Goal: Task Accomplishment & Management: Use online tool/utility

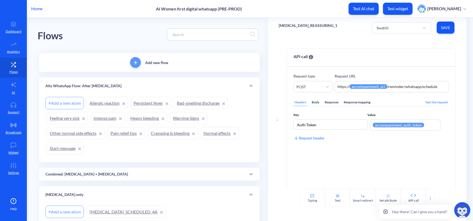
click at [207, 27] on div "Flows" at bounding box center [150, 34] width 224 height 34
click at [207, 28] on div "Flows" at bounding box center [150, 34] width 224 height 34
click at [206, 30] on div at bounding box center [212, 35] width 91 height 12
click at [206, 32] on input at bounding box center [210, 34] width 80 height 6
paste input "[MEDICAL_DATA]_SCHEDULED_2A"
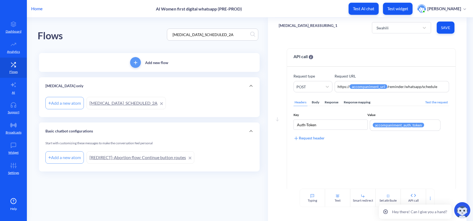
type input "[MEDICAL_DATA]_SCHEDULED_2A"
click at [131, 103] on link "[MEDICAL_DATA]_SCHEDULED_2A" at bounding box center [126, 103] width 79 height 12
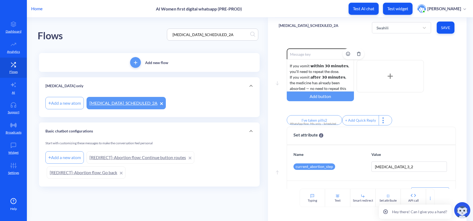
click at [334, 72] on div "Here’s a quick reminder on how to take the pills: Place 𝟰 𝗽𝗶𝗹𝗹𝘀 (𝟮𝟬𝟬 𝗺𝗰𝗴 𝗲𝗮𝗰𝗵) …" at bounding box center [320, 75] width 67 height 32
click at [312, 83] on div "Here’s a quick reminder on how to take the pills: Place 𝟰 𝗽𝗶𝗹𝗹𝘀 (𝟮𝟬𝟬 𝗺𝗰𝗴 𝗲𝗮𝗰𝗵) …" at bounding box center [320, 75] width 67 height 32
click at [328, 119] on input "I’ve taken pills2" at bounding box center [314, 120] width 55 height 10
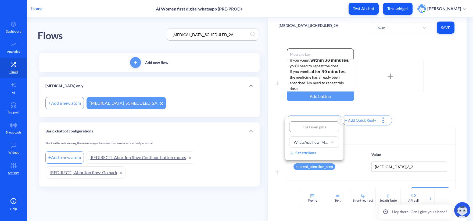
type input "I’ve taken pills"
click at [229, 185] on div at bounding box center [236, 110] width 473 height 221
click at [416, 30] on div "Swahili" at bounding box center [397, 28] width 46 height 10
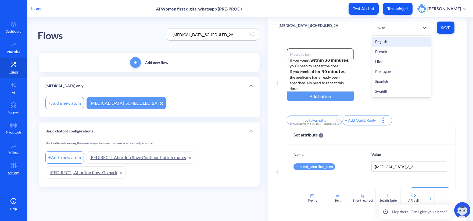
click at [405, 39] on div "English" at bounding box center [401, 42] width 59 height 10
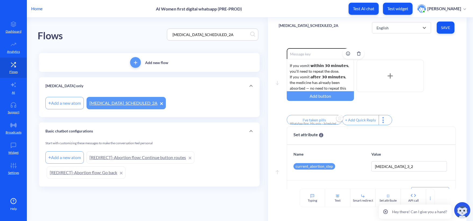
scroll to position [0, 0]
click at [321, 72] on div "Here’s a quick reminder on how to take the pills: Place 𝟰 𝗽𝗶𝗹𝗹𝘀 (𝟮𝟬𝟬 𝗺𝗰𝗴 𝗲𝗮𝗰𝗵) …" at bounding box center [320, 75] width 67 height 32
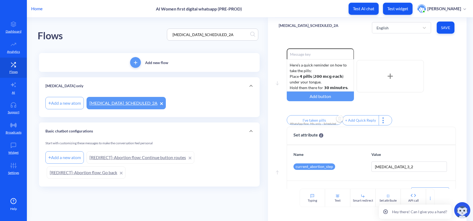
click at [440, 29] on button "Save" at bounding box center [446, 28] width 18 height 12
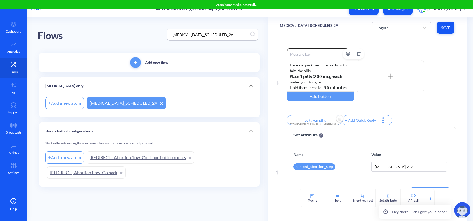
click at [322, 79] on div "Here’s a quick reminder on how to take the pills: Place 𝟰 𝗽𝗶𝗹𝗹𝘀 (𝟮𝟬𝟬 𝗺𝗰𝗴 𝗲𝗮𝗰𝗵) …" at bounding box center [320, 75] width 67 height 32
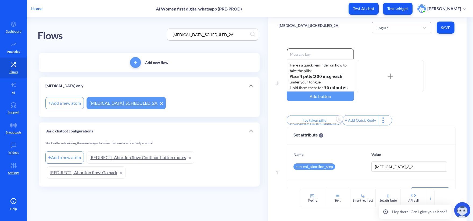
click at [379, 27] on div "English" at bounding box center [383, 28] width 12 height 6
click at [387, 51] on div "French" at bounding box center [401, 52] width 59 height 10
click at [324, 74] on div "Voici un rappel rapide de comment prendre les pilules : Placez 𝟰 𝗽𝗶𝗹𝘂𝗹𝗲𝘀 (𝟮𝟬𝟬 𝗺…" at bounding box center [320, 75] width 67 height 32
click at [307, 121] on input "J'ai pris pilules" at bounding box center [314, 120] width 55 height 10
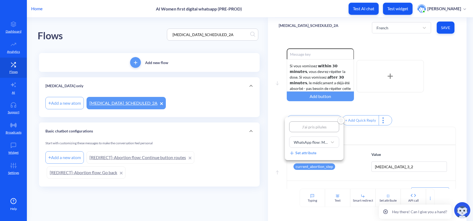
click at [428, 133] on div at bounding box center [236, 110] width 473 height 221
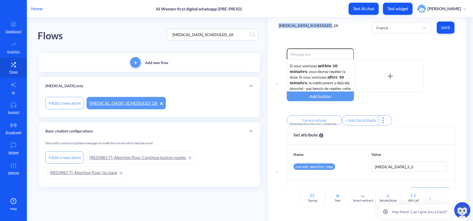
copy p "[MEDICAL_DATA]_SCHEDULED_2A"
drag, startPoint x: 339, startPoint y: 27, endPoint x: 280, endPoint y: 26, distance: 59.5
click at [280, 26] on div "MISOPROSTOL_SCHEDULED_2A French Save" at bounding box center [367, 27] width 199 height 20
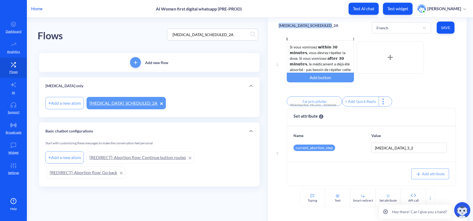
scroll to position [0, 0]
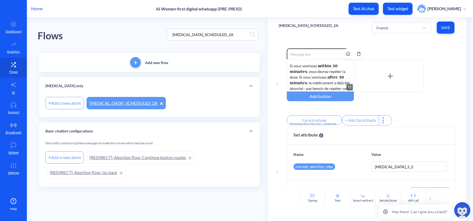
click at [339, 88] on div "Voici un rappel rapide de comment prendre les pilules : Placez 𝟰 𝗽𝗶𝗹𝘂𝗹𝗲𝘀 (𝟮𝟬𝟬 𝗺…" at bounding box center [320, 75] width 67 height 32
click at [312, 118] on input "J'ai pris pilules" at bounding box center [314, 120] width 55 height 10
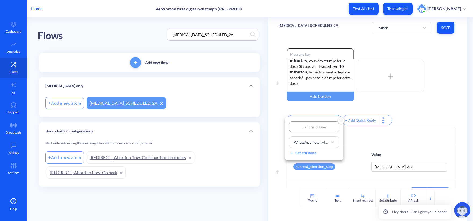
drag, startPoint x: 327, startPoint y: 125, endPoint x: 274, endPoint y: 123, distance: 52.5
click at [274, 123] on div "J'ai pris pilules WhatsApp flow: Mis. only – Scheduled Notification 2B Set attr…" at bounding box center [236, 110] width 473 height 221
type input "1"
click at [450, 126] on div at bounding box center [236, 110] width 473 height 221
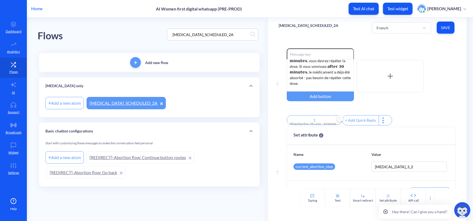
click at [445, 26] on span "Save" at bounding box center [445, 27] width 9 height 5
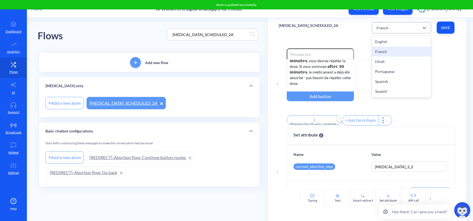
click at [378, 30] on div "French" at bounding box center [383, 28] width 12 height 6
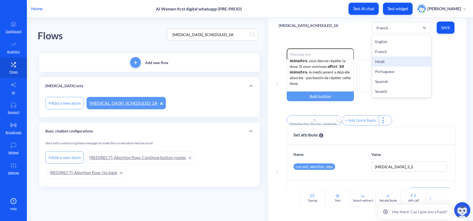
click at [385, 60] on div "Hindi" at bounding box center [401, 61] width 59 height 10
type input "I’ve taken pills2"
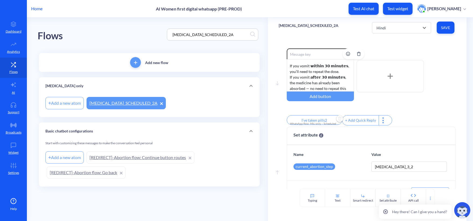
click at [319, 76] on div "Here’s a quick reminder on how to take the pills: Place 𝟰 𝗽𝗶𝗹𝗹𝘀 (𝟮𝟬𝟬 𝗺𝗰𝗴 𝗲𝗮𝗰𝗵) …" at bounding box center [320, 75] width 67 height 32
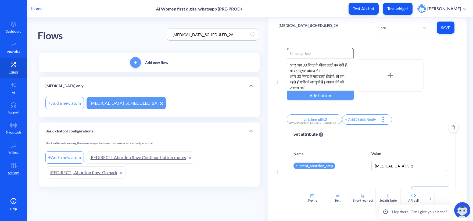
scroll to position [0, 0]
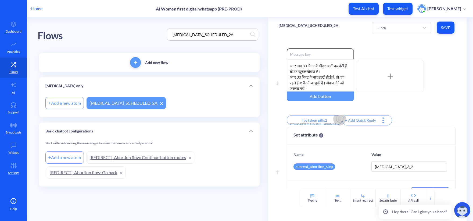
click at [334, 118] on span "Delete" at bounding box center [340, 119] width 13 height 8
drag, startPoint x: 123, startPoint y: 158, endPoint x: 265, endPoint y: 29, distance: 191.7
click at [123, 158] on link "[REDIRECT]-Abortion flow: Continue button routes" at bounding box center [141, 157] width 108 height 12
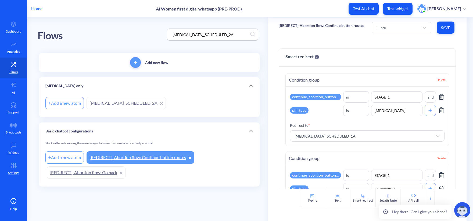
click at [136, 102] on link "[MEDICAL_DATA]_SCHEDULED_2A" at bounding box center [126, 103] width 79 height 12
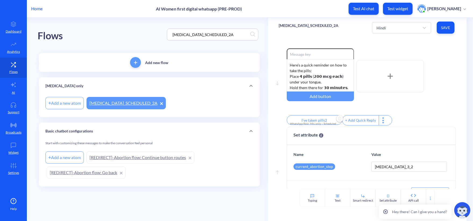
click at [316, 123] on input "I’ve taken pills2" at bounding box center [314, 120] width 55 height 10
drag, startPoint x: 329, startPoint y: 127, endPoint x: 228, endPoint y: 116, distance: 101.7
click at [231, 119] on div "I’ve taken pills2 WhatsApp flow: Mis. only – Scheduled Notification 2B Set attr…" at bounding box center [236, 110] width 473 height 221
type input "1"
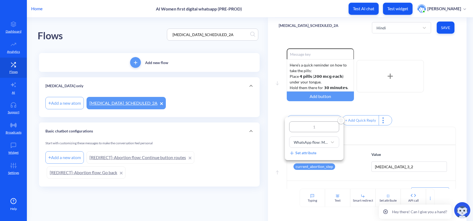
click at [322, 72] on div at bounding box center [236, 110] width 473 height 221
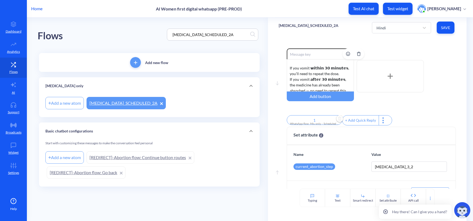
scroll to position [56, 0]
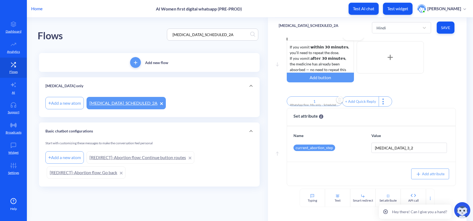
click at [326, 73] on div "Add button" at bounding box center [320, 78] width 67 height 10
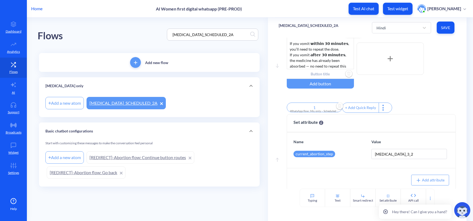
scroll to position [27, 0]
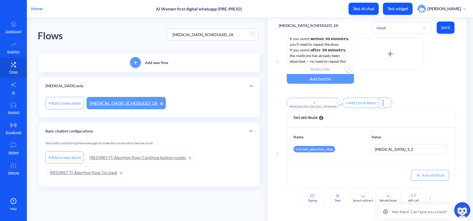
click at [348, 69] on img "Delete" at bounding box center [349, 69] width 8 height 8
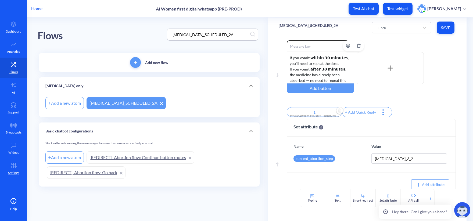
scroll to position [0, 0]
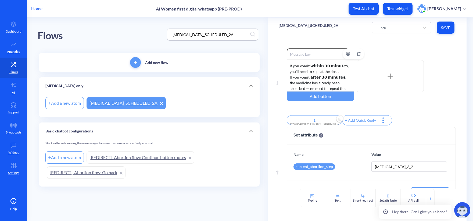
click at [323, 78] on div "Here’s a quick reminder on how to take the pills: Place 𝟰 𝗽𝗶𝗹𝗹𝘀 (𝟮𝟬𝟬 𝗺𝗰𝗴 𝗲𝗮𝗰𝗵) …" at bounding box center [320, 75] width 67 height 32
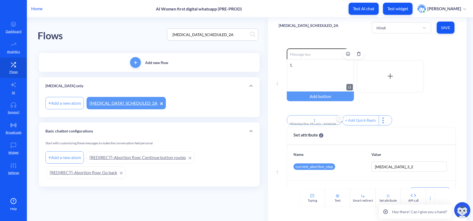
click at [303, 66] on div "1." at bounding box center [320, 75] width 67 height 32
click at [290, 65] on div "1." at bounding box center [320, 75] width 67 height 32
click at [303, 87] on div "गोलियाँ लेने का छोटा सा रिमाइंडर: 4 गोलियाँ (हर एक 200 माइक्रोग्राम) अपनी जीभ क…" at bounding box center [320, 75] width 67 height 32
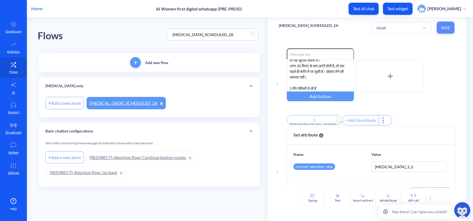
click at [451, 28] on button "Save" at bounding box center [446, 28] width 18 height 12
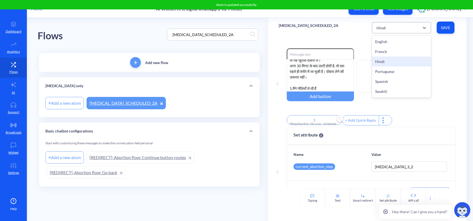
click at [382, 30] on div "Hindi" at bounding box center [381, 28] width 9 height 6
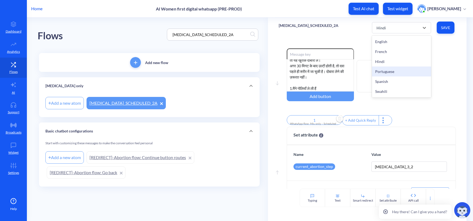
click at [392, 71] on div "Portuguese" at bounding box center [401, 71] width 59 height 10
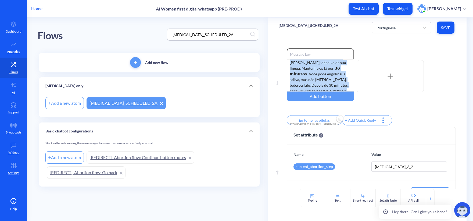
scroll to position [0, 0]
drag, startPoint x: 350, startPoint y: 89, endPoint x: 266, endPoint y: 39, distance: 97.8
click at [267, 40] on div "Flows MISOPROSTOL_SCHEDULED_2A Add new flow Misoprostol only Add a new atom MIS…" at bounding box center [256, 110] width 436 height 186
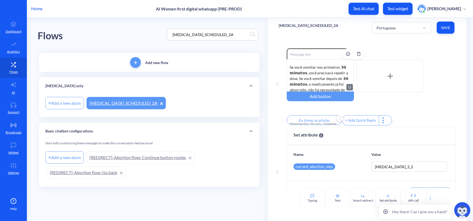
scroll to position [61, 0]
click at [321, 119] on input "Eu tomei as pílulas" at bounding box center [314, 120] width 55 height 10
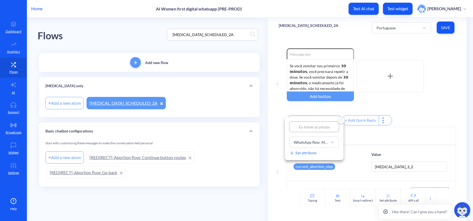
drag, startPoint x: 331, startPoint y: 127, endPoint x: 265, endPoint y: 119, distance: 66.0
click at [265, 119] on div "Eu tomei as pílulas WhatsApp flow: Mis. only – Scheduled Notification 2B Set at…" at bounding box center [236, 110] width 473 height 221
click at [439, 120] on div at bounding box center [236, 110] width 473 height 221
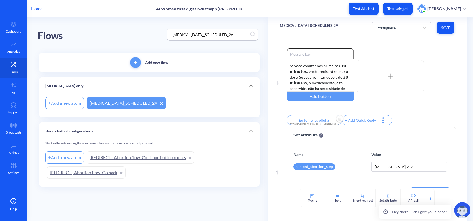
click at [443, 28] on span "Save" at bounding box center [445, 27] width 9 height 5
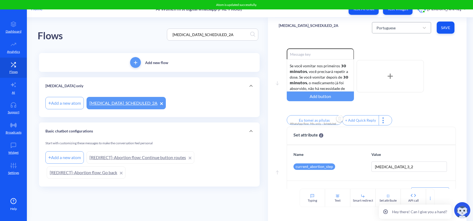
click at [399, 31] on div "Portuguese" at bounding box center [397, 28] width 46 height 10
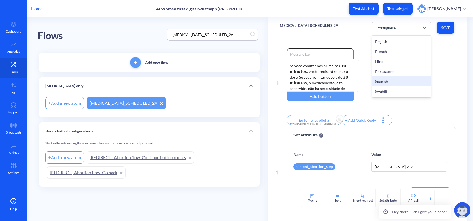
click at [389, 81] on div "Spanish" at bounding box center [401, 81] width 59 height 10
type input "Tomé las pastillas"
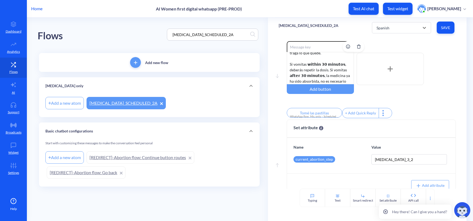
scroll to position [0, 0]
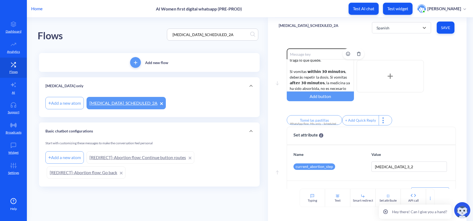
click at [327, 70] on div "Aquí tienes un recordatorio rápido de cómo tomar las pastillas: Coloca 𝟰 𝗽𝗶𝗹𝗹𝗮𝘀…" at bounding box center [320, 75] width 67 height 32
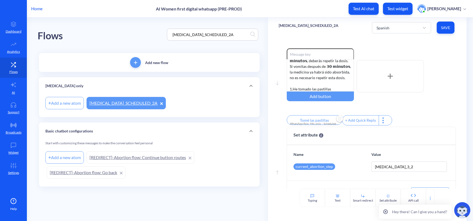
click at [323, 121] on input "Tomé las pastillas" at bounding box center [314, 120] width 55 height 10
type input "1"
click at [421, 122] on div at bounding box center [236, 110] width 473 height 221
click at [451, 30] on button "Save" at bounding box center [446, 28] width 18 height 12
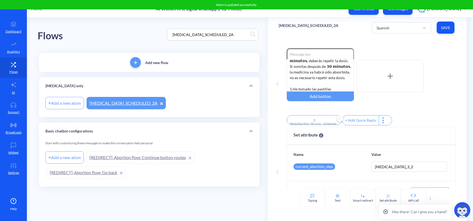
click at [398, 21] on div "Spanish Save" at bounding box center [414, 27] width 84 height 15
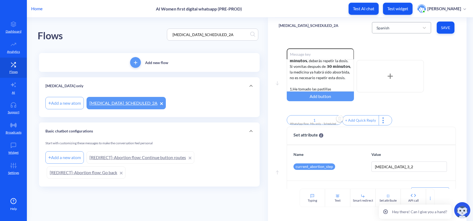
click at [399, 28] on div "Spanish" at bounding box center [397, 28] width 46 height 10
click at [388, 91] on div "Swahili" at bounding box center [401, 91] width 59 height 10
click at [337, 83] on div "Here’s a quick reminder on how to take the pills: Place 𝟰 𝗽𝗶𝗹𝗹𝘀 (𝟮𝟬𝟬 𝗺𝗰𝗴 𝗲𝗮𝗰𝗵) …" at bounding box center [320, 75] width 67 height 32
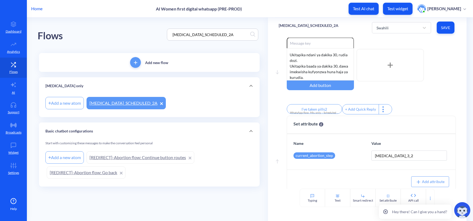
scroll to position [0, 0]
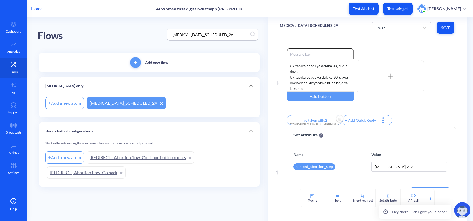
click at [318, 123] on input "I’ve taken pills2" at bounding box center [314, 120] width 55 height 10
type input "I’ve taken pills"
paste input "Nimekunywa vidonge"
type input "Nimekunywa vidonge"
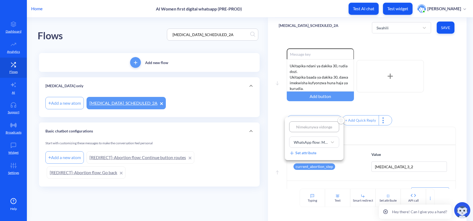
type input "Nimekunywa vidonge"
click at [441, 138] on div at bounding box center [236, 110] width 473 height 221
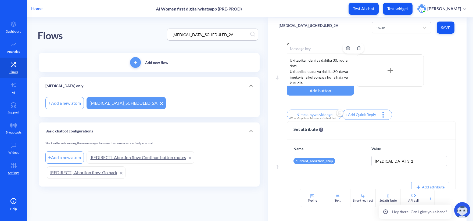
scroll to position [22, 0]
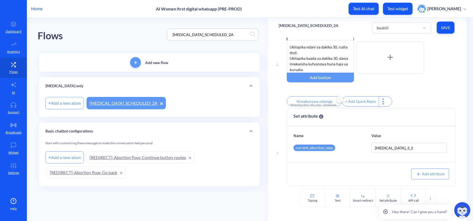
click at [450, 28] on span "Save" at bounding box center [445, 27] width 9 height 5
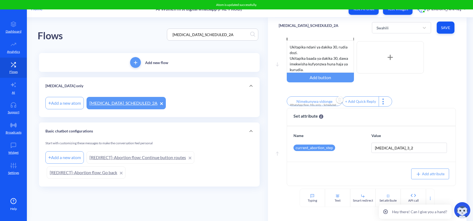
drag, startPoint x: 233, startPoint y: 35, endPoint x: 147, endPoint y: 27, distance: 85.8
click at [152, 29] on div "Flows MISOPROSTOL_SCHEDULED_2A" at bounding box center [150, 34] width 224 height 34
paste input "WhatsApp flow: Mis. only – Scheduled Notification 2B"
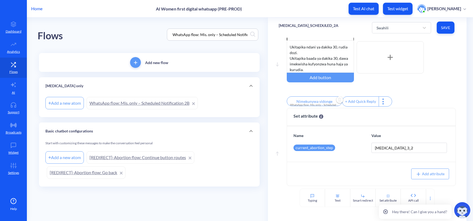
scroll to position [0, 13]
type input "WhatsApp flow: Mis. only – Scheduled Notification 2B"
click at [138, 104] on link "WhatsApp flow: Mis. only – Scheduled Notification 2B" at bounding box center [142, 103] width 111 height 12
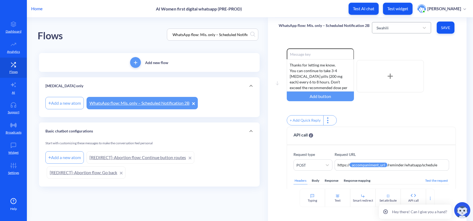
click at [394, 24] on div "Swahili" at bounding box center [397, 28] width 46 height 10
click at [378, 44] on div "English" at bounding box center [401, 42] width 59 height 10
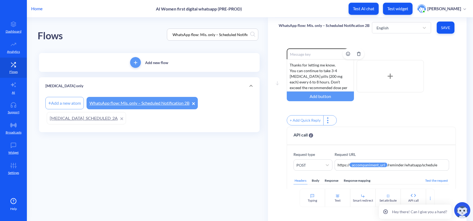
click at [318, 82] on div "Thanks for letting me know. ⁠You can continue to take 3-4 ibuprofen pills (200 …" at bounding box center [320, 75] width 67 height 32
click at [444, 28] on span "Save" at bounding box center [445, 27] width 9 height 5
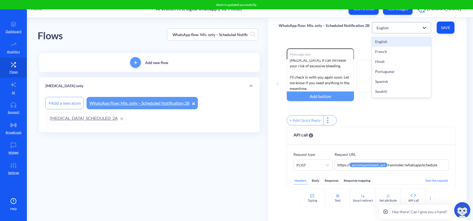
click at [424, 26] on icon at bounding box center [424, 27] width 5 height 5
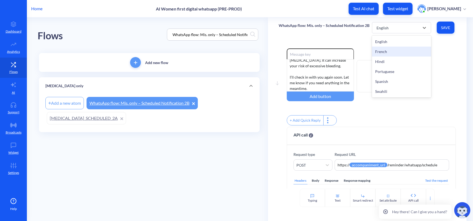
click at [388, 52] on div "French" at bounding box center [401, 52] width 59 height 10
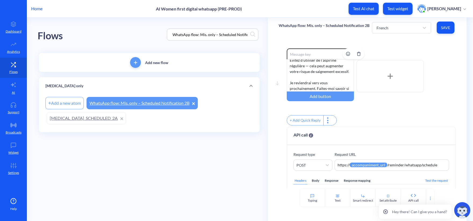
click at [334, 80] on div "Merci de m'avoir informé. Vous pouvez continuer à prendre 3-4 pilules d'ibuprof…" at bounding box center [320, 75] width 67 height 32
click at [453, 23] on button "Save" at bounding box center [446, 28] width 18 height 12
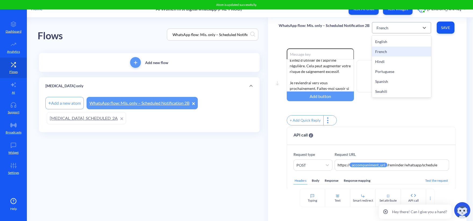
click at [395, 30] on div "French" at bounding box center [397, 28] width 46 height 10
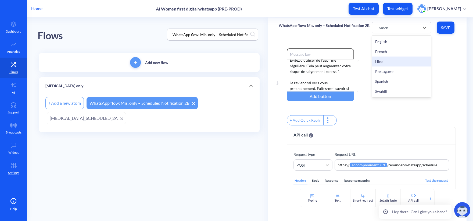
click at [385, 58] on div "Hindi" at bounding box center [401, 61] width 59 height 10
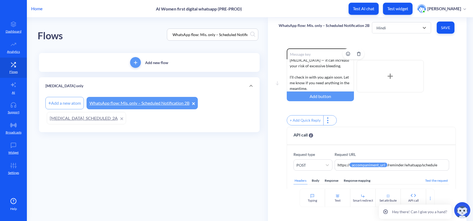
click at [329, 76] on div "Thanks for letting me know. ⁠You can continue to take 3-4 ibuprofen pills (200 …" at bounding box center [320, 75] width 67 height 32
click at [446, 24] on button "Save" at bounding box center [446, 28] width 18 height 12
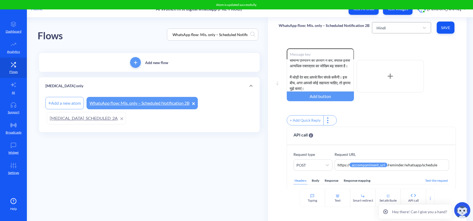
click at [392, 27] on div "Hindi" at bounding box center [397, 28] width 46 height 10
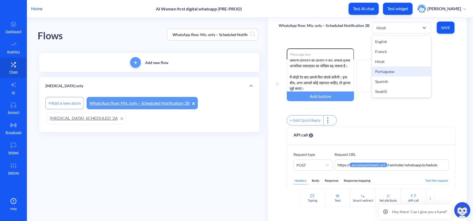
click at [397, 70] on div "Portuguese" at bounding box center [401, 71] width 59 height 10
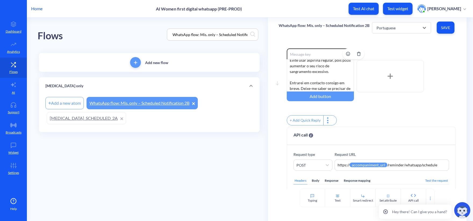
click at [331, 72] on div "Obrigado por me informar. Você pode continuar a tomar 3-4 comprimidos de ibupro…" at bounding box center [320, 75] width 67 height 32
click at [449, 23] on button "Save" at bounding box center [446, 28] width 18 height 12
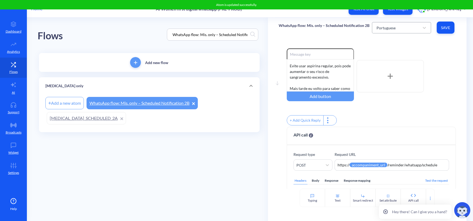
click at [389, 27] on div "Portuguese" at bounding box center [386, 28] width 19 height 6
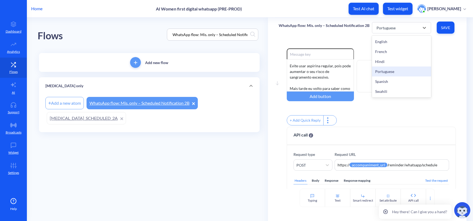
drag, startPoint x: 388, startPoint y: 43, endPoint x: 393, endPoint y: 69, distance: 26.5
click at [393, 69] on div "English French Hindi Portuguese Spanish Swahili" at bounding box center [401, 67] width 59 height 62
click at [388, 83] on div "Spanish" at bounding box center [401, 81] width 59 height 10
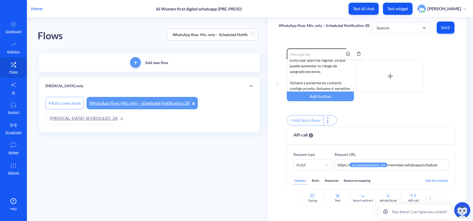
click at [320, 78] on div "Gracias por informarme. Puedes seguir tomando de 3 a 4 pastillas de ibuprofeno …" at bounding box center [320, 75] width 67 height 32
click at [464, 25] on div "WhatsApp flow: Mis. only – Scheduled Notification 2B Spanish Save" at bounding box center [367, 27] width 199 height 20
click at [451, 25] on button "Save" at bounding box center [446, 28] width 18 height 12
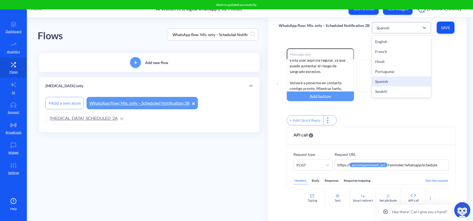
click at [384, 27] on div "Spanish" at bounding box center [383, 28] width 13 height 6
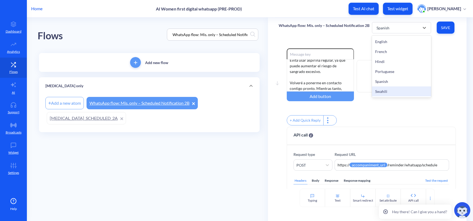
click at [391, 90] on div "Swahili" at bounding box center [401, 91] width 59 height 10
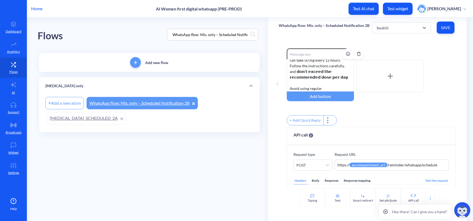
scroll to position [0, 0]
click at [317, 77] on div "Thanks for letting me know. ⁠You can continue to take 3-4 ibuprofen pills (200 …" at bounding box center [320, 75] width 67 height 32
click at [443, 31] on button "Save" at bounding box center [446, 28] width 18 height 12
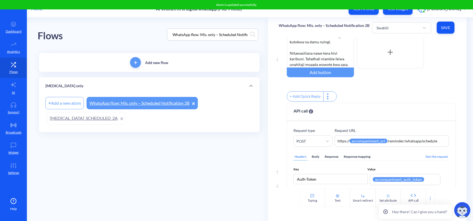
scroll to position [0, 0]
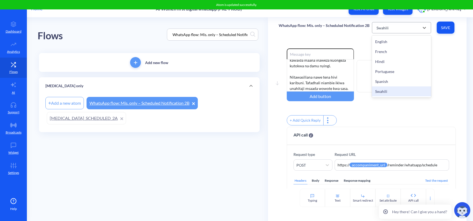
click at [390, 23] on div "Swahili" at bounding box center [397, 28] width 46 height 10
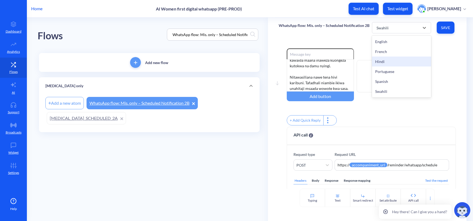
click at [382, 59] on div "Hindi" at bounding box center [401, 61] width 59 height 10
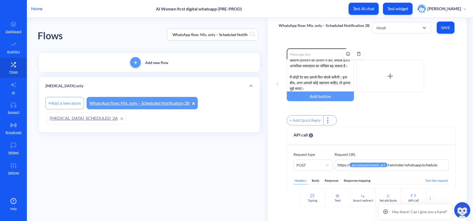
scroll to position [73, 0]
click at [221, 32] on input "WhatsApp flow: Mis. only – Scheduled Notification 2B" at bounding box center [210, 34] width 80 height 6
paste input "[MEDICAL_DATA]_SCHEDULED_3A"
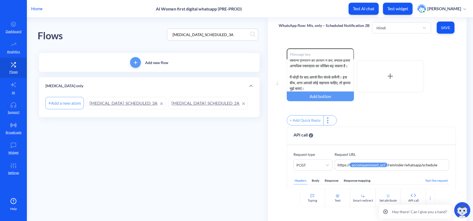
type input "[MEDICAL_DATA]_SCHEDULED_3A"
click at [118, 100] on link "[MEDICAL_DATA]_SCHEDULED_3A" at bounding box center [126, 103] width 79 height 12
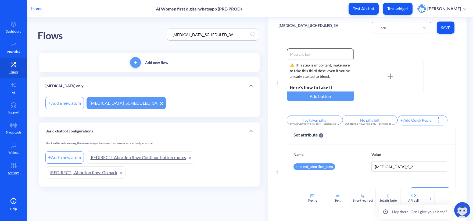
click at [394, 23] on div "Hindi" at bounding box center [397, 28] width 46 height 10
click at [382, 51] on div "French" at bounding box center [401, 52] width 59 height 10
type input "J'ai pris pilules"
type input "Planifier plus tard"
click at [385, 29] on div "French" at bounding box center [383, 28] width 12 height 6
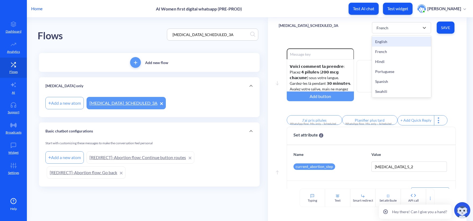
click at [390, 41] on div "English" at bounding box center [401, 42] width 59 height 10
type input "I’ve taken pills"
type input "No pills left"
click at [391, 28] on div "English" at bounding box center [397, 28] width 46 height 10
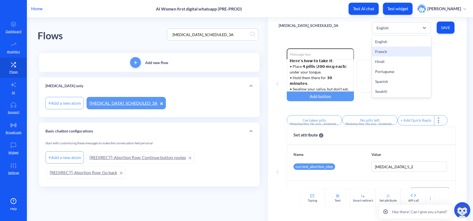
click at [392, 49] on div "French" at bounding box center [401, 52] width 59 height 10
type input "J'ai pris pilules"
type input "Planifier plus tard"
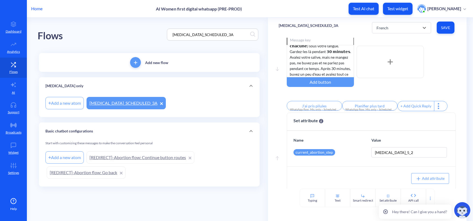
scroll to position [22, 0]
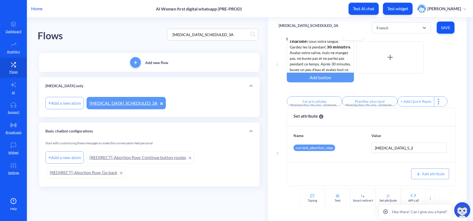
click at [350, 67] on div "⚠️ Cette étape est importante, assurez-vous de prendre cette troisième dose, mê…" at bounding box center [320, 56] width 67 height 32
click at [369, 101] on input "Planifier plus tard" at bounding box center [369, 101] width 55 height 10
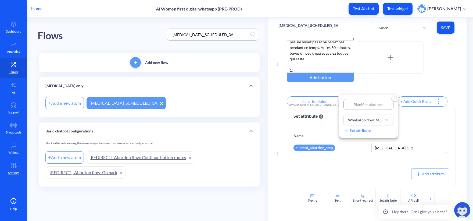
type input "2"
click at [312, 97] on div at bounding box center [236, 110] width 473 height 221
click at [313, 98] on input "J'ai pris pilules" at bounding box center [314, 101] width 55 height 10
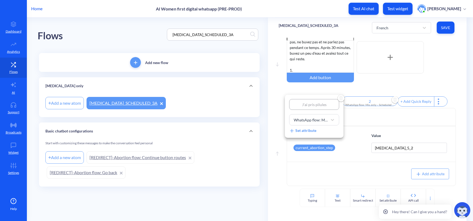
click at [313, 98] on div "J'ai pris pilules WhatsApp flow: Mis. only – Scheduled Notification 3B Set attr…" at bounding box center [314, 116] width 59 height 43
click at [327, 103] on input "J'ai pris pilules" at bounding box center [314, 104] width 50 height 11
drag, startPoint x: 329, startPoint y: 104, endPoint x: 297, endPoint y: 101, distance: 31.8
click at [298, 101] on input "J'ai pris pilules" at bounding box center [314, 104] width 50 height 11
type input "1"
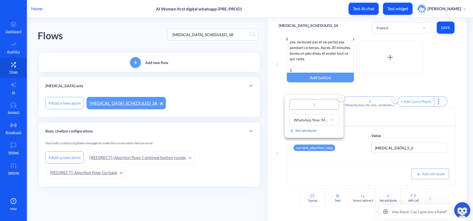
type input "1"
click at [307, 61] on div at bounding box center [236, 110] width 473 height 221
click at [307, 61] on div "⚠️ Cette étape est importante, assurez-vous de prendre cette troisième dose, mê…" at bounding box center [320, 56] width 67 height 32
drag, startPoint x: 317, startPoint y: 62, endPoint x: 294, endPoint y: 60, distance: 22.9
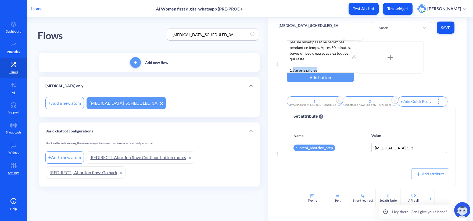
click at [294, 60] on div "⚠️ Cette étape est importante, assurez-vous de prendre cette troisième dose, mê…" at bounding box center [320, 56] width 67 height 32
click at [458, 130] on div "Move down Enable reactions ⚠️ Cette étape est importante, assurez-vous de prend…" at bounding box center [367, 113] width 199 height 151
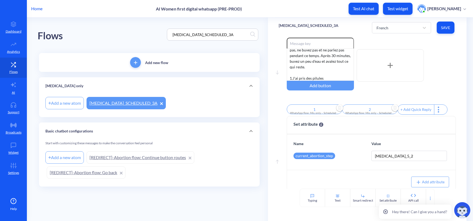
scroll to position [0, 0]
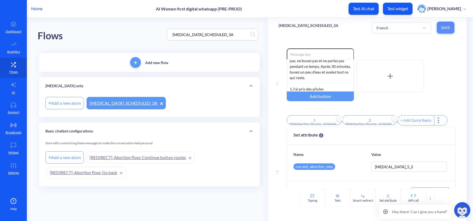
click at [448, 26] on span "Save" at bounding box center [445, 27] width 9 height 5
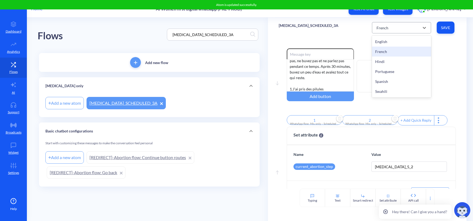
click at [388, 27] on div "French" at bounding box center [383, 28] width 12 height 6
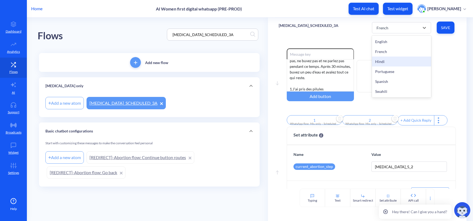
click at [392, 59] on div "Hindi" at bounding box center [401, 61] width 59 height 10
type input "I’ve taken pills"
type input "No pills left"
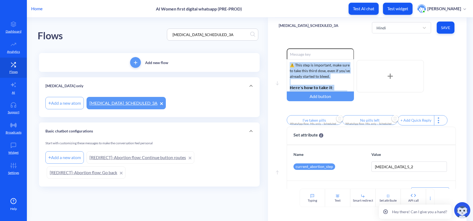
drag, startPoint x: 305, startPoint y: 88, endPoint x: 285, endPoint y: 10, distance: 80.5
click at [285, 11] on div "Home AI Women first digital whatsapp (PRE-PROD) Test AI chat Test widget Olga P…" at bounding box center [236, 110] width 473 height 221
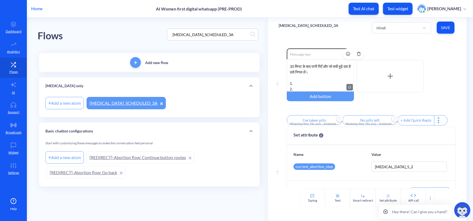
click at [300, 85] on div "⚠️ यह चरण महत्वपूर्ण है। यह सुनिश्चित करें कि आप यह तीसरी खुराक लें, भले ही आपक…" at bounding box center [320, 75] width 67 height 32
click at [317, 121] on input "I’ve taken pills" at bounding box center [314, 120] width 55 height 10
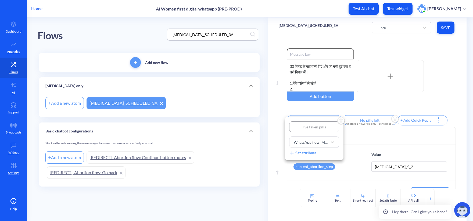
drag, startPoint x: 329, startPoint y: 127, endPoint x: 263, endPoint y: 121, distance: 66.5
click at [263, 121] on div "I’ve taken pills WhatsApp flow: Mis. only – Scheduled Notification 3B Set attri…" at bounding box center [236, 110] width 473 height 221
type input "1"
click at [310, 86] on div at bounding box center [236, 110] width 473 height 221
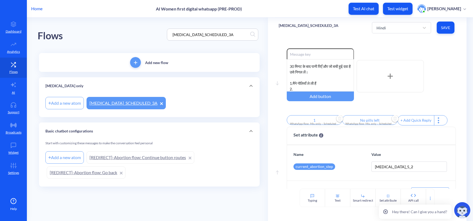
click at [310, 88] on div "⚠️ यह चरण महत्वपूर्ण है। यह सुनिश्चित करें कि आप यह तीसरी खुराक लें, भले ही आपक…" at bounding box center [320, 75] width 67 height 32
click at [359, 120] on input "No pills left" at bounding box center [369, 120] width 55 height 10
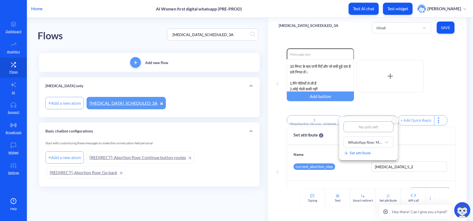
drag, startPoint x: 382, startPoint y: 127, endPoint x: 315, endPoint y: 124, distance: 66.8
click at [315, 124] on div "No pills left WhatsApp flow: Mis. only – Scheduled Notification 3С Set attribute" at bounding box center [236, 110] width 473 height 221
type input "2"
click at [392, 102] on div at bounding box center [236, 110] width 473 height 221
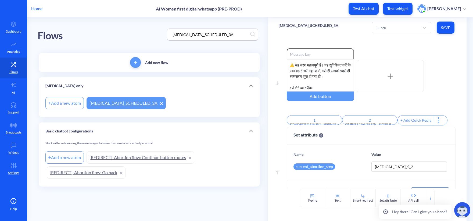
click at [444, 28] on span "Save" at bounding box center [445, 27] width 9 height 5
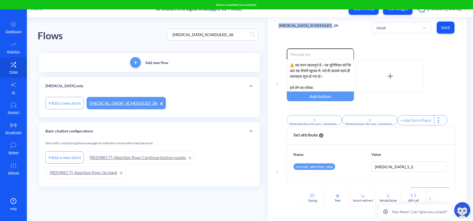
copy p "[MEDICAL_DATA]_SCHEDULED_3A"
drag, startPoint x: 351, startPoint y: 27, endPoint x: 271, endPoint y: 27, distance: 80.4
click at [271, 27] on div "MISOPROSTOL_SCHEDULED_3A Hindi Save" at bounding box center [367, 27] width 199 height 20
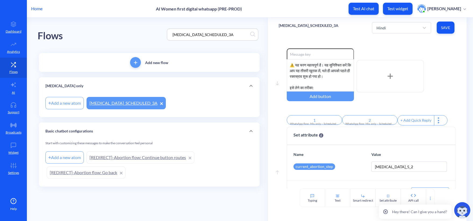
click at [395, 34] on div "Hindi Save" at bounding box center [414, 27] width 84 height 15
click at [391, 29] on div "Hindi" at bounding box center [397, 28] width 46 height 10
click at [388, 72] on div "Portuguese" at bounding box center [401, 71] width 59 height 10
type input "Eu tomei as pílulas"
type input "Não há mais pílulas"
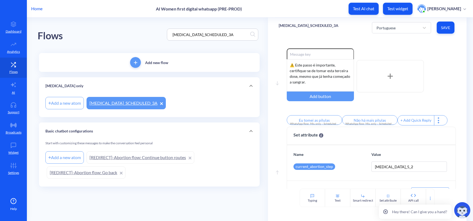
click at [386, 33] on div "Portuguese Save" at bounding box center [414, 27] width 84 height 15
click at [395, 23] on div "Portuguese" at bounding box center [397, 28] width 46 height 10
click at [393, 61] on div "Hindi" at bounding box center [401, 61] width 59 height 10
type input "1"
type input "2"
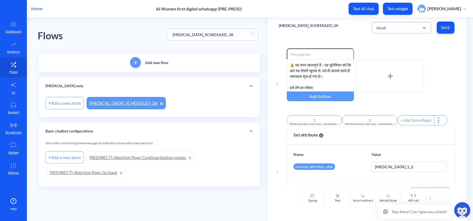
click at [389, 30] on div "Hindi" at bounding box center [397, 28] width 46 height 10
click at [389, 69] on div "Portuguese" at bounding box center [401, 71] width 59 height 10
type input "Eu tomei as pílulas"
type input "Não há mais pílulas"
click at [323, 78] on div "⚠️ Este passo é importante, certifique-se de tomar esta terceira dose, mesmo qu…" at bounding box center [320, 75] width 67 height 32
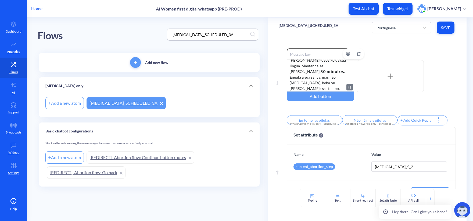
scroll to position [55, 0]
click at [374, 120] on input "Não há mais pílulas" at bounding box center [369, 120] width 55 height 10
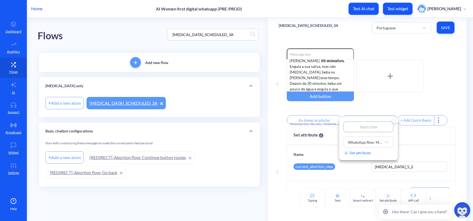
type input "2"
click at [329, 80] on div at bounding box center [236, 110] width 473 height 221
click at [313, 84] on div "⚠️ Este passo é importante, certifique-se de tomar esta terceira dose, mesmo qu…" at bounding box center [320, 75] width 67 height 32
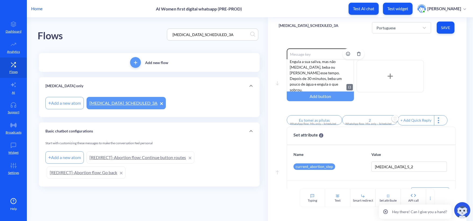
scroll to position [61, 0]
click at [308, 122] on input "Eu tomei as pílulas" at bounding box center [314, 120] width 55 height 10
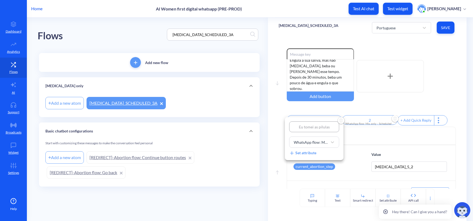
drag, startPoint x: 332, startPoint y: 127, endPoint x: 261, endPoint y: 119, distance: 71.4
click at [262, 119] on div "Eu tomei as pílulas WhatsApp flow: Mis. only – Scheduled Notification 3B Set at…" at bounding box center [236, 110] width 473 height 221
type input "1"
click at [403, 103] on div at bounding box center [236, 110] width 473 height 221
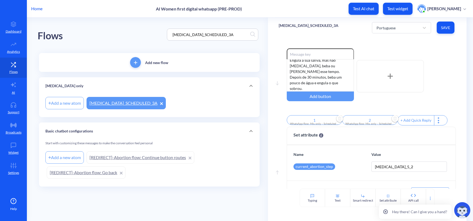
click at [444, 26] on span "Save" at bounding box center [445, 27] width 9 height 5
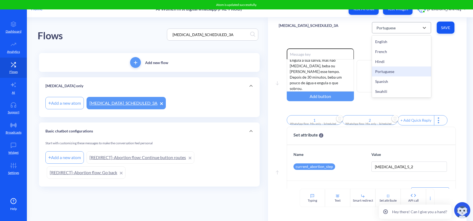
click at [410, 26] on div "Portuguese" at bounding box center [397, 28] width 46 height 10
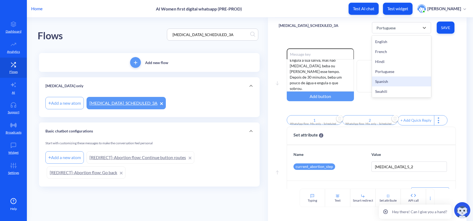
click at [389, 82] on div "Spanish" at bounding box center [401, 81] width 59 height 10
type input "Tomé las pastillas"
type input "No quedan pastillas"
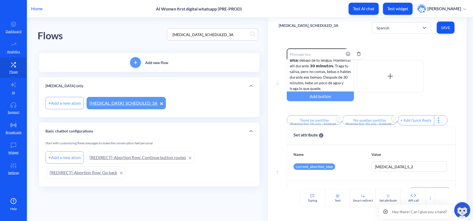
scroll to position [22, 0]
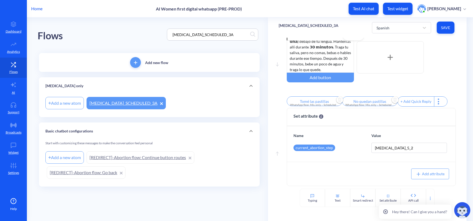
click at [307, 58] on div "⚠️ Este paso es importante, asegúrate de tomar esta tercera dosis, incluso si y…" at bounding box center [320, 56] width 67 height 32
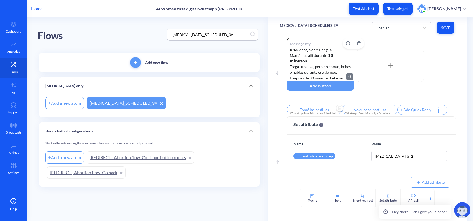
scroll to position [0, 0]
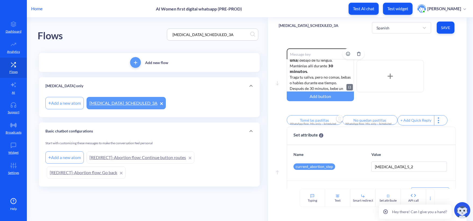
click at [336, 74] on div "⚠️ Este paso es importante, asegúrate de tomar esta tercera dosis, incluso si y…" at bounding box center [320, 75] width 67 height 32
click at [344, 87] on div "⚠️ Este paso es importante, asegúrate de tomar esta tercera dosis, incluso si y…" at bounding box center [320, 75] width 67 height 32
click at [306, 85] on div "⚠️ Este paso es importante, asegúrate de tomar esta tercera dosis, incluso si y…" at bounding box center [320, 75] width 67 height 32
click at [295, 85] on div "⚠️ Este paso es importante, asegúrate de tomar esta tercera dosis, incluso si y…" at bounding box center [320, 75] width 67 height 32
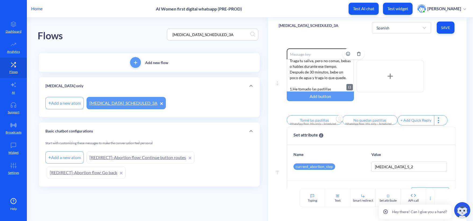
scroll to position [61, 0]
drag, startPoint x: 337, startPoint y: 88, endPoint x: 294, endPoint y: 87, distance: 43.0
click at [294, 87] on div "⚠️ Este paso es importante, asegúrate de tomar esta tercera dosis, incluso si y…" at bounding box center [320, 75] width 67 height 32
click at [294, 83] on div "⚠️ Este paso es importante, asegúrate de tomar esta tercera dosis, incluso si y…" at bounding box center [320, 75] width 67 height 32
click at [296, 88] on div "⚠️ Este paso es importante, asegúrate de tomar esta tercera dosis, incluso si y…" at bounding box center [320, 75] width 67 height 32
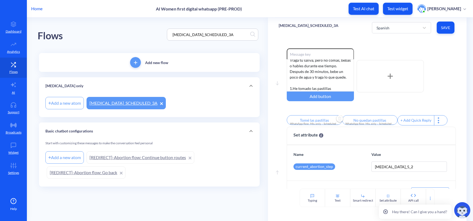
click at [317, 121] on input "Tomé las pastillas" at bounding box center [314, 120] width 55 height 10
drag, startPoint x: 304, startPoint y: 124, endPoint x: 279, endPoint y: 122, distance: 25.4
click at [279, 122] on div "Tomé las pastillas WhatsApp flow: Mis. only – Scheduled Notification 3B Set att…" at bounding box center [236, 110] width 473 height 221
type input "1"
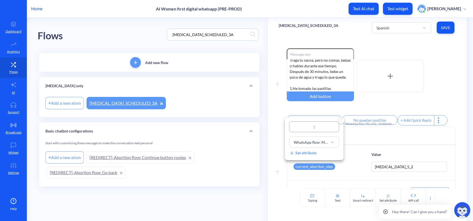
type input "1."
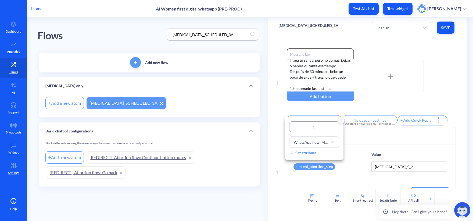
type input "1."
type input "1"
click at [382, 117] on div at bounding box center [236, 110] width 473 height 221
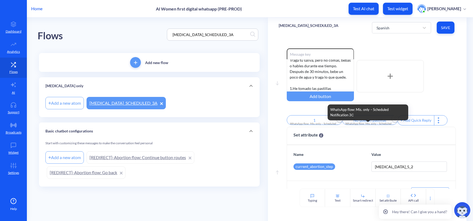
click at [374, 124] on div "WhatsApp flow: Mis. only – Scheduled Notification 3С" at bounding box center [370, 124] width 49 height 4
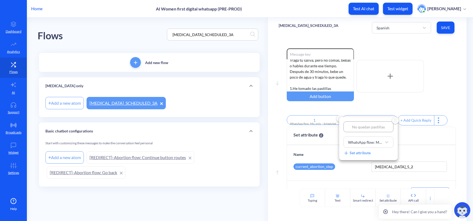
type input "2"
click at [304, 87] on div at bounding box center [236, 110] width 473 height 221
click at [303, 88] on div "⚠️ Este paso es importante, asegúrate de tomar esta tercera dosis, incluso si y…" at bounding box center [320, 75] width 67 height 32
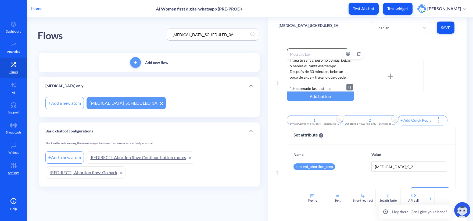
click at [293, 88] on div "⚠️ Este paso es importante, asegúrate de tomar esta tercera dosis, incluso si y…" at bounding box center [320, 75] width 67 height 32
click at [295, 89] on div "⚠️ Este paso es importante, asegúrate de tomar esta tercera dosis, incluso si y…" at bounding box center [320, 75] width 67 height 32
click at [457, 102] on div "Move down Enable reactions ⚠️ Este paso es importante, asegúrate de tomar esta …" at bounding box center [367, 113] width 199 height 151
click at [448, 30] on span "Save" at bounding box center [445, 27] width 9 height 5
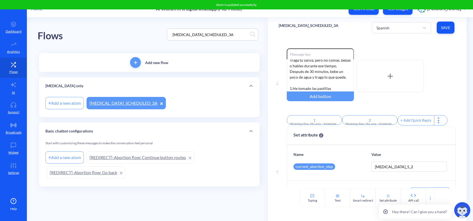
click at [416, 17] on div "MISOPROSTOL_SCHEDULED_3A Spanish Save" at bounding box center [367, 27] width 199 height 20
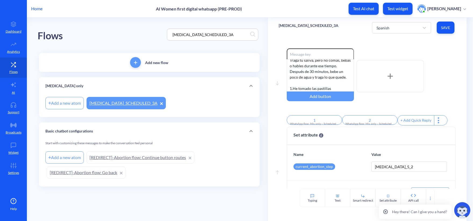
click at [416, 17] on div "MISOPROSTOL_SCHEDULED_3A Spanish Save" at bounding box center [367, 27] width 199 height 20
click at [408, 28] on div "Spanish" at bounding box center [397, 28] width 46 height 10
click at [390, 91] on div "Swahili" at bounding box center [401, 91] width 59 height 10
type input "I’ve taken pills"
type input "No pills left"
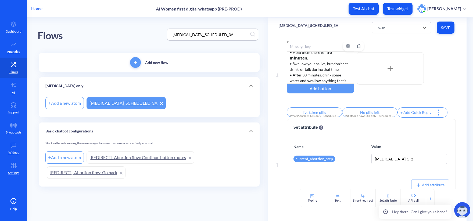
scroll to position [0, 0]
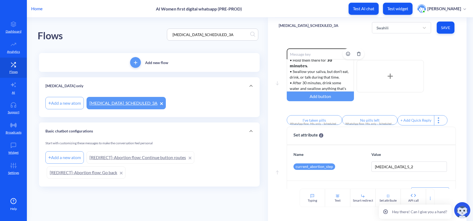
click at [311, 76] on div "⚠️ This step is important, make sure to take this third dose, even if you’ve al…" at bounding box center [320, 75] width 67 height 32
click at [451, 27] on button "Save" at bounding box center [446, 28] width 18 height 12
click at [382, 31] on div "Swahili" at bounding box center [397, 28] width 46 height 10
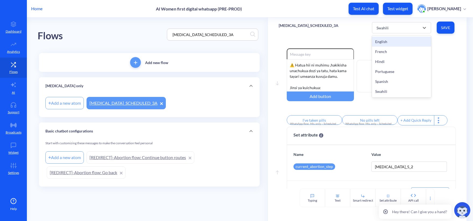
click at [379, 44] on div "English" at bounding box center [401, 42] width 59 height 10
click at [382, 30] on div "English" at bounding box center [397, 28] width 46 height 10
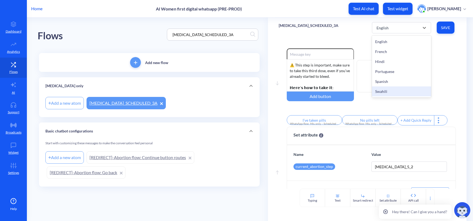
click at [392, 90] on div "Swahili" at bounding box center [401, 91] width 59 height 10
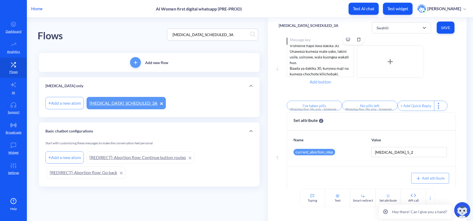
scroll to position [22, 0]
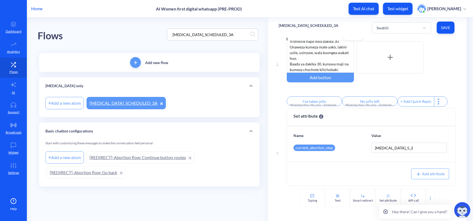
click at [342, 65] on div "⚠️ Hatua hii ni muhimu ,hakikisha unachukua dozi ya tatu, hata kama tayari umea…" at bounding box center [320, 56] width 67 height 32
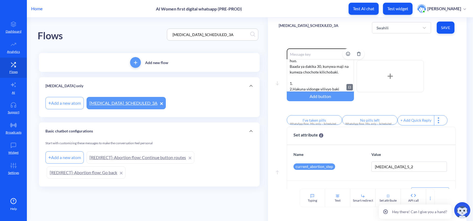
click at [310, 83] on div "⚠️ Hatua hii ni muhimu ,hakikisha unachukua dozi ya tatu, hata kama tayari umea…" at bounding box center [320, 75] width 67 height 32
click at [310, 122] on input "I’ve taken pills" at bounding box center [314, 120] width 55 height 10
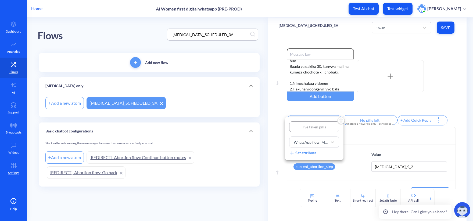
drag, startPoint x: 297, startPoint y: 126, endPoint x: 275, endPoint y: 122, distance: 22.3
click at [275, 122] on div "I’ve taken pills WhatsApp flow: Mis. only – Scheduled Notification 3B Set attri…" at bounding box center [236, 110] width 473 height 221
type input "1"
click at [361, 124] on div at bounding box center [236, 110] width 473 height 221
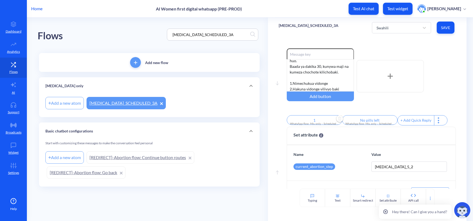
click at [369, 120] on input "No pills left" at bounding box center [369, 120] width 55 height 10
drag, startPoint x: 382, startPoint y: 125, endPoint x: 330, endPoint y: 119, distance: 52.2
click at [331, 119] on div "No pills left WhatsApp flow: Mis. only – Scheduled Notification 3С Set attribute" at bounding box center [236, 110] width 473 height 221
type input "2"
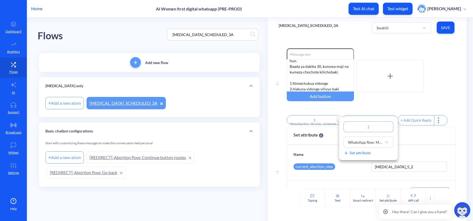
click at [429, 141] on div at bounding box center [236, 110] width 473 height 221
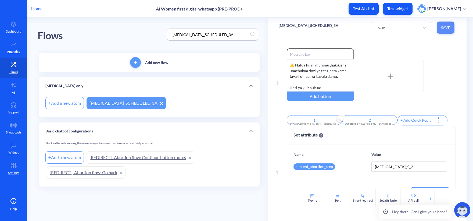
click at [443, 27] on span "Save" at bounding box center [445, 27] width 9 height 5
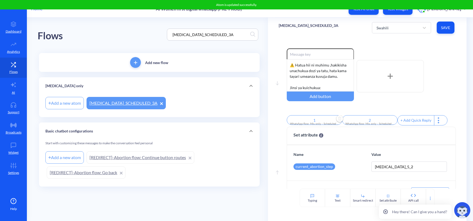
drag, startPoint x: 238, startPoint y: 33, endPoint x: 112, endPoint y: 24, distance: 127.0
click at [118, 25] on div "Flows MISOPROSTOL_SCHEDULED_3A" at bounding box center [150, 34] width 224 height 34
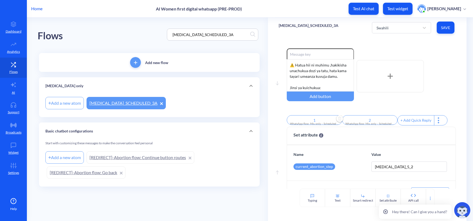
paste input "WhatsApp flow: Mis. only – Scheduled Notification 3B"
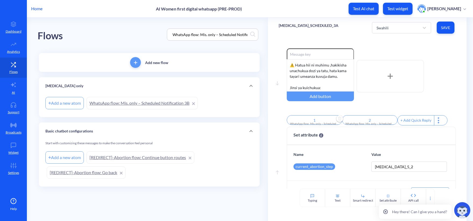
drag, startPoint x: 104, startPoint y: 37, endPoint x: 104, endPoint y: 40, distance: 2.7
click at [104, 37] on div "Flows WhatsApp flow: Mis. only – Scheduled Notification 3B" at bounding box center [150, 34] width 224 height 34
click at [144, 103] on link "WhatsApp flow: Mis. only – Scheduled Notification 3B" at bounding box center [142, 103] width 111 height 12
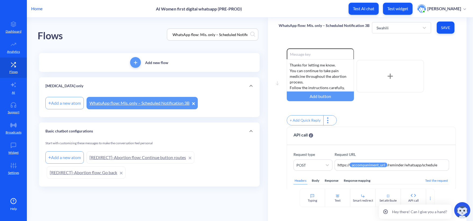
click at [403, 20] on div "Swahili Save" at bounding box center [414, 27] width 84 height 15
click at [398, 29] on div "Swahili" at bounding box center [397, 28] width 46 height 10
click at [382, 41] on div "English" at bounding box center [401, 42] width 59 height 10
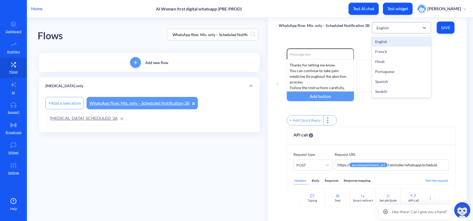
click at [395, 26] on div "English" at bounding box center [397, 28] width 46 height 10
click at [386, 54] on div "French" at bounding box center [401, 52] width 59 height 10
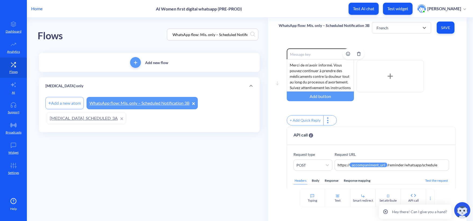
click at [330, 76] on div "Merci de m'avoir informé. Vous pouvez continuer à prendre des médicaments contr…" at bounding box center [320, 75] width 67 height 32
click at [317, 81] on div "Merci de m'avoir informé. Vous pouvez continuer à prendre des médicaments contr…" at bounding box center [320, 75] width 67 height 32
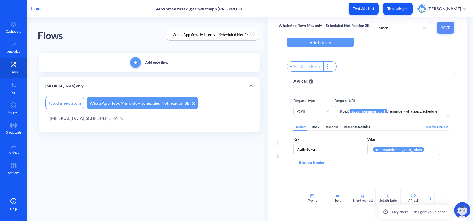
click at [446, 30] on button "Save" at bounding box center [446, 28] width 18 height 12
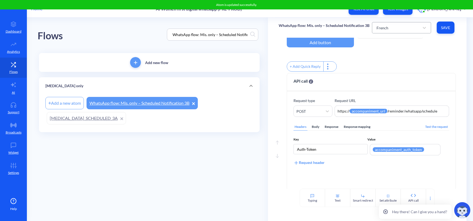
click at [388, 30] on div "French" at bounding box center [397, 28] width 46 height 10
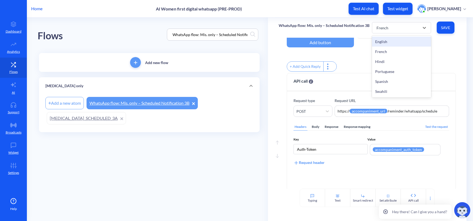
click at [386, 45] on div "English" at bounding box center [401, 42] width 59 height 10
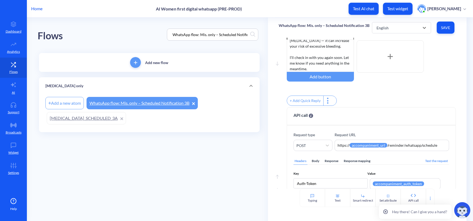
scroll to position [0, 0]
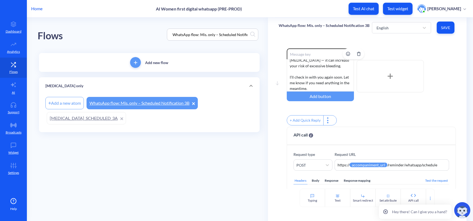
click at [329, 76] on div "Thanks for letting me know. You can continue to take pain medicine throughout t…" at bounding box center [320, 75] width 67 height 32
click at [444, 28] on span "Save" at bounding box center [445, 27] width 9 height 5
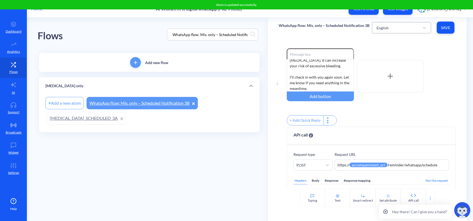
click at [408, 29] on div "English" at bounding box center [397, 28] width 46 height 10
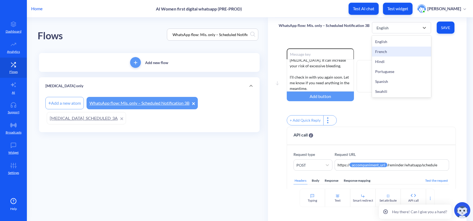
click at [384, 53] on div "French" at bounding box center [401, 52] width 59 height 10
click at [387, 29] on div "French" at bounding box center [383, 28] width 12 height 6
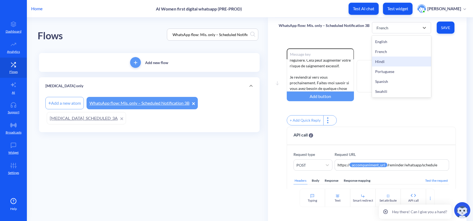
click at [384, 60] on div "Hindi" at bounding box center [401, 61] width 59 height 10
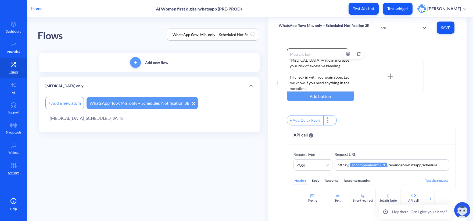
click at [320, 78] on div "Thanks for letting me know. You can continue to take pain medicine throughout t…" at bounding box center [320, 75] width 67 height 32
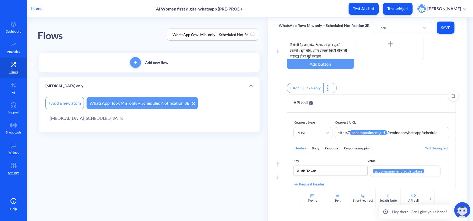
scroll to position [81, 0]
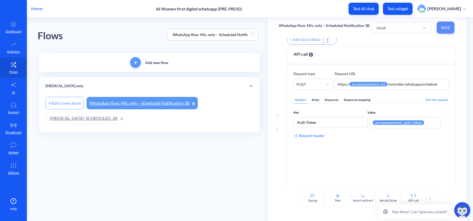
click at [446, 29] on span "Save" at bounding box center [445, 27] width 9 height 5
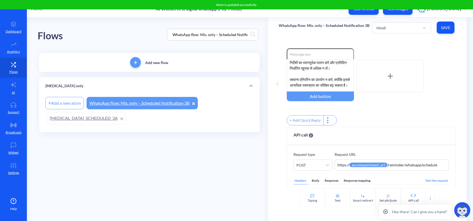
scroll to position [0, 0]
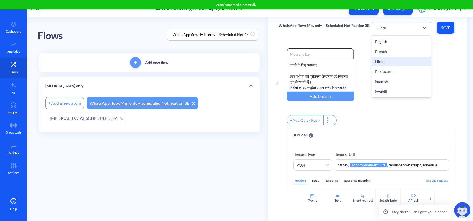
click at [390, 26] on div "Hindi" at bounding box center [397, 28] width 46 height 10
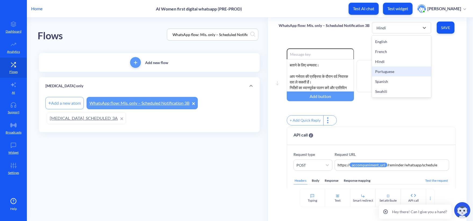
click at [396, 70] on div "Portuguese" at bounding box center [401, 71] width 59 height 10
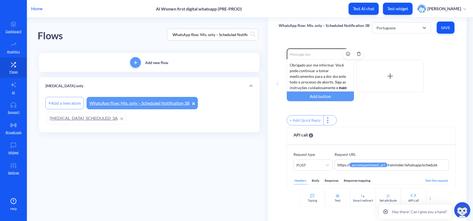
click at [330, 76] on div "Obrigado por me informar. Você pode continuar a tomar medicamentos para a dor d…" at bounding box center [320, 75] width 67 height 32
click at [442, 27] on span "Save" at bounding box center [445, 27] width 9 height 5
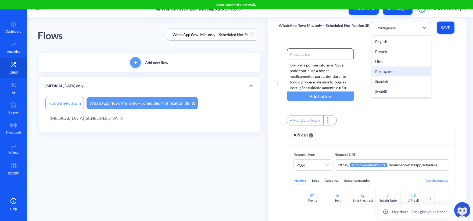
click at [394, 30] on div "Portuguese" at bounding box center [386, 28] width 19 height 6
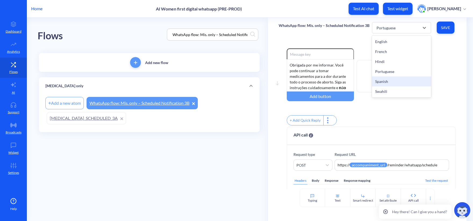
click at [396, 84] on div "Spanish" at bounding box center [401, 81] width 59 height 10
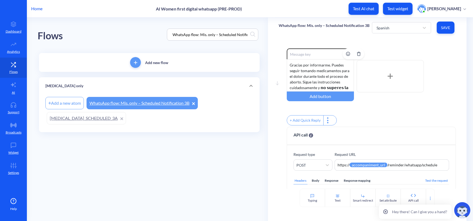
click at [318, 71] on div "Gracias por informarme. Puedes seguir tomando medicamentos para el dolor durant…" at bounding box center [320, 75] width 67 height 32
click at [447, 28] on span "Save" at bounding box center [445, 27] width 9 height 5
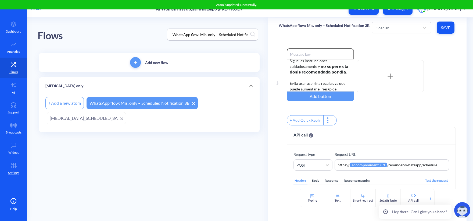
click at [391, 20] on div "Spanish Save" at bounding box center [414, 27] width 84 height 15
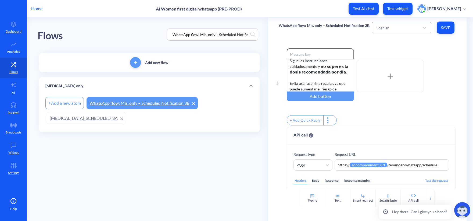
click at [390, 28] on div "Spanish" at bounding box center [397, 28] width 46 height 10
click at [394, 92] on div "Swahili" at bounding box center [401, 91] width 59 height 10
click at [316, 74] on div "Thanks for letting me know. You can continue to take pain medicine throughout t…" at bounding box center [320, 75] width 67 height 32
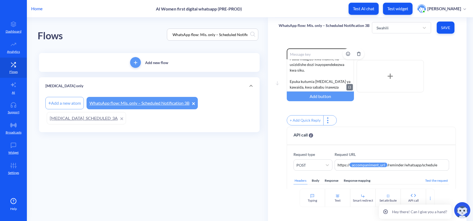
scroll to position [0, 0]
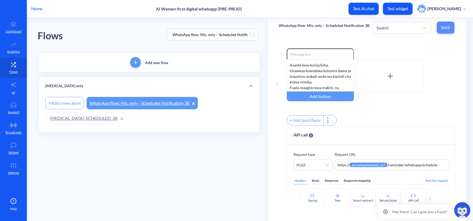
click at [453, 29] on button "Save" at bounding box center [446, 28] width 18 height 12
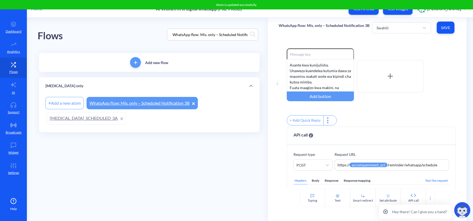
click at [396, 118] on div "+ Add Quick Reply" at bounding box center [371, 121] width 169 height 12
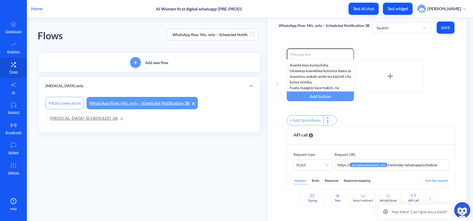
click at [246, 34] on input "WhatsApp flow: Mis. only – Scheduled Notification 3B" at bounding box center [210, 34] width 80 height 6
paste input "COMBINED_SCHEDULED_1A"
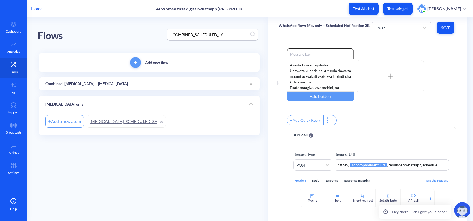
type input "COMBINED_SCHEDULED_1A"
click at [121, 22] on div "Flows COMBINED_SCHEDULED_1A" at bounding box center [150, 34] width 224 height 34
click at [108, 87] on div "Combined: [MEDICAL_DATA] + [MEDICAL_DATA]" at bounding box center [149, 83] width 221 height 13
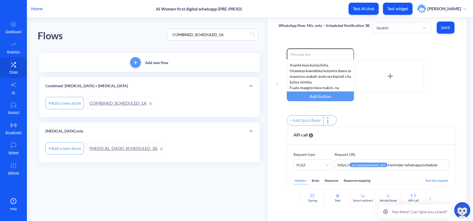
click at [132, 101] on link "COMBINED_SCHEDULED_1A" at bounding box center [121, 103] width 68 height 12
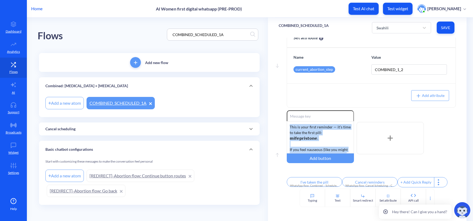
drag, startPoint x: 307, startPoint y: 147, endPoint x: 251, endPoint y: 68, distance: 96.3
click at [251, 69] on div "Flows COMBINED_SCHEDULED_1A Add new flow Combined: Mifepristone + Misoprostol A…" at bounding box center [256, 119] width 436 height 205
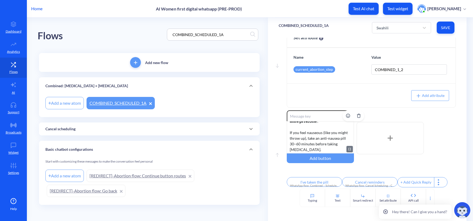
scroll to position [33, 0]
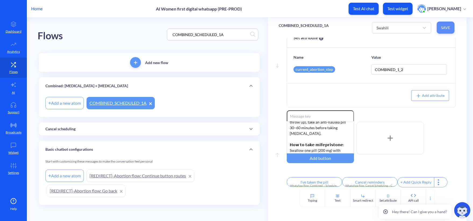
click at [441, 28] on span "Save" at bounding box center [445, 27] width 9 height 5
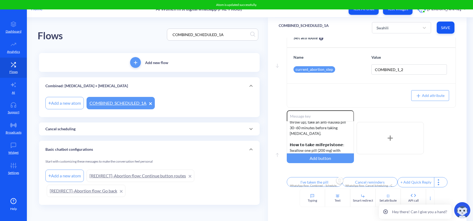
click at [314, 180] on input "I’ve taken the pill" at bounding box center [314, 182] width 55 height 10
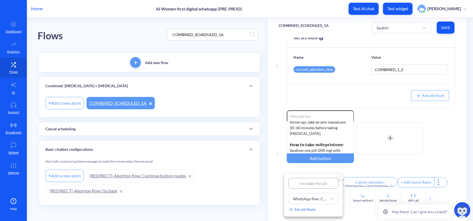
click at [313, 182] on input "I’ve taken the pill" at bounding box center [314, 183] width 50 height 11
click at [384, 32] on div at bounding box center [236, 110] width 473 height 221
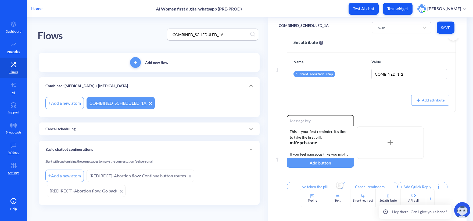
scroll to position [0, 0]
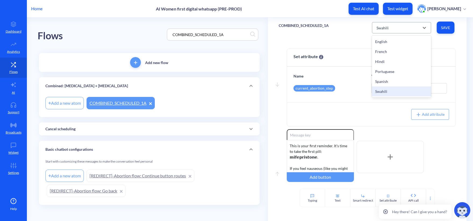
click at [383, 30] on div "Swahili" at bounding box center [397, 28] width 46 height 10
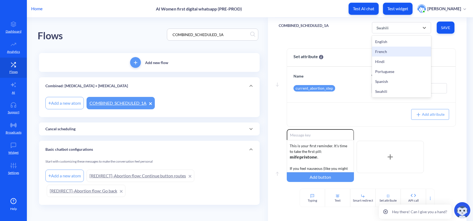
click at [394, 52] on div "French" at bounding box center [401, 52] width 59 height 10
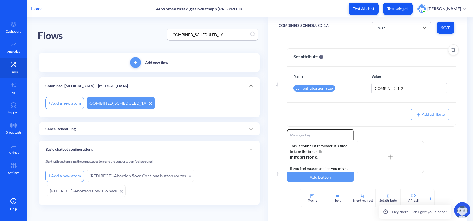
type input "J'ai pris la pilule"
type input "Annuler les rappels"
click at [316, 153] on div "C'est votre premier rappel - il est temps de prendre la première pilule: 𝗺𝗶𝗳𝗲́𝗽…" at bounding box center [320, 156] width 67 height 32
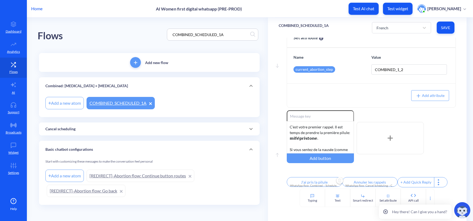
click at [444, 27] on span "Save" at bounding box center [445, 27] width 9 height 5
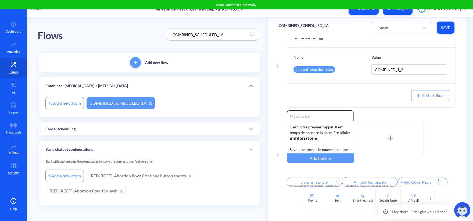
click at [392, 24] on div "French" at bounding box center [397, 28] width 46 height 10
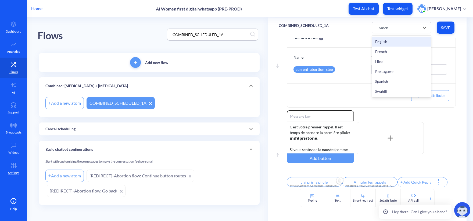
click at [378, 40] on div "English" at bounding box center [401, 42] width 59 height 10
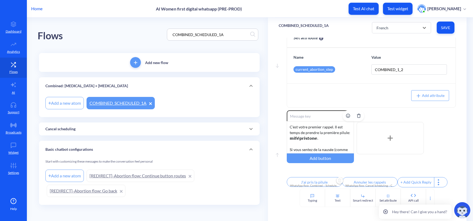
type input "I’ve taken the pill"
type input "Cancel reminders"
click at [304, 138] on div "This is your first reminder — it’s time to take the first pill: 𝗺𝗶𝗳𝗲𝗽𝗿𝗶𝘀𝘁𝗼𝗻𝗲. I…" at bounding box center [320, 137] width 67 height 32
click at [413, 153] on div "Enable reactions This is your first reminder. It’s time to take the first pill:…" at bounding box center [371, 137] width 169 height 55
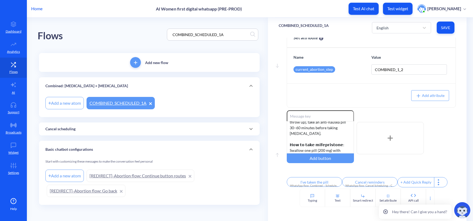
click at [444, 25] on span "Save" at bounding box center [445, 27] width 9 height 5
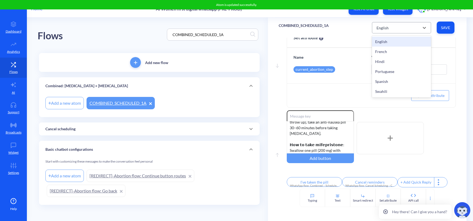
click at [390, 25] on div "English" at bounding box center [397, 28] width 46 height 10
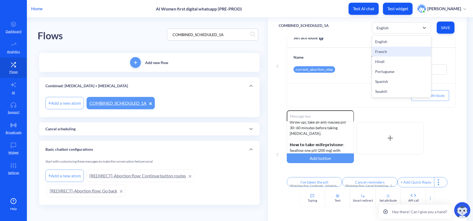
click at [378, 53] on div "French" at bounding box center [401, 52] width 59 height 10
type input "J'ai pris la pilule"
type input "Annuler les rappels"
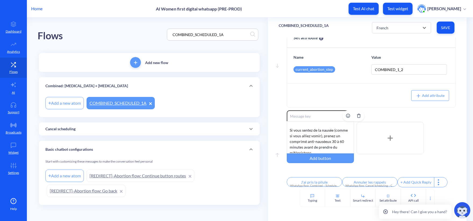
scroll to position [17, 0]
click at [330, 127] on div "C'est votre premier rappel. Il est temps de prendre la première pilule: 𝗺𝗶𝗳𝗲́𝗽𝗿…" at bounding box center [320, 137] width 67 height 32
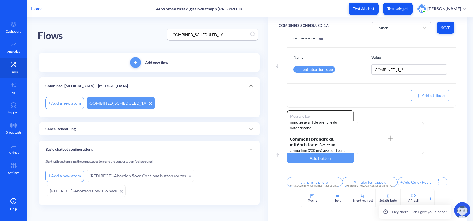
click at [441, 29] on span "Save" at bounding box center [445, 27] width 9 height 5
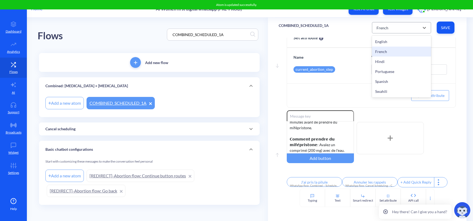
click at [393, 29] on div "French" at bounding box center [397, 28] width 46 height 10
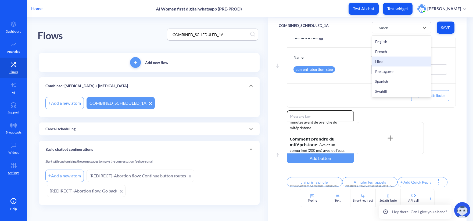
click at [384, 59] on div "Hindi" at bounding box center [401, 61] width 59 height 10
type input "I’ve taken the pill"
type input "Cancel reminders"
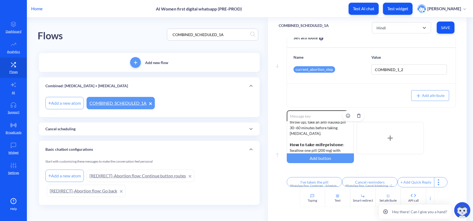
click at [320, 123] on div "This is your first reminder — it’s time to take the first pill: 𝗺𝗶𝗳𝗲𝗽𝗿𝗶𝘀𝘁𝗼𝗻𝗲. I…" at bounding box center [320, 137] width 67 height 32
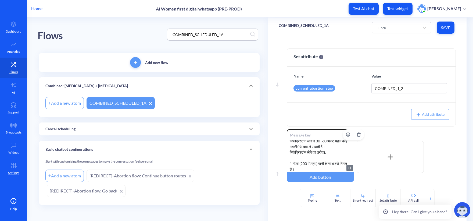
scroll to position [22, 0]
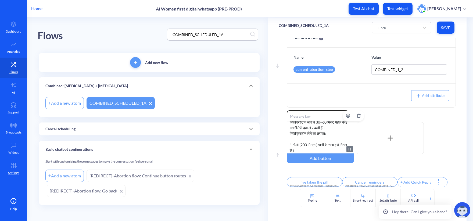
click at [289, 129] on div "यह आपका पहला रिमाइंडर है। अब मिफेप्रिस्टोन की पहली खुराक लेने का समय है। यदि आप…" at bounding box center [320, 137] width 67 height 32
click at [333, 129] on div "यह आपका पहला रिमाइंडर है। अब मिफेप्रिस्टोन की पहली खुराक लेने का समय है। यदि आप…" at bounding box center [320, 137] width 67 height 32
click at [362, 181] on input "Cancel reminders" at bounding box center [369, 182] width 55 height 10
click at [366, 180] on input "Cancel reminders" at bounding box center [368, 183] width 50 height 11
click at [365, 185] on input "Cancel reminders" at bounding box center [368, 183] width 50 height 11
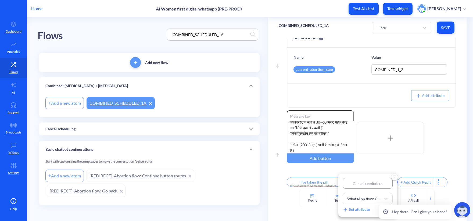
click at [365, 185] on input "Cancel reminders" at bounding box center [368, 183] width 50 height 11
paste input "रिमाइंडर रद्द करें"
type input "रिमाइंडर रद्द करें"
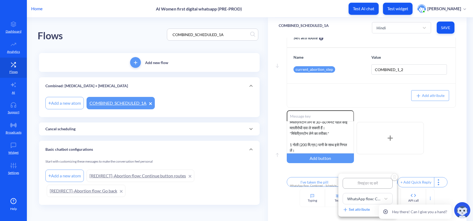
click at [361, 148] on div at bounding box center [236, 110] width 473 height 221
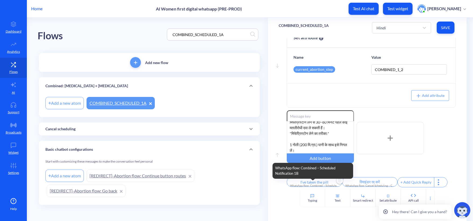
click at [324, 183] on div "WhatsApp flow: Combined – Scheduled Notification 1B" at bounding box center [314, 185] width 49 height 4
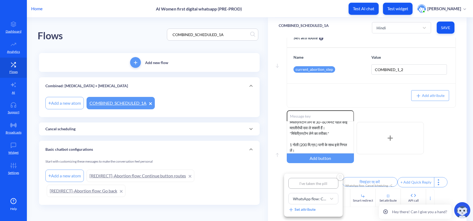
type input "मैंने गोली ले ली है"
click at [408, 159] on div at bounding box center [236, 110] width 473 height 221
click at [452, 167] on div "Enable reactions यह आपका पहला रिमाइंडर है। अब मिफेप्रिस्टोन की पहली खुराक लेने …" at bounding box center [371, 149] width 169 height 78
click at [446, 29] on span "Save" at bounding box center [445, 27] width 9 height 5
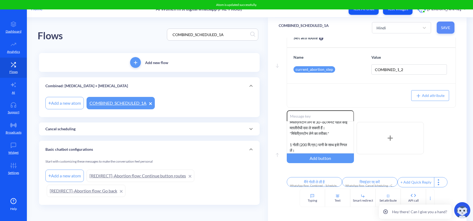
click at [448, 23] on button "Save" at bounding box center [446, 28] width 18 height 12
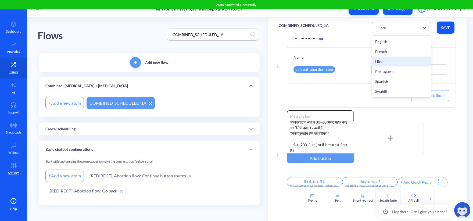
click at [388, 30] on div "Hindi" at bounding box center [397, 28] width 46 height 10
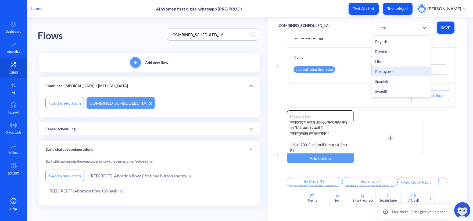
click at [389, 72] on div "Portuguese" at bounding box center [401, 71] width 59 height 10
type input "Eu tomei a pílula"
type input "Cancelar lembretes"
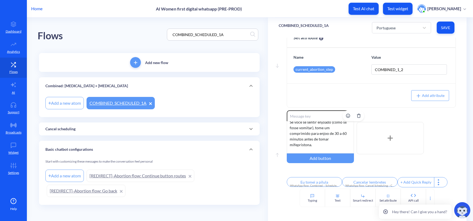
click at [325, 137] on div "Este é o seu primeiro lembrete - é hora de tomar a primeira pílula: 𝗺𝗶𝗳𝗲𝗽𝗿𝗶𝘀𝘁𝗼𝗻…" at bounding box center [320, 137] width 67 height 32
click at [449, 27] on span "Save" at bounding box center [445, 27] width 9 height 5
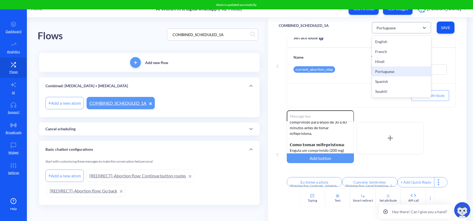
click at [384, 33] on div "Portuguese" at bounding box center [401, 27] width 59 height 11
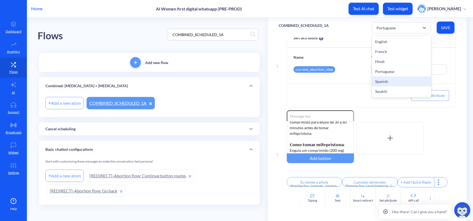
click at [388, 79] on div "Spanish" at bounding box center [401, 81] width 59 height 10
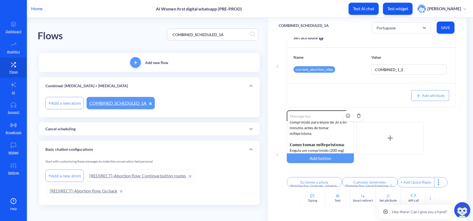
type input "Tomé la píldora"
type input "Anular recordatorio"
click at [318, 129] on div "Este es tu primer recordatorio, es hora de tomar la primera píldora: 𝗺𝗶𝗳𝗲𝗽𝗿𝗶𝘀𝘁𝗼…" at bounding box center [320, 137] width 67 height 32
drag, startPoint x: 332, startPoint y: 27, endPoint x: 277, endPoint y: 27, distance: 55.1
click at [277, 27] on div "COMBINED_SCHEDULED_1A Spanish Save" at bounding box center [367, 27] width 199 height 20
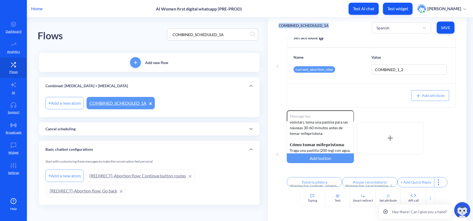
copy p "COMBINED_SCHEDULED_1A"
click at [366, 179] on input "Anular recordatorio" at bounding box center [369, 182] width 55 height 10
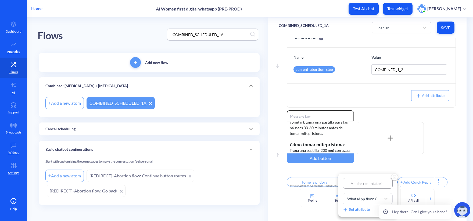
click at [383, 164] on div at bounding box center [236, 110] width 473 height 221
click at [315, 144] on div "Este es tu primer recordatorio, es hora de tomar la primera pastilla: 𝗺𝗶𝗳𝗲𝗽𝗿𝗶𝘀𝘁…" at bounding box center [320, 137] width 67 height 32
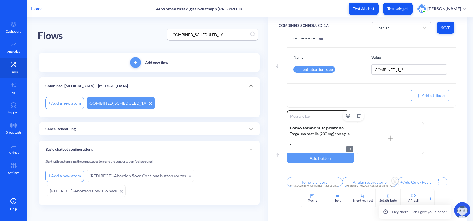
scroll to position [55, 0]
click at [298, 142] on div "Este es tu primer recordatorio, es hora de tomar la primera pastilla: 𝗺𝗶𝗳𝗲𝗽𝗿𝗶𝘀𝘁…" at bounding box center [320, 137] width 67 height 32
click at [305, 147] on div "Este es tu primer recordatorio, es hora de tomar la primera pastilla: 𝗺𝗶𝗳𝗲𝗽𝗿𝗶𝘀𝘁…" at bounding box center [320, 137] width 67 height 32
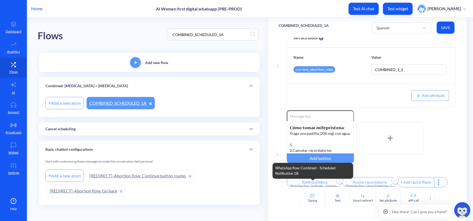
click at [313, 183] on div "WhatsApp flow: Combined – Scheduled Notification 1B" at bounding box center [314, 185] width 49 height 4
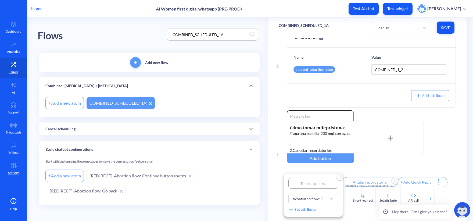
click at [314, 181] on input "Tomé la píldora" at bounding box center [314, 183] width 50 height 11
click at [302, 140] on div at bounding box center [236, 110] width 473 height 221
click at [301, 142] on div "Este es tu primer recordatorio, es hora de tomar la primera pastilla: 𝗺𝗶𝗳𝗲𝗽𝗿𝗶𝘀𝘁…" at bounding box center [320, 137] width 67 height 32
click at [315, 186] on div "Tomé la píldora WhatsApp flow: Combined – Scheduled Notification 1B" at bounding box center [314, 183] width 55 height 12
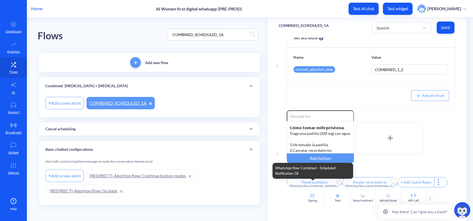
click at [316, 181] on input "Tomé la píldora" at bounding box center [314, 182] width 55 height 10
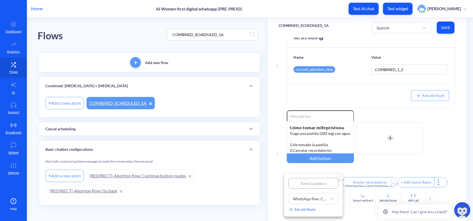
drag, startPoint x: 332, startPoint y: 183, endPoint x: 260, endPoint y: 175, distance: 72.4
click at [260, 176] on div "Tomé la píldora WhatsApp flow: Combined – Scheduled Notification 1B Set attribu…" at bounding box center [236, 110] width 473 height 221
type input "1"
click at [359, 181] on div at bounding box center [236, 110] width 473 height 221
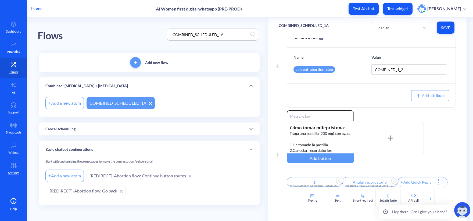
click at [365, 180] on input "Anular recordatorio" at bounding box center [369, 182] width 55 height 10
type input "2"
click at [352, 171] on div at bounding box center [236, 110] width 473 height 221
click at [449, 30] on span "Save" at bounding box center [445, 27] width 9 height 5
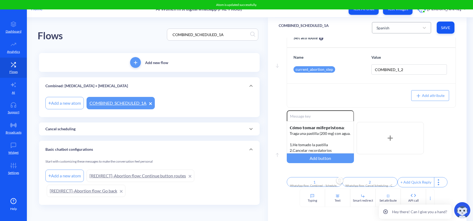
click at [397, 30] on div "Spanish" at bounding box center [397, 28] width 46 height 10
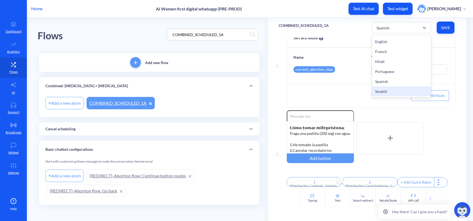
click at [390, 89] on div "Swahili" at bounding box center [401, 91] width 59 height 10
type input "I’ve taken the pill"
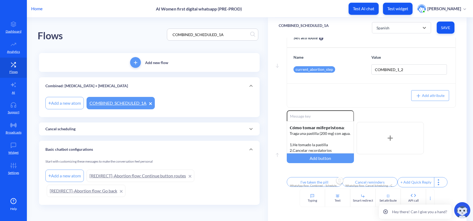
scroll to position [33, 0]
click at [314, 134] on div "This is your first reminder. It’s time to take the first pill: 𝗺𝗶𝗳𝗲𝗽𝗿𝗶𝘀𝘁𝗼𝗻𝗲. If…" at bounding box center [320, 137] width 67 height 32
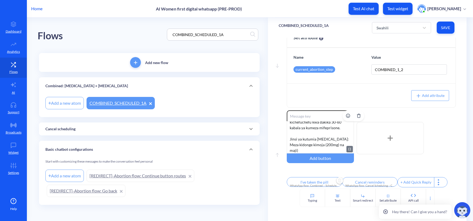
scroll to position [39, 0]
click at [364, 178] on input "Cancel reminders" at bounding box center [369, 182] width 55 height 10
type input "sitisha makumbusho"
click at [352, 183] on input "sitisha makumbusho" at bounding box center [368, 183] width 50 height 11
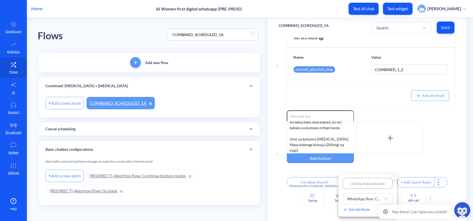
type input "itisha makumbusho"
type input "Sitisha makumbusho"
click at [376, 163] on div at bounding box center [236, 110] width 473 height 221
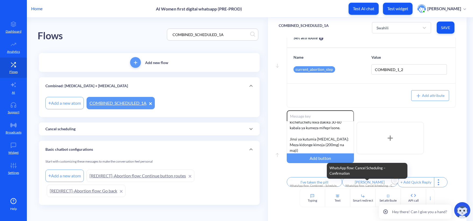
click at [365, 183] on div "WhatsApp flow: Cancel Scheduling – Confirmation" at bounding box center [370, 185] width 49 height 4
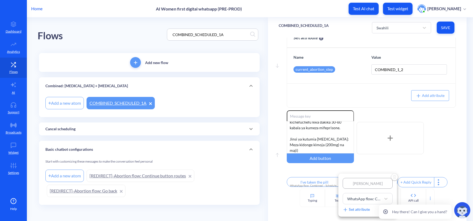
click at [322, 180] on div at bounding box center [236, 110] width 473 height 221
click at [312, 179] on input "I’ve taken the pill" at bounding box center [314, 182] width 55 height 10
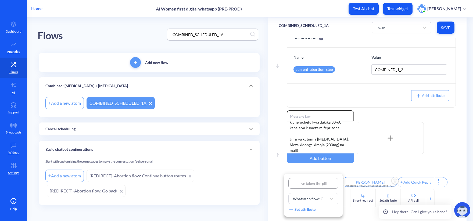
type input "nimeshatumia vidonge"
click at [297, 181] on input "nimeshatumia vidonge" at bounding box center [314, 183] width 50 height 11
type input "imeshatumia vidonge"
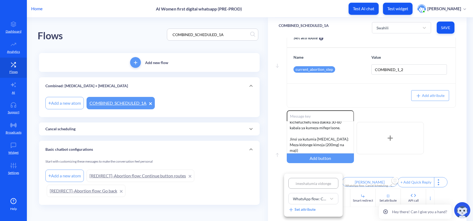
type input "Nimeshatumia vidonge"
click at [378, 161] on div at bounding box center [236, 110] width 473 height 221
click at [442, 30] on span "Save" at bounding box center [445, 27] width 9 height 5
type input "Sitisha makumbusho"
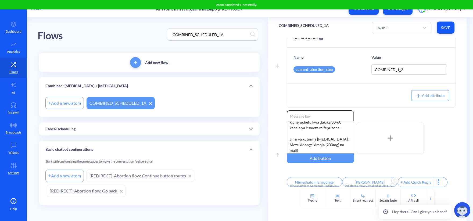
drag, startPoint x: 208, startPoint y: 35, endPoint x: 116, endPoint y: 32, distance: 91.2
click at [125, 34] on div "Flows COMBINED_SCHEDULED_1A" at bounding box center [150, 34] width 224 height 34
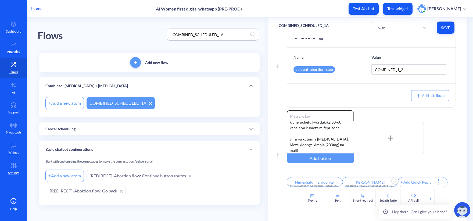
paste input "WhatsApp flow: Combined – Scheduled Notification 1B"
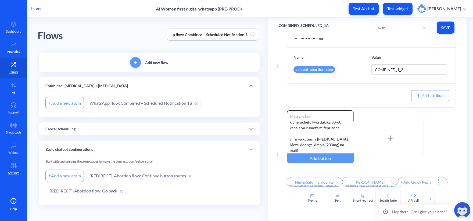
scroll to position [0, 0]
click at [157, 103] on link "WhatsApp flow: Combined – Scheduled Notification 1B" at bounding box center [144, 103] width 114 height 12
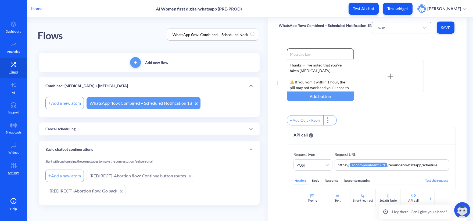
click at [384, 29] on div "Swahili" at bounding box center [383, 28] width 12 height 6
click at [384, 41] on div "English" at bounding box center [401, 42] width 59 height 10
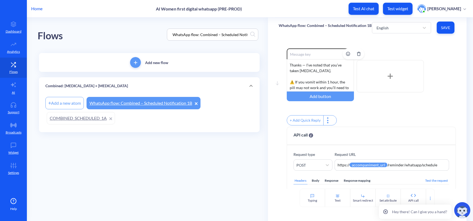
click at [316, 81] on div "Thanks — I’ve noted that you’ve taken mifepristone. ⚠️ If you vomit within 1 ho…" at bounding box center [320, 75] width 67 height 32
click at [444, 29] on span "Save" at bounding box center [445, 27] width 9 height 5
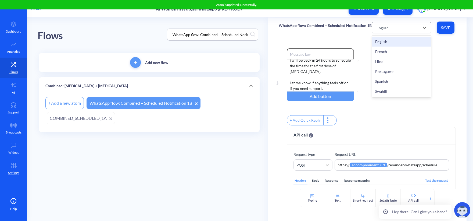
click at [384, 28] on div "English" at bounding box center [383, 28] width 12 height 6
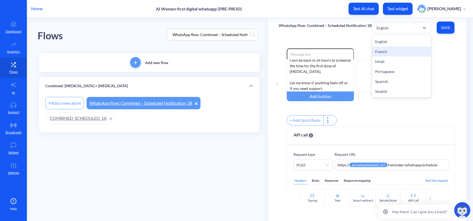
click at [385, 55] on div "French" at bounding box center [401, 52] width 59 height 10
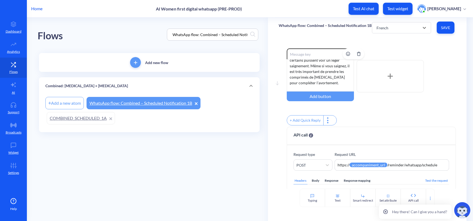
click at [322, 78] on div "Merci - j'ai noté que vous avez pris du mifépristone. ⚠️ Si vous vomissez dans …" at bounding box center [320, 75] width 67 height 32
click at [449, 27] on span "Save" at bounding box center [445, 27] width 9 height 5
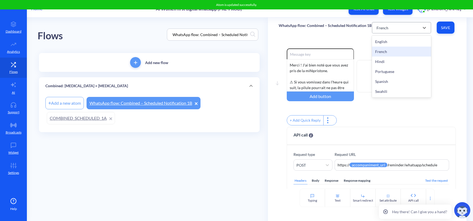
click at [392, 27] on div "French" at bounding box center [397, 28] width 46 height 10
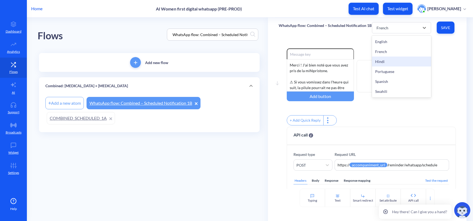
click at [391, 61] on div "Hindi" at bounding box center [401, 61] width 59 height 10
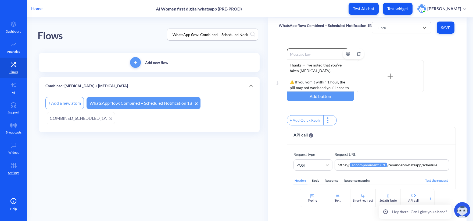
click at [329, 76] on div "Thanks — I’ve noted that you’ve taken mifepristone. ⚠️ If you vomit within 1 ho…" at bounding box center [320, 75] width 67 height 32
click at [444, 27] on span "Save" at bounding box center [445, 27] width 9 height 5
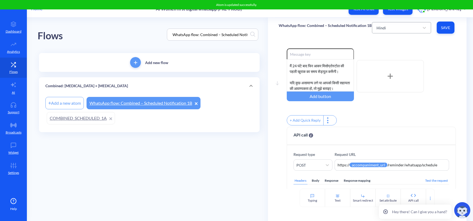
click at [398, 29] on div "Hindi" at bounding box center [397, 28] width 46 height 10
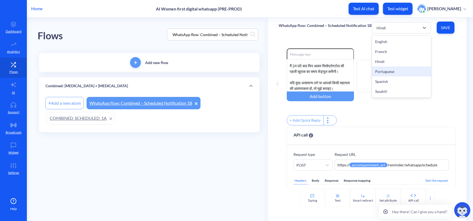
click at [398, 69] on div "Portuguese" at bounding box center [401, 71] width 59 height 10
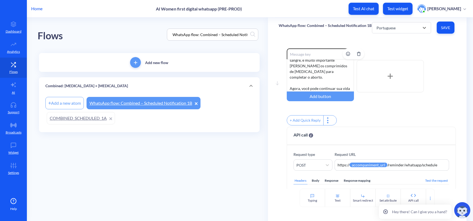
click at [316, 79] on div "Obrigado - anotei que você tomou mifepristona. ⚠️ Se você vomitar dentro de 1 h…" at bounding box center [320, 75] width 67 height 32
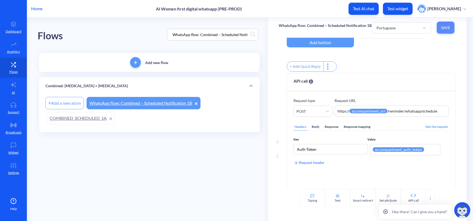
click at [441, 30] on button "Save" at bounding box center [446, 28] width 18 height 12
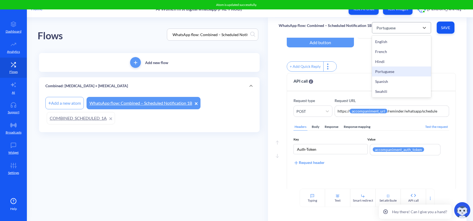
click at [399, 29] on div "Portuguese" at bounding box center [397, 28] width 46 height 10
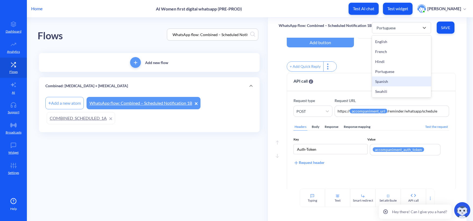
click at [395, 82] on div "Spanish" at bounding box center [401, 81] width 59 height 10
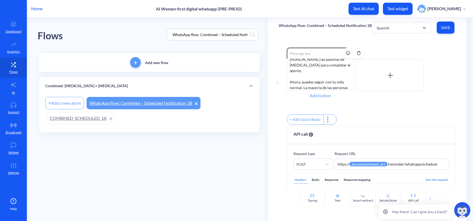
scroll to position [0, 0]
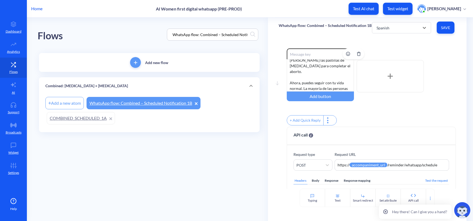
click at [324, 74] on div "Gracias, he anotado que has tomado mifepristona. ⚠️ Si vomitas dentro de 1 hora…" at bounding box center [320, 75] width 67 height 32
click at [449, 26] on span "Save" at bounding box center [445, 27] width 9 height 5
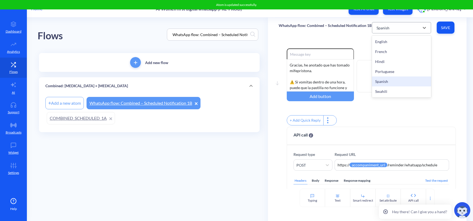
click at [392, 29] on div "Spanish" at bounding box center [397, 28] width 46 height 10
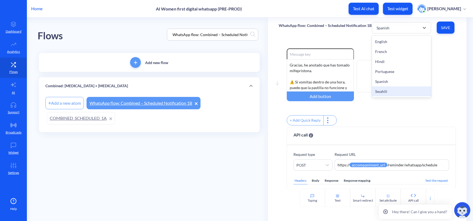
click at [391, 89] on div "Swahili" at bounding box center [401, 91] width 59 height 10
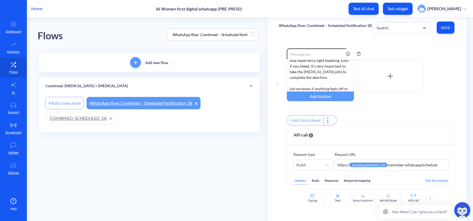
scroll to position [135, 0]
click at [326, 68] on div "Thanks — I’ve noted that you’ve taken mifepristone. ⚠️ If you vomit within 1 ho…" at bounding box center [320, 75] width 67 height 32
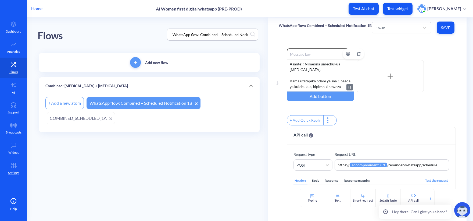
scroll to position [0, 0]
click at [443, 28] on span "Save" at bounding box center [445, 27] width 9 height 5
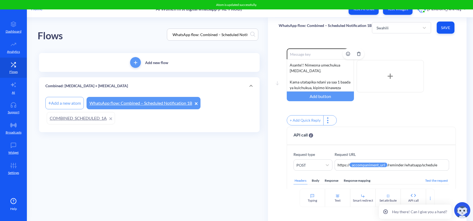
scroll to position [54, 0]
click at [233, 32] on input "WhatsApp flow: Combined – Scheduled Notification 1B" at bounding box center [210, 34] width 80 height 6
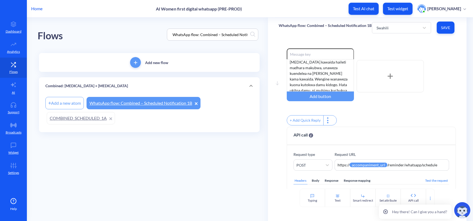
paste input "COMBINED_REASSURING_1"
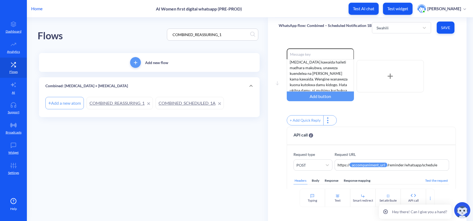
type input "COMBINED_REASSURING_1"
click at [149, 150] on main "Flows COMBINED_REASSURING_1 Add new flow Combined: Mifepristone + Misoprostol A…" at bounding box center [250, 118] width 446 height 203
click at [123, 104] on link "COMBINED_REASSURING_1" at bounding box center [120, 103] width 66 height 12
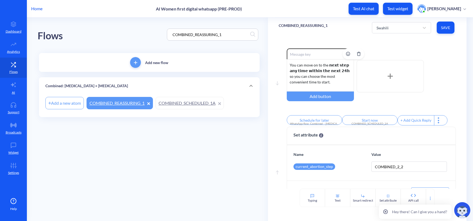
click at [310, 77] on div "You can move on to the 𝗻𝗲𝘅𝘁 𝘀𝘁𝗲𝗽 𝗮𝗻𝘆 𝘁𝗶𝗺𝗲 𝘄𝗶𝘁𝗵𝗶𝗻 𝘁𝗵𝗲 𝗻𝗲𝘅𝘁 𝟮𝟰𝗵 so you can choose…" at bounding box center [320, 75] width 67 height 32
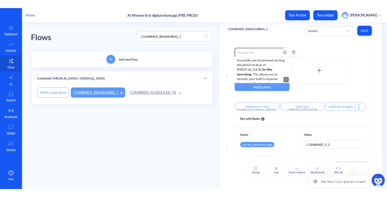
scroll to position [73, 0]
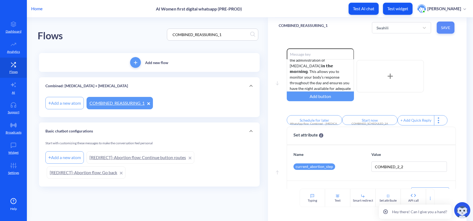
click at [448, 29] on span "Save" at bounding box center [445, 27] width 9 height 5
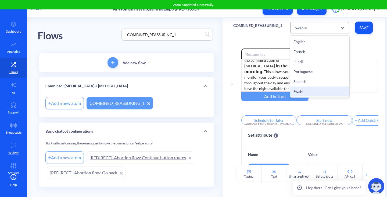
click at [299, 29] on div "Swahili" at bounding box center [301, 28] width 12 height 6
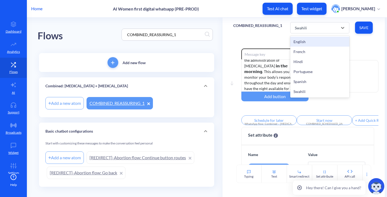
click at [302, 44] on div "English" at bounding box center [319, 42] width 59 height 10
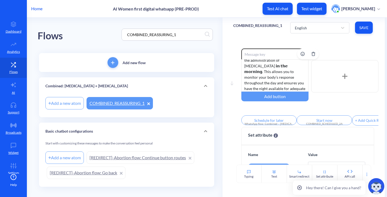
click at [286, 70] on div "You can move on to the 𝗻𝗲𝘅𝘁 𝘀𝘁𝗲𝗽 𝗮𝗻𝘆 𝘁𝗶𝗺𝗲 𝘄𝗶𝘁𝗵𝗶𝗻 𝘁𝗵𝗲 𝗻𝗲𝘅𝘁 𝟮𝟰𝗵 so you can choose…" at bounding box center [275, 75] width 67 height 32
click at [361, 27] on span "Save" at bounding box center [364, 27] width 9 height 5
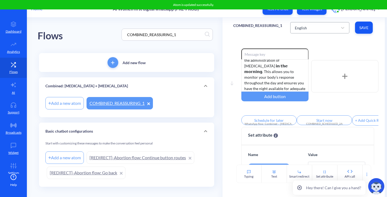
click at [329, 30] on div "English" at bounding box center [315, 28] width 46 height 10
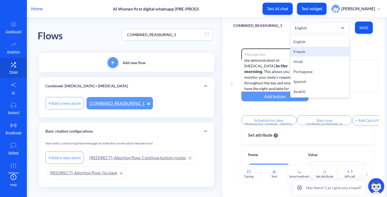
click at [319, 50] on div "French" at bounding box center [319, 52] width 59 height 10
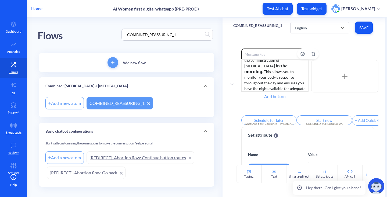
type input "Planifier plus tard"
type input "Commencer maintenant"
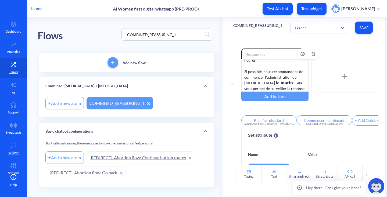
click at [286, 66] on div "Vous pouvez passer à 𝗹'𝗲́𝘁𝗮𝗽𝗲 𝘀𝘂𝗶𝘃𝗮𝗻𝘁𝗲 𝗮̀ 𝘁𝗼𝘂𝘁 𝗺𝗼𝗺𝗲𝗻𝘁 𝗱𝗮𝗻𝘀 𝗹𝗲𝘀 𝟮𝟰𝗵 𝗽𝗿𝗼𝗰𝗵𝗮𝗶𝗻𝗲𝘀, …" at bounding box center [275, 75] width 67 height 32
click at [256, 117] on input "Planifier plus tard" at bounding box center [269, 120] width 55 height 10
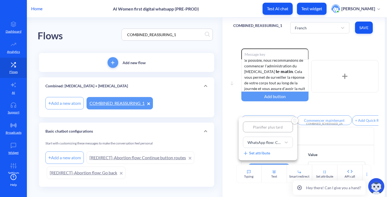
drag, startPoint x: 330, startPoint y: 121, endPoint x: 327, endPoint y: 122, distance: 3.3
click at [328, 122] on div at bounding box center [193, 98] width 387 height 197
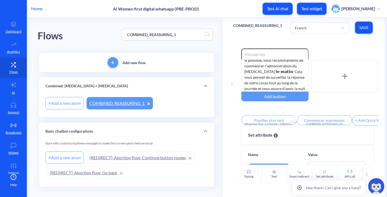
click at [326, 121] on input "Commencer maintenant" at bounding box center [324, 120] width 55 height 10
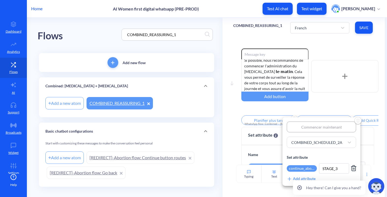
click at [182, 30] on div at bounding box center [193, 98] width 387 height 197
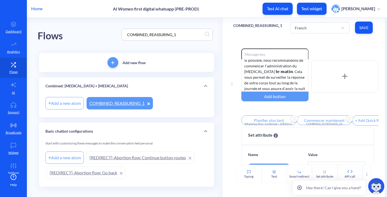
click at [188, 34] on input "COMBINED_REASSURING_1" at bounding box center [165, 34] width 80 height 6
drag, startPoint x: 188, startPoint y: 34, endPoint x: 112, endPoint y: 25, distance: 76.6
click at [112, 25] on div "Flows COMBINED_REASSURING_1" at bounding box center [127, 34] width 178 height 34
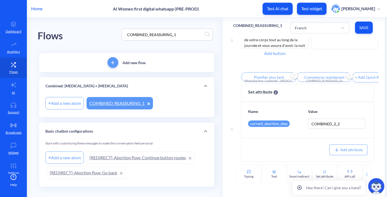
scroll to position [0, 0]
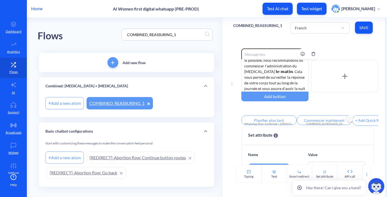
click at [286, 74] on div "Vous pouvez passer à 𝗹'𝗲́𝘁𝗮𝗽𝗲 𝘀𝘂𝗶𝘃𝗮𝗻𝘁𝗲 𝗮̀ 𝘁𝗼𝘂𝘁 𝗺𝗼𝗺𝗲𝗻𝘁 𝗱𝗮𝗻𝘀 𝗹𝗲𝘀 𝟮𝟰𝗵 𝗽𝗿𝗼𝗰𝗵𝗮𝗶𝗻𝗲𝘀, …" at bounding box center [275, 75] width 67 height 32
click at [295, 83] on div "Vous pouvez passer à 𝗹'𝗲́𝘁𝗮𝗽𝗲 𝘀𝘂𝗶𝘃𝗮𝗻𝘁𝗲 𝗮̀ 𝘁𝗼𝘂𝘁 𝗺𝗼𝗺𝗲𝗻𝘁 𝗱𝗮𝗻𝘀 𝗹𝗲𝘀 𝟮𝟰𝗵 𝗽𝗿𝗼𝗰𝗵𝗮𝗶𝗻𝗲𝘀, …" at bounding box center [275, 75] width 67 height 32
click at [299, 88] on div "Vous pouvez passer à 𝗹'𝗲́𝘁𝗮𝗽𝗲 𝘀𝘂𝗶𝘃𝗮𝗻𝘁𝗲 𝗮̀ 𝘁𝗼𝘂𝘁 𝗺𝗼𝗺𝗲𝗻𝘁 𝗱𝗮𝗻𝘀 𝗹𝗲𝘀 𝟮𝟰𝗵 𝗽𝗿𝗼𝗰𝗵𝗮𝗶𝗻𝗲𝘀, …" at bounding box center [275, 75] width 67 height 32
click at [265, 122] on input "Planifier plus tard" at bounding box center [269, 120] width 55 height 10
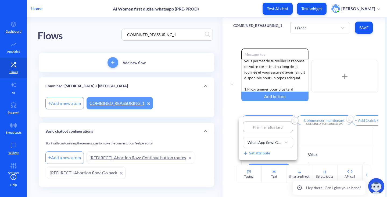
drag, startPoint x: 287, startPoint y: 126, endPoint x: 210, endPoint y: 119, distance: 77.8
click at [211, 119] on div "Planifier plus tard WhatsApp flow: Combined – Misoprostol schedule Set attribute" at bounding box center [193, 98] width 387 height 197
type input "1"
click at [320, 120] on div at bounding box center [193, 98] width 387 height 197
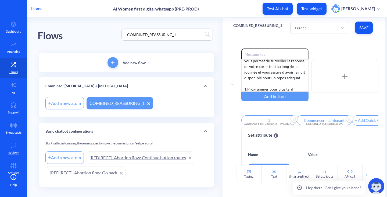
click at [320, 120] on input "Commencer maintenant" at bounding box center [324, 120] width 55 height 10
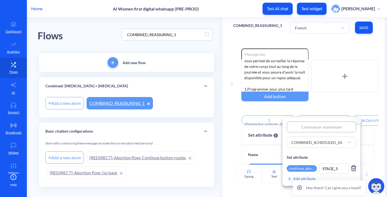
click at [320, 126] on input "Commencer maintenant" at bounding box center [321, 126] width 69 height 11
type input "2"
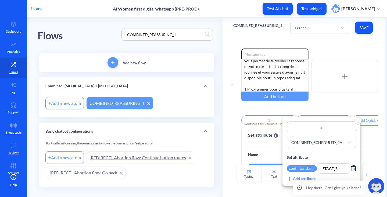
type input "2"
click at [325, 105] on div at bounding box center [193, 98] width 387 height 197
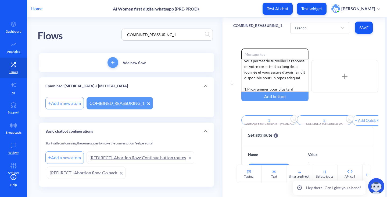
click at [360, 29] on span "Save" at bounding box center [364, 27] width 9 height 5
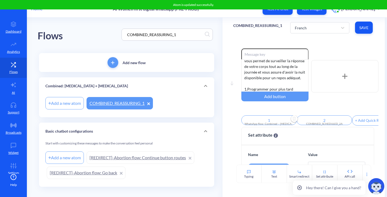
scroll to position [101, 0]
click at [304, 31] on div "French" at bounding box center [315, 28] width 46 height 10
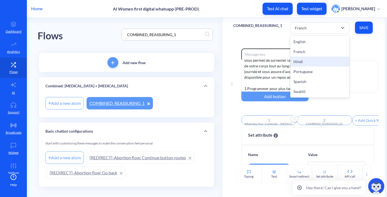
click at [309, 60] on div "Hindi" at bounding box center [319, 61] width 59 height 10
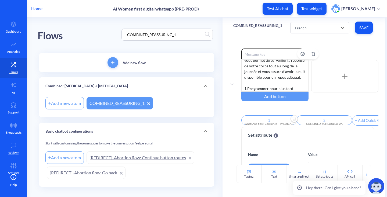
type input "Schedule for later"
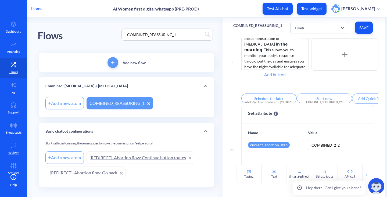
scroll to position [0, 0]
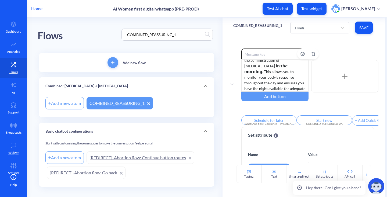
click at [292, 72] on div "You can move on to the 𝗻𝗲𝘅𝘁 𝘀𝘁𝗲𝗽 𝗮𝗻𝘆 𝘁𝗶𝗺𝗲 𝘄𝗶𝘁𝗵𝗶𝗻 𝘁𝗵𝗲 𝗻𝗲𝘅𝘁 𝟮𝟰𝗵 so you can choose…" at bounding box center [275, 75] width 67 height 32
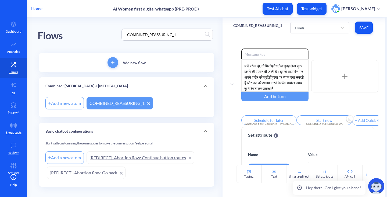
click at [316, 120] on input "Start now" at bounding box center [324, 120] width 55 height 10
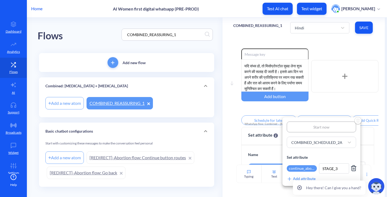
type input "अब शुरू करें"
click at [258, 122] on div at bounding box center [193, 98] width 387 height 197
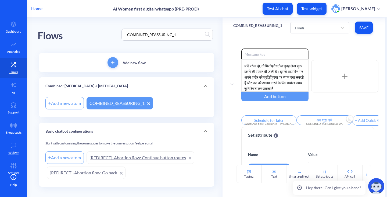
click at [263, 121] on input "Schedule for later" at bounding box center [269, 120] width 55 height 10
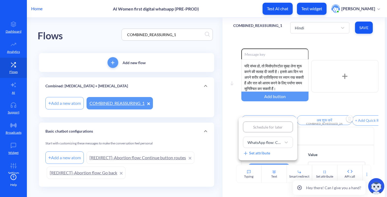
type input "बाद में शेड्यूल करें"
click at [284, 109] on div at bounding box center [193, 98] width 387 height 197
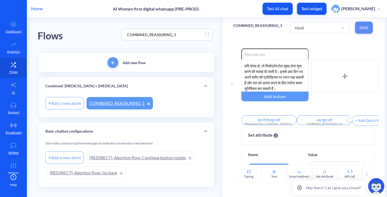
click at [366, 26] on span "Save" at bounding box center [364, 27] width 9 height 5
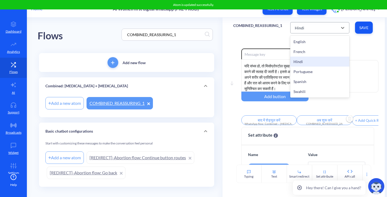
click at [323, 26] on div "Hindi" at bounding box center [315, 28] width 46 height 10
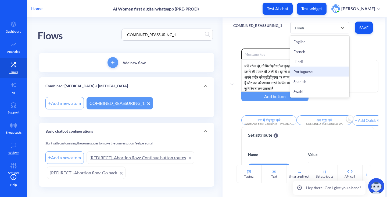
click at [316, 68] on div "Portuguese" at bounding box center [319, 71] width 59 height 10
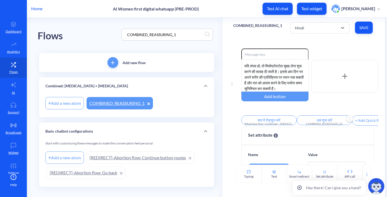
type input "Agendar más tarde"
type input "Começar agora"
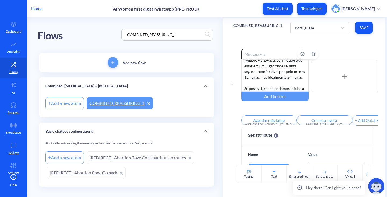
click at [275, 80] on div "Você pode passar para 𝗼 𝗽𝗿𝗼́𝘅𝗶𝗺𝗼 𝗽𝗮𝘀𝘀𝗼 𝗮 𝗾𝘂𝗮𝗹𝗾𝘂𝗲𝗿 𝗺𝗼𝗺𝗲𝗻𝘁𝗼 𝗱𝗲𝗻𝘁𝗿𝗼 𝗱𝗮𝘀 𝗽𝗿𝗼́𝘅𝗶𝗺𝗮𝘀 …" at bounding box center [275, 75] width 67 height 32
click at [263, 120] on input "Agendar más tarde" at bounding box center [269, 120] width 55 height 10
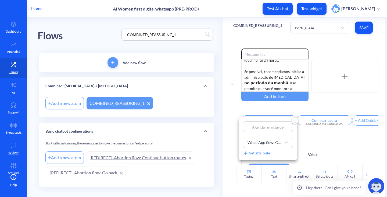
click at [270, 75] on div at bounding box center [193, 98] width 387 height 197
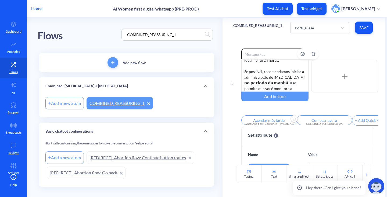
click at [271, 70] on div "Você pode passar para 𝗼 𝗽𝗿𝗼́𝘅𝗶𝗺𝗼 𝗽𝗮𝘀𝘀𝗼 𝗮 𝗾𝘂𝗮𝗹𝗾𝘂𝗲𝗿 𝗺𝗼𝗺𝗲𝗻𝘁𝗼 𝗱𝗲𝗻𝘁𝗿𝗼 𝗱𝗮𝘀 𝗽𝗿𝗼́𝘅𝗶𝗺𝗮𝘀 …" at bounding box center [275, 75] width 67 height 32
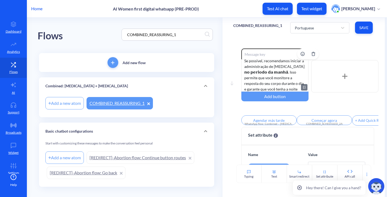
scroll to position [95, 0]
click at [253, 83] on div "Você pode passar para 𝗼 𝗽𝗿𝗼́𝘅𝗶𝗺𝗼 𝗽𝗮𝘀𝘀𝗼 𝗮 𝗾𝘂𝗮𝗹𝗾𝘂𝗲𝗿 𝗺𝗼𝗺𝗲𝗻𝘁𝗼 𝗱𝗲𝗻𝘁𝗿𝗼 𝗱𝗮𝘀 𝗽𝗿𝗼́𝘅𝗶𝗺𝗮𝘀 …" at bounding box center [275, 75] width 67 height 32
click at [266, 88] on div "Você pode passar para 𝗼 𝗽𝗿𝗼́𝘅𝗶𝗺𝗼 𝗽𝗮𝘀𝘀𝗼 𝗮 𝗾𝘂𝗮𝗹𝗾𝘂𝗲𝗿 𝗺𝗼𝗺𝗲𝗻𝘁𝗼 𝗱𝗲𝗻𝘁𝗿𝗼 𝗱𝗮𝘀 𝗽𝗿𝗼́𝘅𝗶𝗺𝗮𝘀 …" at bounding box center [275, 75] width 67 height 32
click at [268, 119] on input "Agendar más tarde" at bounding box center [269, 120] width 55 height 10
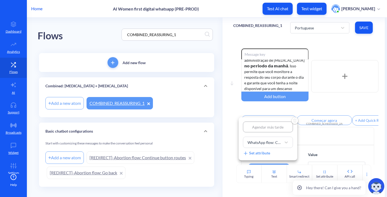
drag, startPoint x: 282, startPoint y: 125, endPoint x: 148, endPoint y: 121, distance: 134.6
click at [148, 121] on div "Agendar más tarde WhatsApp flow: Combined – Misoprostol schedule Set attribute" at bounding box center [193, 98] width 387 height 197
type input "1"
click at [323, 119] on div at bounding box center [193, 98] width 387 height 197
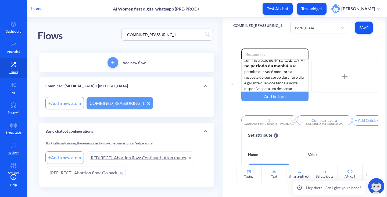
click at [326, 121] on input "Começar agora" at bounding box center [324, 120] width 55 height 10
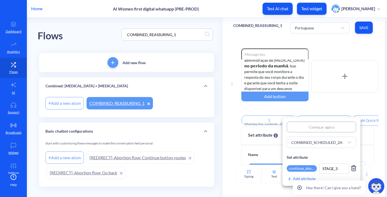
click at [339, 123] on input "Começar agora" at bounding box center [321, 126] width 69 height 11
drag, startPoint x: 339, startPoint y: 126, endPoint x: 244, endPoint y: 118, distance: 95.8
click at [244, 118] on div "Começar agora COMBINED_SCHEDULED_2A Set attribute continue_abortion_button_stag…" at bounding box center [193, 98] width 387 height 197
type input "2"
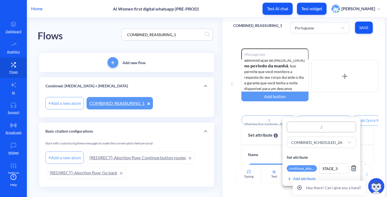
click at [333, 103] on div at bounding box center [193, 98] width 387 height 197
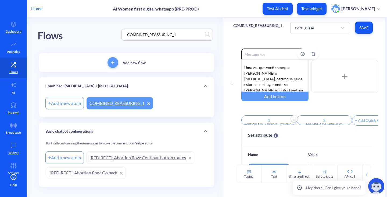
scroll to position [0, 0]
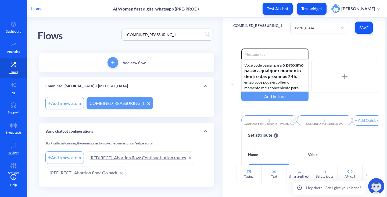
click at [362, 27] on span "Save" at bounding box center [364, 27] width 9 height 5
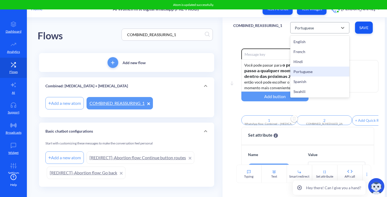
click at [313, 30] on div "Portuguese" at bounding box center [315, 28] width 46 height 10
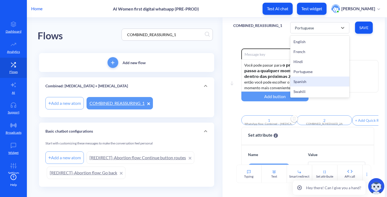
click at [315, 79] on div "Spanish" at bounding box center [319, 81] width 59 height 10
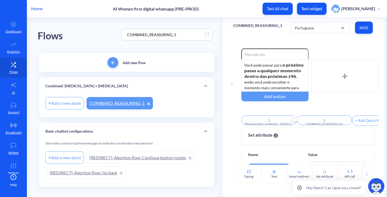
type input "Planear más tarde"
type input "Comenzar ahora"
click at [280, 74] on div "Puedes pasar al 𝘀𝗶𝗴𝘂𝗶𝗲𝗻𝘁𝗲 𝗽𝗮𝘀𝗼 𝗲𝗻 𝗰𝘂𝗮𝗹𝗾𝘂𝗶𝗲𝗿 𝗺𝗼𝗺𝗲𝗻𝘁𝗼 𝗱𝗲𝗻𝘁𝗿𝗼 𝗱𝗲 𝗹𝗮𝘀 𝗽𝗿𝗼́𝘅𝗶𝗺𝗮𝘀 𝟮𝟰𝗵…" at bounding box center [275, 75] width 67 height 32
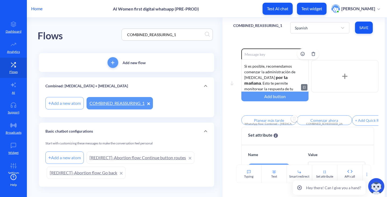
scroll to position [78, 0]
drag, startPoint x: 232, startPoint y: 25, endPoint x: 284, endPoint y: 29, distance: 52.3
click at [284, 29] on div "COMBINED_REASSURING_1 Spanish Save" at bounding box center [304, 27] width 163 height 20
copy p "COMBINED_REASSURING_1"
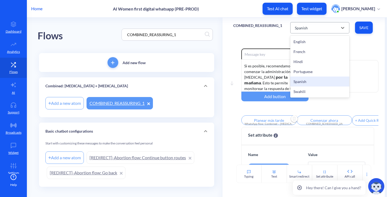
click at [311, 28] on div "Spanish" at bounding box center [315, 28] width 46 height 10
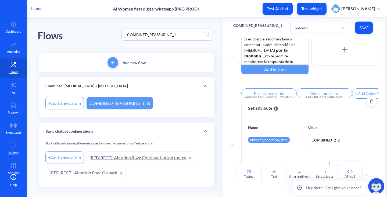
scroll to position [0, 0]
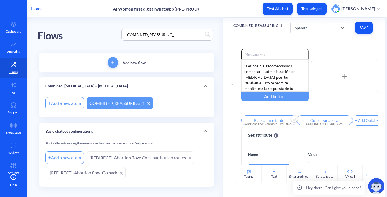
click at [272, 120] on input "Planear más tarde" at bounding box center [269, 120] width 55 height 10
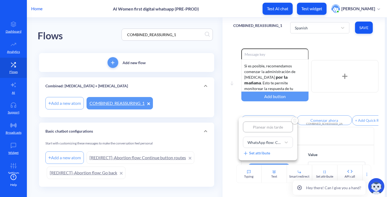
click at [270, 113] on div at bounding box center [193, 98] width 387 height 197
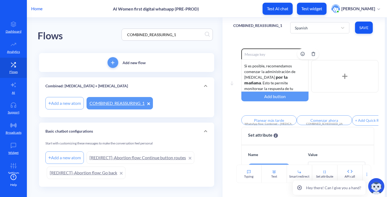
click at [289, 87] on div "Puedes avanzar al 𝘀𝗶𝗴𝘂𝗶𝗲𝗻𝘁𝗲 𝗽𝗮𝘀𝗼 𝗲𝗻 𝗰𝘂𝗮𝗹𝗾𝘂𝗶𝗲𝗿 𝗺𝗼𝗺𝗲𝗻𝘁𝗼 𝗱𝗲𝗻𝘁𝗿𝗼 𝗱𝗲 𝗹𝗮𝘀 𝗽𝗿𝗼́𝘅𝗶𝗺𝗮𝘀 𝟮…" at bounding box center [275, 75] width 67 height 32
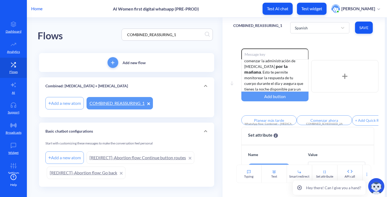
scroll to position [95, 0]
click at [260, 121] on input "Planear más tarde" at bounding box center [269, 120] width 55 height 10
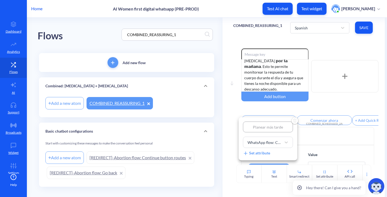
type input "1"
click at [316, 123] on div at bounding box center [193, 98] width 387 height 197
click at [319, 121] on input "Comenzar ahora" at bounding box center [324, 120] width 55 height 10
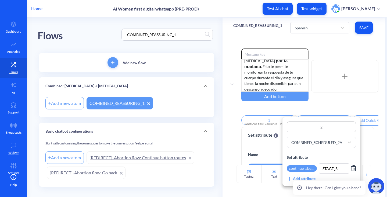
type input "2"
click at [332, 103] on div at bounding box center [193, 98] width 387 height 197
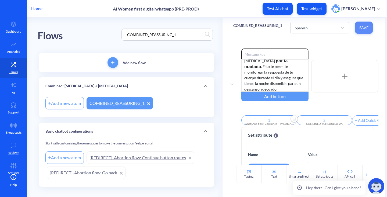
drag, startPoint x: 365, startPoint y: 25, endPoint x: 356, endPoint y: 41, distance: 18.8
click at [365, 25] on span "Save" at bounding box center [364, 27] width 9 height 5
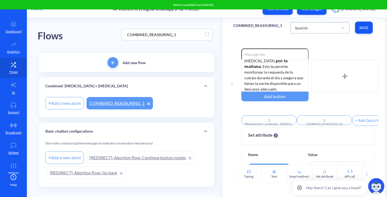
click at [310, 29] on div "Spanish" at bounding box center [315, 28] width 46 height 10
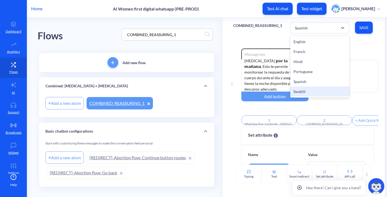
click at [316, 106] on div "Enable reactions Puedes avanzar al 𝘀𝗶𝗴𝘂𝗶𝗲𝗻𝘁𝗲 𝗽𝗮𝘀𝗼 𝗲𝗻 𝗰𝘂𝗮𝗹𝗾𝘂𝗶𝗲𝗿 𝗺𝗼𝗺𝗲𝗻𝘁𝗼 𝗱𝗲𝗻𝘁𝗿𝗼 𝗱…" at bounding box center [310, 87] width 137 height 78
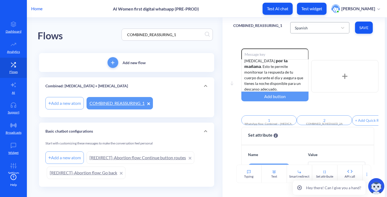
click at [317, 33] on div "Spanish" at bounding box center [319, 27] width 59 height 11
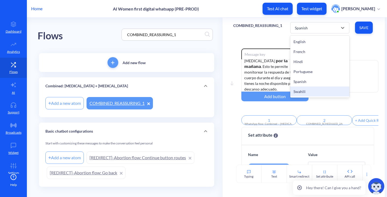
click at [303, 89] on div "Swahili" at bounding box center [319, 91] width 59 height 10
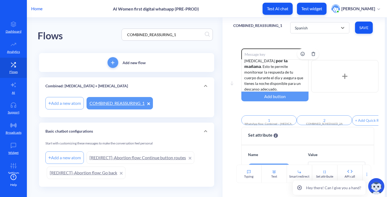
type input "Schedule for later"
type input "Start now"
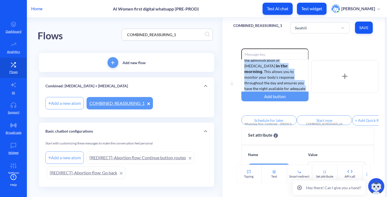
scroll to position [0, 0]
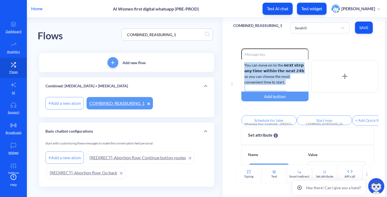
drag, startPoint x: 279, startPoint y: 89, endPoint x: 180, endPoint y: 11, distance: 125.9
click at [182, 13] on div "Home AI Women first digital whatsapp (PRE-PROD) Test AI chat Test widget Olga P…" at bounding box center [193, 98] width 387 height 197
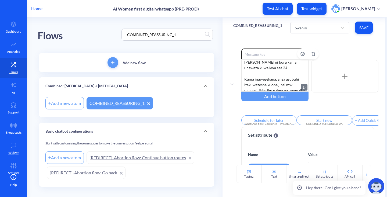
scroll to position [61, 0]
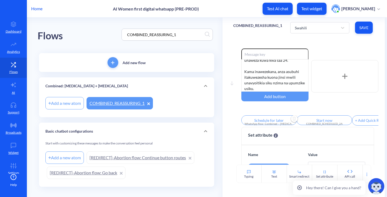
click at [266, 118] on input "Schedule for later" at bounding box center [269, 120] width 55 height 10
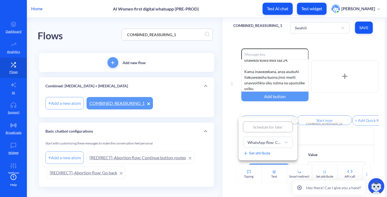
type input "Panga kwa baadaye"
click at [324, 119] on div at bounding box center [193, 98] width 387 height 197
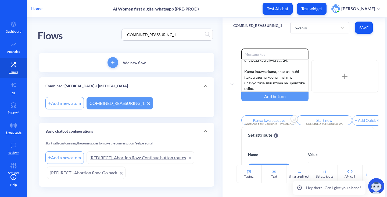
click at [326, 121] on input "Start now" at bounding box center [324, 120] width 55 height 10
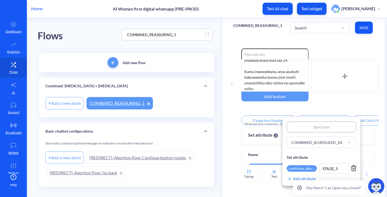
type input "Anza sasa"
click at [329, 110] on div at bounding box center [193, 98] width 387 height 197
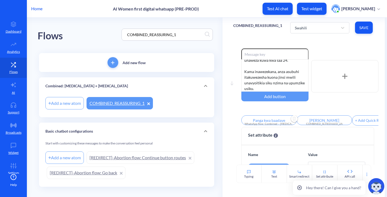
click at [367, 28] on span "Save" at bounding box center [364, 27] width 9 height 5
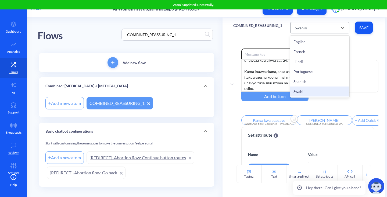
click at [320, 26] on div "Swahili" at bounding box center [315, 28] width 46 height 10
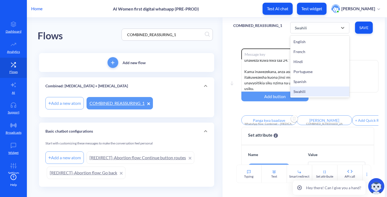
click at [318, 110] on div "Enable reactions Unaweza kufanya hatua inayofuata wakati wowote ndani ya saa 24…" at bounding box center [310, 87] width 137 height 78
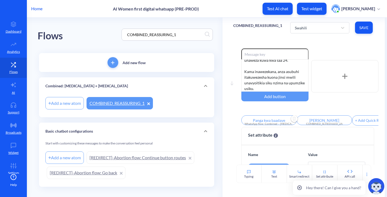
drag, startPoint x: 182, startPoint y: 38, endPoint x: 121, endPoint y: 31, distance: 61.4
click at [120, 31] on div "Flows COMBINED_REASSURING_1" at bounding box center [127, 34] width 178 height 34
click at [114, 31] on div "Flows COMBINED_REASSURING_1" at bounding box center [127, 34] width 178 height 34
click at [164, 33] on input "COMBINED_REASSURING_1" at bounding box center [165, 34] width 80 height 6
drag, startPoint x: 183, startPoint y: 33, endPoint x: 111, endPoint y: 23, distance: 72.7
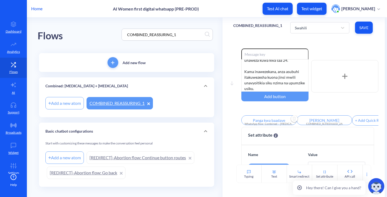
click at [112, 25] on div "Flows COMBINED_REASSURING_1" at bounding box center [127, 34] width 178 height 34
paste input "WhatsApp flow: Combined – [MEDICAL_DATA] schedule"
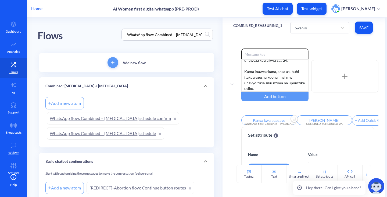
scroll to position [0, 8]
type input "WhatsApp flow: Combined – [MEDICAL_DATA] schedule"
click at [308, 30] on div "Swahili" at bounding box center [315, 28] width 46 height 10
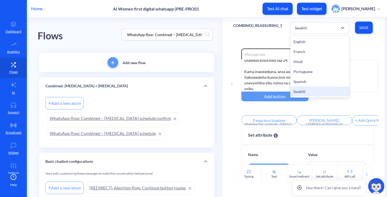
click at [276, 117] on input "Panga kwa baadaye" at bounding box center [269, 120] width 55 height 10
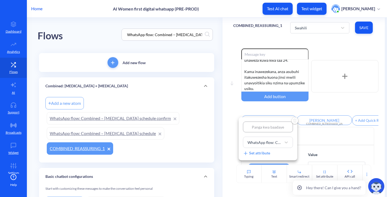
click at [311, 109] on div at bounding box center [193, 98] width 387 height 197
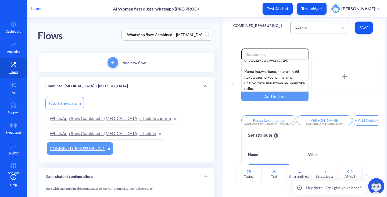
click at [306, 30] on div "Swahili" at bounding box center [301, 28] width 12 height 6
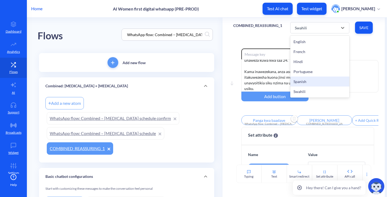
click at [309, 81] on div "Spanish" at bounding box center [319, 81] width 59 height 10
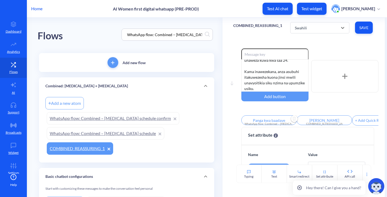
type input "1"
type input "2"
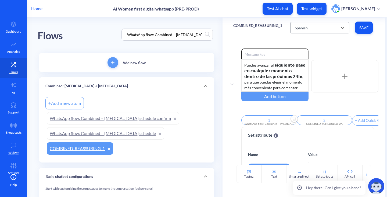
click at [306, 25] on div "Spanish" at bounding box center [301, 28] width 13 height 6
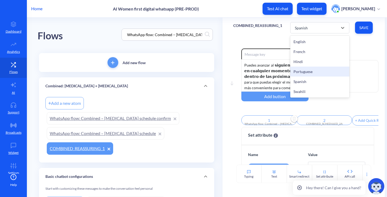
click at [306, 70] on div "Portuguese" at bounding box center [319, 71] width 59 height 10
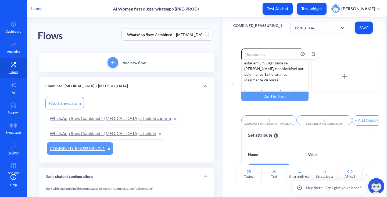
scroll to position [95, 0]
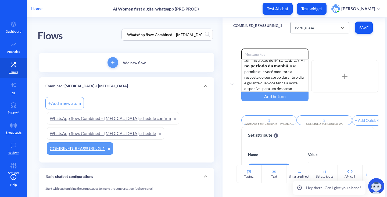
click at [312, 28] on div "Portuguese" at bounding box center [304, 28] width 19 height 6
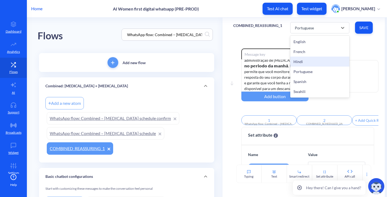
click at [309, 57] on div "Hindi" at bounding box center [319, 61] width 59 height 10
type input "बाद में शेड्यूल करें"
type input "अब शुरू करें"
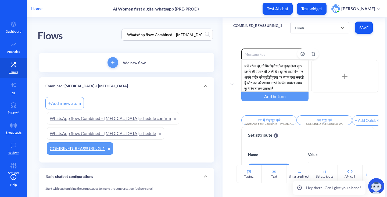
scroll to position [56, 0]
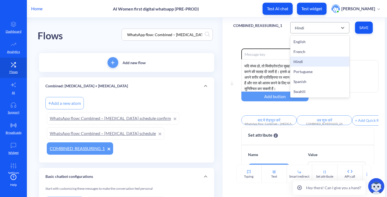
drag, startPoint x: 309, startPoint y: 30, endPoint x: 309, endPoint y: 53, distance: 23.1
click at [309, 30] on div "Hindi" at bounding box center [315, 28] width 46 height 10
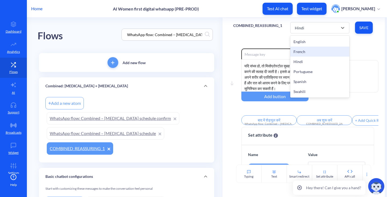
click at [307, 54] on div "French" at bounding box center [319, 52] width 59 height 10
type input "1"
type input "2"
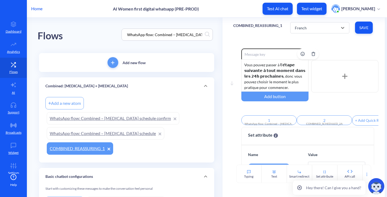
scroll to position [0, 0]
click at [308, 30] on div "French" at bounding box center [315, 28] width 46 height 10
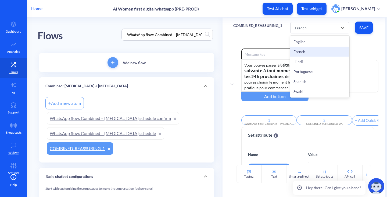
click at [306, 47] on div "French" at bounding box center [319, 52] width 59 height 10
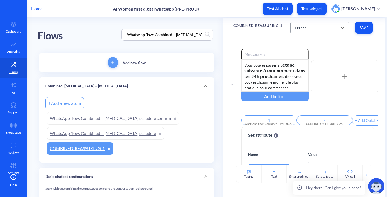
click at [302, 29] on div "French" at bounding box center [301, 28] width 12 height 6
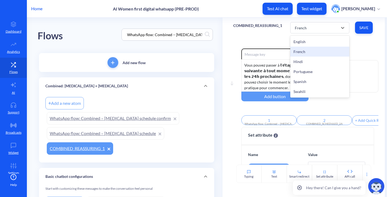
click at [185, 41] on div "Flows WhatsApp flow: Combined – Misoprostol schedule" at bounding box center [127, 34] width 178 height 34
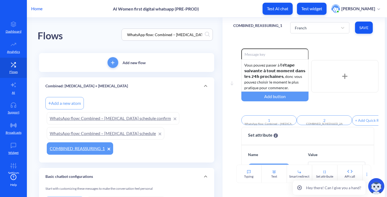
click at [174, 36] on input "WhatsApp flow: Combined – [MEDICAL_DATA] schedule" at bounding box center [165, 34] width 80 height 6
click at [137, 129] on link "WhatsApp flow: Combined – [MEDICAL_DATA] schedule" at bounding box center [106, 133] width 118 height 12
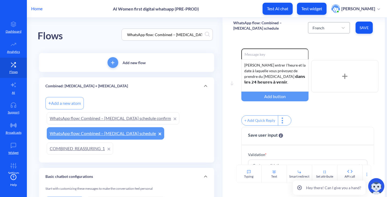
click at [326, 25] on div "French" at bounding box center [324, 28] width 29 height 10
click at [285, 38] on div "Move down Enable reactions Veuillez entrer l'heure et la date à laquelle vous p…" at bounding box center [304, 101] width 163 height 127
click at [313, 27] on div "French" at bounding box center [319, 28] width 12 height 6
click at [310, 49] on div "French" at bounding box center [329, 52] width 42 height 10
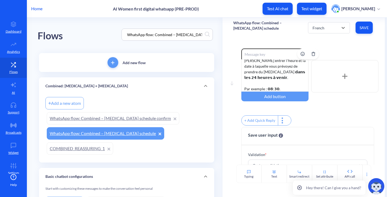
scroll to position [5, 0]
click at [264, 75] on div "Veuillez entrer l'heure et la date à laquelle vous prévoyez de prendre du misop…" at bounding box center [275, 75] width 67 height 32
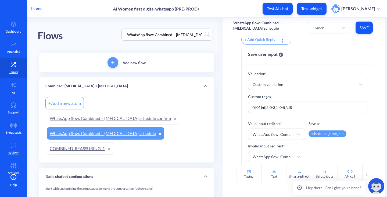
scroll to position [0, 0]
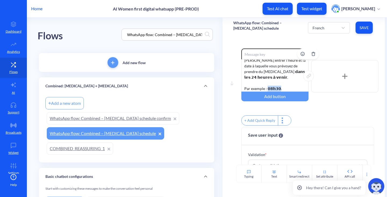
drag, startPoint x: 278, startPoint y: 88, endPoint x: 266, endPoint y: 87, distance: 11.9
click at [266, 87] on div "Veuillez entrer l'heure et la date à laquelle vous prévoyez de prendre du misop…" at bounding box center [275, 75] width 67 height 32
click at [363, 24] on button "Save" at bounding box center [364, 28] width 17 height 12
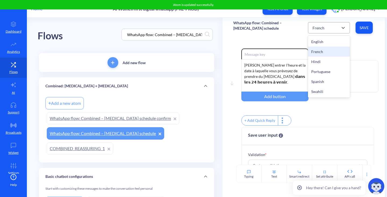
click at [310, 31] on div "French" at bounding box center [324, 28] width 29 height 10
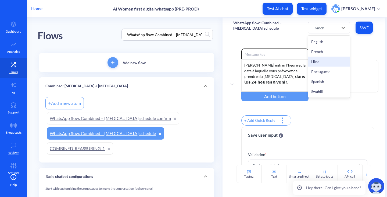
click at [309, 57] on div "Hindi" at bounding box center [329, 61] width 42 height 10
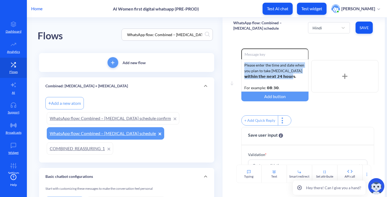
drag, startPoint x: 283, startPoint y: 75, endPoint x: 175, endPoint y: 40, distance: 114.0
click at [176, 42] on div "Flows WhatsApp flow: Combined – Misoprostol schedule Add new flow Combined: Mif…" at bounding box center [213, 125] width 350 height 217
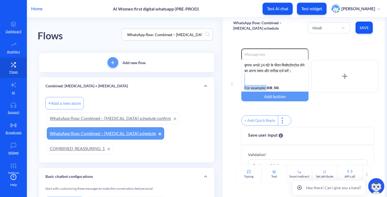
drag, startPoint x: 265, startPoint y: 87, endPoint x: 224, endPoint y: 81, distance: 42.0
click at [224, 81] on div "Move down Enable reactions कृपया अगले 24 घंटे के भीतर मिसोप्रोस्टोल लेने का अपन…" at bounding box center [304, 101] width 163 height 127
click at [356, 25] on button "Save" at bounding box center [364, 28] width 17 height 12
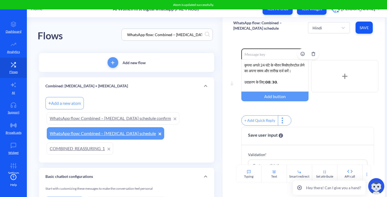
click at [254, 65] on div "कृपया अगले 24 घंटे के भीतर मिसोप्रोस्टोल लेने का अपना समय और तारीख दर्ज करें। उ…" at bounding box center [275, 75] width 67 height 32
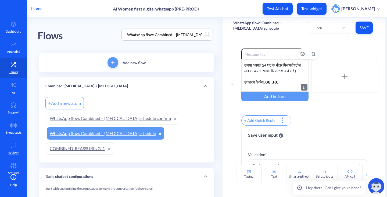
click at [277, 64] on div "कृपया *अगले 24 घंटे के भीतर मिसोप्रोस्टोल लेने का अपना समय और तारीख दर्ज करें। …" at bounding box center [275, 75] width 67 height 32
drag, startPoint x: 357, startPoint y: 107, endPoint x: 357, endPoint y: 88, distance: 18.8
click at [356, 107] on div "Enable reactions कृपया *अगले 24 घंटे के* भीतर मिसोप्रोस्टोल लेने का अपना समय और…" at bounding box center [310, 87] width 137 height 78
click at [364, 29] on span "Save" at bounding box center [364, 27] width 9 height 5
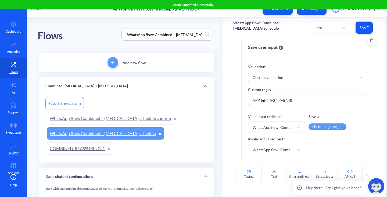
scroll to position [91, 0]
drag, startPoint x: 314, startPoint y: 29, endPoint x: 317, endPoint y: 49, distance: 20.9
click at [314, 29] on div "Hindi" at bounding box center [317, 28] width 9 height 6
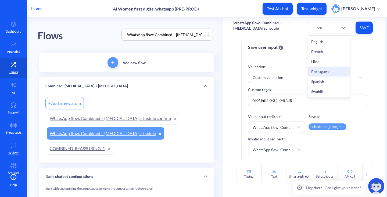
click at [322, 68] on div "Portuguese" at bounding box center [329, 71] width 42 height 10
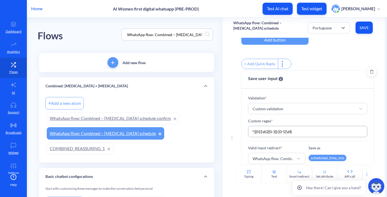
scroll to position [0, 0]
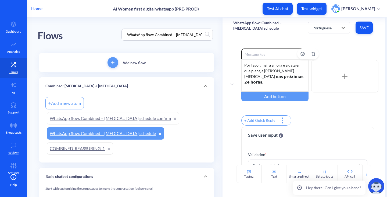
click at [277, 73] on div "Por favor, insira a hora e a data em que planeja tomar misoprostol 𝗻𝗮𝘀 𝗽𝗿𝗼́𝘅𝗶𝗺𝗮…" at bounding box center [275, 75] width 67 height 32
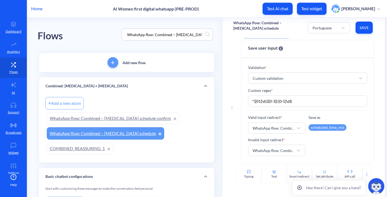
scroll to position [91, 0]
click at [361, 27] on span "Save" at bounding box center [364, 27] width 9 height 5
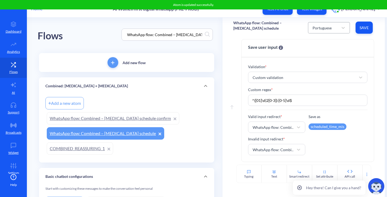
click at [314, 25] on div "Portuguese" at bounding box center [322, 28] width 19 height 6
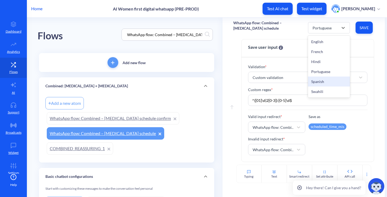
click at [320, 80] on div "Spanish" at bounding box center [329, 81] width 42 height 10
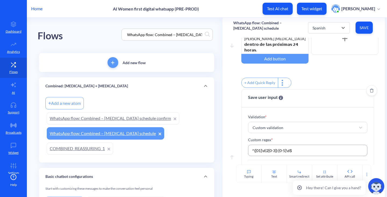
scroll to position [0, 0]
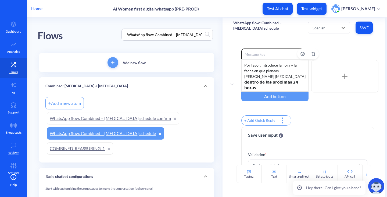
click at [292, 84] on div "Por favor, introduce la hora y la fecha en que planeas tomar misoprostol 𝗱𝗲𝗻𝘁𝗿𝗼…" at bounding box center [275, 75] width 67 height 32
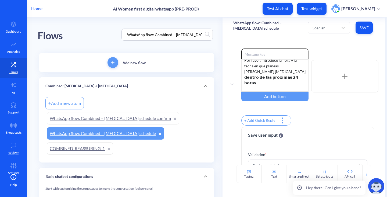
click at [362, 31] on button "Save" at bounding box center [364, 28] width 17 height 12
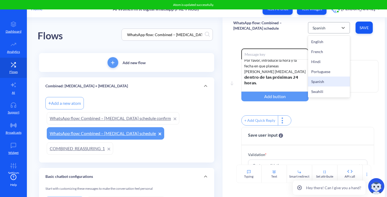
click at [325, 23] on div "Spanish" at bounding box center [324, 28] width 29 height 10
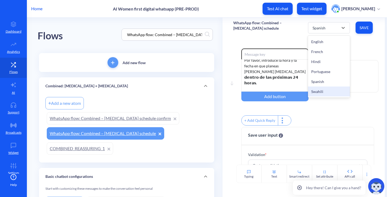
click at [328, 89] on div "Swahili" at bounding box center [329, 91] width 42 height 10
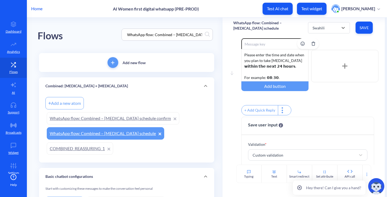
scroll to position [0, 0]
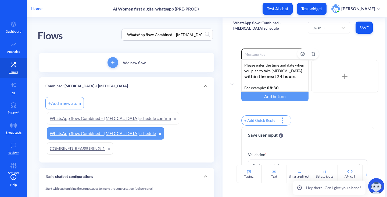
click at [279, 79] on div "Please enter the time and date when you plan to take misoprostol 𝘄𝗶𝘁𝗵𝗶𝗻 𝘁𝗵𝗲 𝗻𝗲𝘅…" at bounding box center [275, 75] width 67 height 32
click at [264, 86] on div "Tafadhali ingiza saa na tarehe unayopanga kuchukua misoprostol ndani ya saa 24.…" at bounding box center [275, 75] width 67 height 32
click at [273, 76] on div "Tafadhali ingiza saa na tarehe unayopanga kuchukua misoprostol ndani ya saa 24.…" at bounding box center [275, 75] width 67 height 32
click at [264, 84] on div "Tafadhali ingiza saa na tarehe unayopanga kuchukua misoprostol ndani ya saa 24.…" at bounding box center [275, 75] width 67 height 32
click at [264, 85] on div "Tafadhali ingiza saa na tarehe unayopanga kuchukua misoprostol ndani ya saa 24.…" at bounding box center [275, 75] width 67 height 32
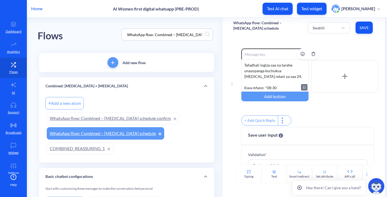
click at [284, 88] on div "Tafadhali ingiza saa na tarehe unayopanga kuchukua misoprostol ndani ya saa 24.…" at bounding box center [275, 75] width 67 height 32
click at [322, 111] on div "Enable reactions Tafadhali ingiza saa na tarehe unayopanga kuchukua misoprostol…" at bounding box center [310, 87] width 137 height 78
click at [360, 28] on span "Save" at bounding box center [364, 27] width 9 height 5
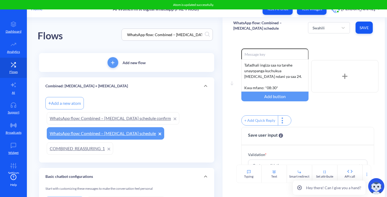
click at [160, 35] on input "WhatsApp flow: Combined – [MEDICAL_DATA] schedule" at bounding box center [165, 34] width 80 height 6
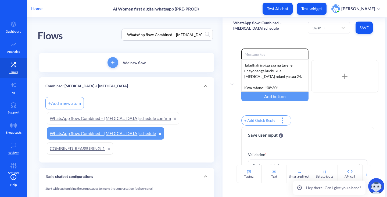
paste input "COMBINED_SCHEDULED_2A"
type input "COMBINED_SCHEDULED_2A"
click at [95, 29] on div "Flows COMBINED_SCHEDULED_2A" at bounding box center [127, 34] width 178 height 34
click at [84, 144] on link "COMBINED_SCHEDULED_2A" at bounding box center [81, 148] width 68 height 12
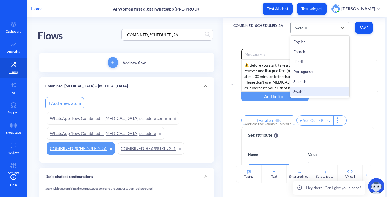
click at [316, 29] on div "Swahili" at bounding box center [315, 28] width 46 height 10
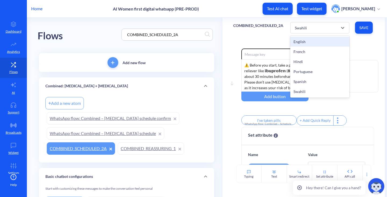
click at [299, 44] on div "English" at bounding box center [319, 42] width 59 height 10
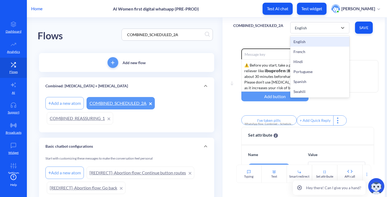
drag, startPoint x: 295, startPoint y: 30, endPoint x: 295, endPoint y: 48, distance: 18.8
click at [295, 31] on div "English" at bounding box center [315, 28] width 46 height 10
click at [297, 52] on div "French" at bounding box center [319, 52] width 59 height 10
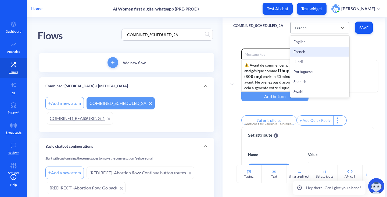
click at [302, 23] on div "French" at bounding box center [315, 28] width 46 height 10
click at [301, 40] on div "English" at bounding box center [319, 42] width 59 height 10
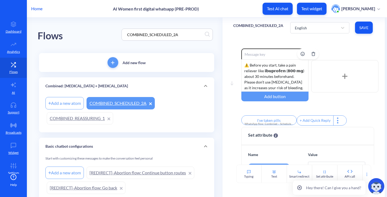
click at [268, 72] on div "⚠️ Before you start, take a pain reliever like 𝗶𝗯𝘂𝗽𝗿𝗼𝗳𝗲𝗻 (𝟴𝟬𝟬 𝗺𝗴) about 30 minu…" at bounding box center [275, 75] width 67 height 32
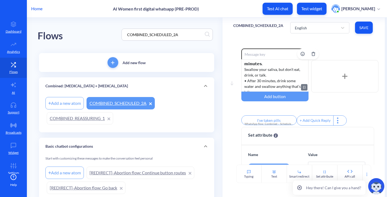
scroll to position [129, 0]
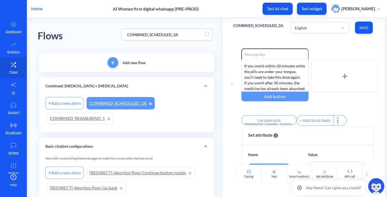
click at [366, 29] on span "Save" at bounding box center [364, 27] width 9 height 5
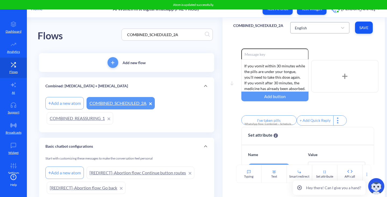
click at [304, 32] on div "English" at bounding box center [315, 28] width 46 height 10
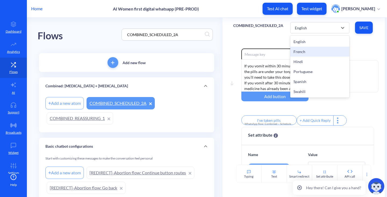
click at [303, 51] on div "French" at bounding box center [319, 52] width 59 height 10
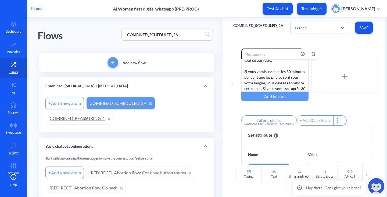
click at [288, 69] on div "⚠️ Avant de commencer, prenez un analgésique comme 𝗹'𝗶𝗯𝘂𝗽𝗿𝗼𝗳𝗲̀𝗻𝗲 (𝟴𝟬𝟬 𝗺𝗴) envir…" at bounding box center [275, 75] width 67 height 32
click at [362, 26] on span "Save" at bounding box center [364, 27] width 9 height 5
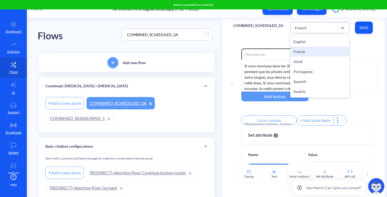
click at [303, 28] on div "French" at bounding box center [301, 28] width 12 height 6
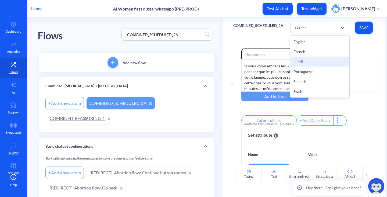
click at [307, 61] on div "Hindi" at bounding box center [319, 61] width 59 height 10
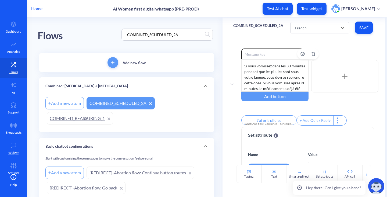
type input "I've taken pills"
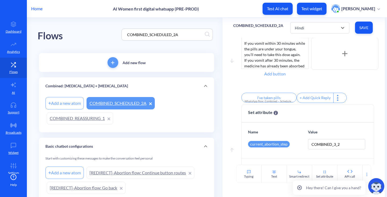
scroll to position [0, 0]
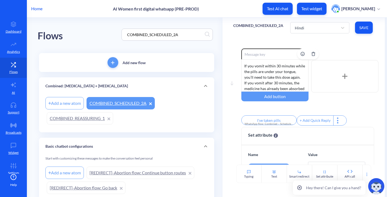
click at [275, 74] on div "⚠️ Before you start, take a pain reliever like 𝗶𝗯𝘂𝗽𝗿𝗼𝗳𝗲𝗻 (𝟴𝟬𝟬 𝗺𝗴) about 30 minu…" at bounding box center [275, 75] width 67 height 32
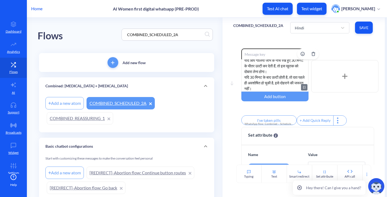
scroll to position [134, 0]
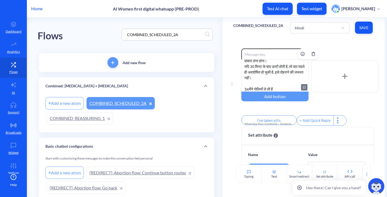
click at [248, 89] on div "⚠️ शुरू करने से पहले, लगभग 30 मिनट पहले दर्द निवारक दवा लें, जैसे इबुप्रोफेन (8…" at bounding box center [275, 75] width 67 height 32
click at [275, 120] on input "I've taken pills" at bounding box center [269, 120] width 55 height 10
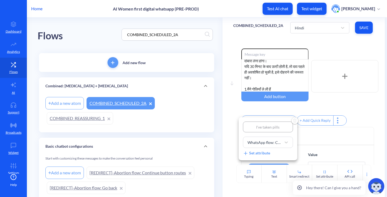
drag, startPoint x: 283, startPoint y: 126, endPoint x: 223, endPoint y: 122, distance: 60.4
click at [223, 122] on div "I've taken pills WhatsApp flow: Combined – Scheduled Notification 2B Set attrib…" at bounding box center [193, 98] width 387 height 197
type input "1"
click at [344, 101] on div at bounding box center [193, 98] width 387 height 197
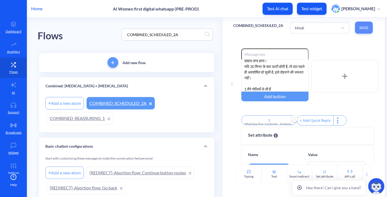
click at [363, 25] on span "Save" at bounding box center [364, 27] width 9 height 5
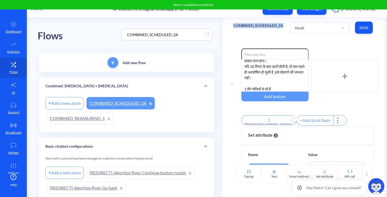
drag, startPoint x: 231, startPoint y: 25, endPoint x: 284, endPoint y: 27, distance: 53.6
click at [284, 27] on div "COMBINED_SCHEDULED_2A Hindi Save" at bounding box center [304, 27] width 163 height 20
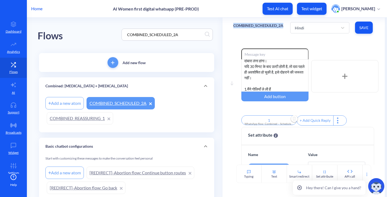
copy p "COMBINED_SCHEDULED_2A"
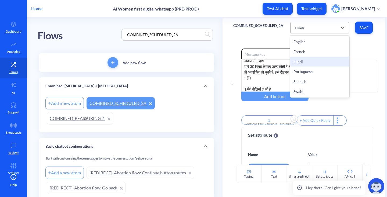
click at [308, 30] on div "Hindi" at bounding box center [315, 28] width 46 height 10
click at [310, 72] on div "Portuguese" at bounding box center [319, 71] width 59 height 10
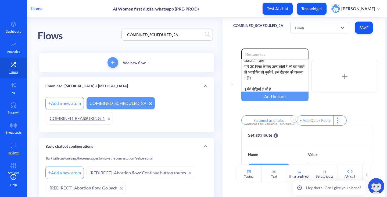
scroll to position [129, 0]
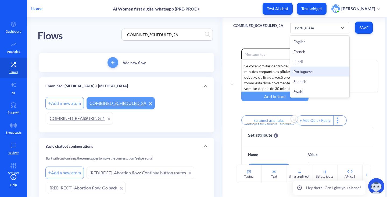
drag, startPoint x: 306, startPoint y: 30, endPoint x: 306, endPoint y: 63, distance: 33.4
click at [306, 32] on div "Portuguese" at bounding box center [315, 28] width 46 height 10
click at [304, 62] on div "Hindi" at bounding box center [319, 61] width 59 height 10
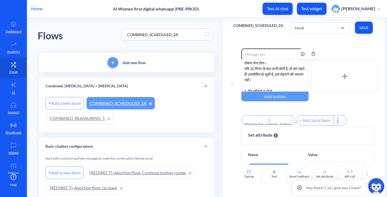
scroll to position [135, 0]
drag, startPoint x: 306, startPoint y: 26, endPoint x: 305, endPoint y: 34, distance: 7.9
click at [306, 27] on div "Hindi" at bounding box center [315, 28] width 46 height 10
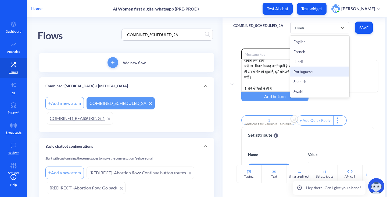
click at [304, 68] on div "Portuguese" at bounding box center [319, 71] width 59 height 10
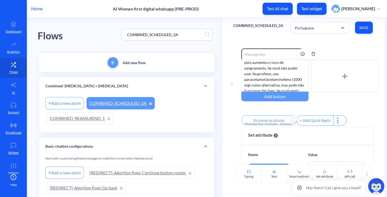
scroll to position [22, 0]
click at [253, 78] on div "⚠️ Antes de começar, tome um analgésico como 𝗶𝗯𝘂𝗽𝗿𝗼𝗳𝗲𝗻𝗼 (𝟴𝟬𝟬 𝗺𝗴) cerca de 30 mi…" at bounding box center [275, 75] width 67 height 32
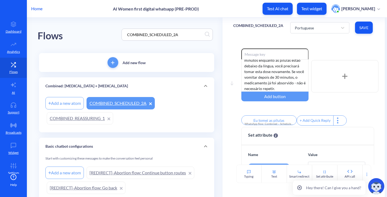
click at [257, 116] on div "Enable reactions ⚠️ Cerca de 30 minutos antes de começar, tome um analgésico co…" at bounding box center [310, 87] width 137 height 78
click at [259, 120] on input "Eu tomei as pílulas" at bounding box center [269, 120] width 55 height 10
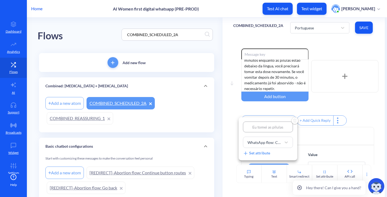
click at [262, 123] on input "Eu tomei as pílulas" at bounding box center [268, 126] width 50 height 11
click at [263, 125] on input "Eu tomei as pílulas" at bounding box center [268, 126] width 50 height 11
click at [362, 107] on div at bounding box center [193, 98] width 387 height 197
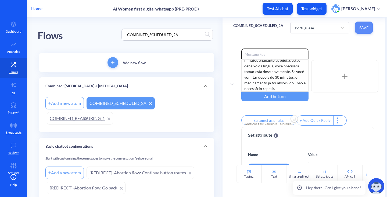
click at [368, 28] on button "Save" at bounding box center [364, 28] width 18 height 12
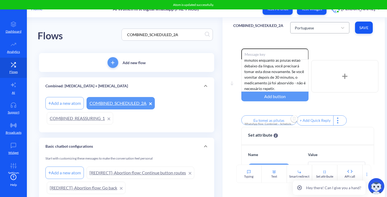
click at [321, 27] on div "Portuguese" at bounding box center [315, 28] width 46 height 10
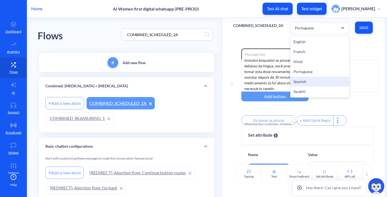
click at [299, 81] on div "Spanish" at bounding box center [319, 81] width 59 height 10
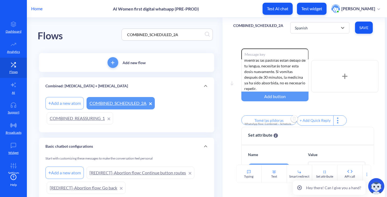
scroll to position [129, 0]
click at [265, 75] on div "⚠️ Antes de empezar, toma un analgésico como 𝗶𝗯𝘂𝗽𝗿𝗼𝗳𝗲𝗻𝗼 (𝟴𝟬𝟬 𝗺𝗴) unos 30 minuto…" at bounding box center [275, 75] width 67 height 32
click at [267, 119] on input "Tomé las píldoras" at bounding box center [269, 120] width 55 height 10
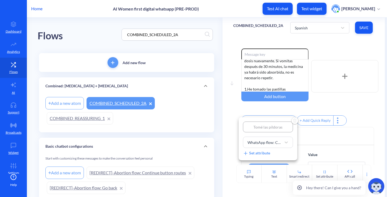
type input "1"
click at [317, 104] on div at bounding box center [193, 98] width 387 height 197
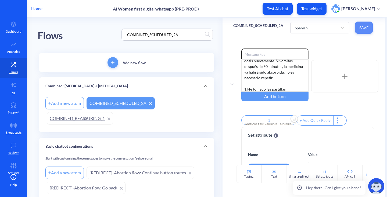
click at [361, 27] on span "Save" at bounding box center [364, 27] width 9 height 5
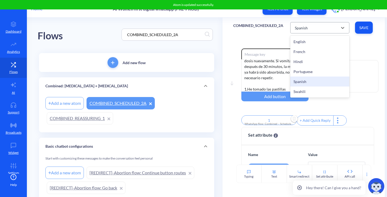
click at [310, 30] on div "Spanish" at bounding box center [315, 28] width 46 height 10
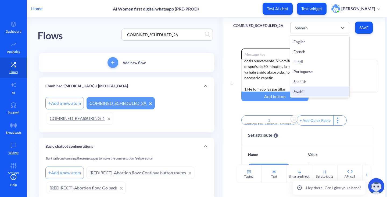
click at [308, 91] on div "Swahili" at bounding box center [319, 91] width 59 height 10
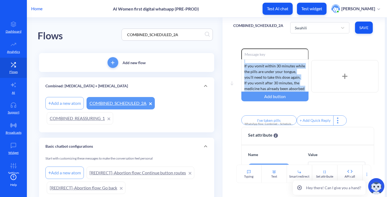
scroll to position [0, 0]
drag, startPoint x: 284, startPoint y: 87, endPoint x: 222, endPoint y: 29, distance: 84.7
click at [223, 29] on div "COMBINED_SCHEDULED_2A Swahili Save Move down Enable reactions ⚠️ Before you sta…" at bounding box center [304, 99] width 163 height 165
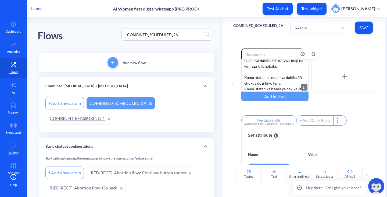
scroll to position [118, 0]
click at [272, 120] on input "I've taken pills" at bounding box center [269, 120] width 55 height 10
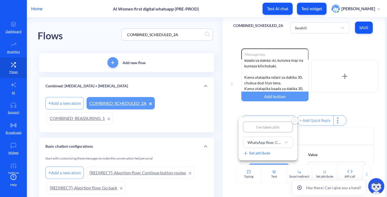
type input "Nimechukua vidonge"
click at [346, 138] on div at bounding box center [193, 98] width 387 height 197
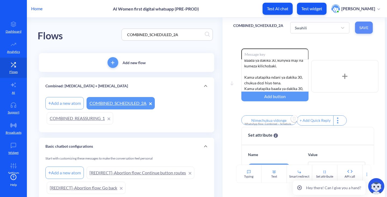
drag, startPoint x: 360, startPoint y: 31, endPoint x: 360, endPoint y: 36, distance: 4.8
click at [360, 31] on button "Save" at bounding box center [364, 28] width 18 height 12
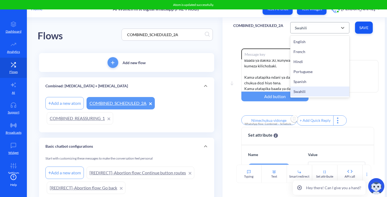
click at [304, 30] on div "Swahili" at bounding box center [315, 28] width 46 height 10
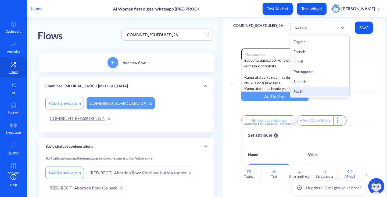
click at [360, 109] on div "Enable reactions ⚠️Kabla ya kuanza, chukua dawa za maumivu kama ibuprofen (800 …" at bounding box center [310, 87] width 137 height 78
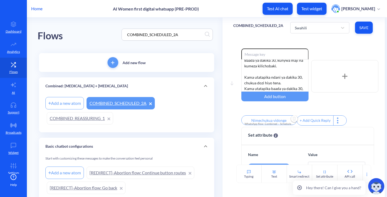
drag, startPoint x: 186, startPoint y: 36, endPoint x: 46, endPoint y: 31, distance: 139.7
click at [46, 31] on div "Flows COMBINED_SCHEDULED_2A" at bounding box center [127, 34] width 178 height 34
paste input "WhatsApp flow: Combined – Scheduled Notification 2B"
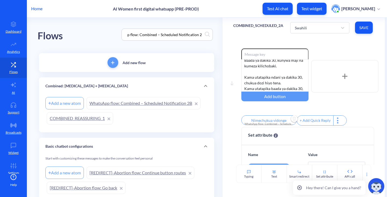
scroll to position [0, 0]
click at [85, 46] on div "Flows WhatsApp flow: Combined – Scheduled Notification 2B" at bounding box center [127, 34] width 178 height 34
click at [144, 98] on link "WhatsApp flow: Combined – Scheduled Notification 2B" at bounding box center [144, 103] width 114 height 12
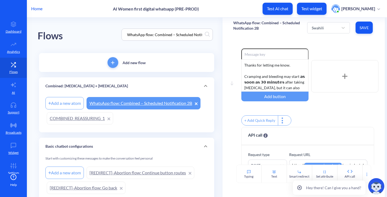
click at [94, 32] on div "Flows WhatsApp flow: Combined – Scheduled Notification 2B" at bounding box center [127, 34] width 178 height 34
click at [325, 27] on div "Swahili" at bounding box center [323, 28] width 29 height 10
click at [320, 42] on div "English" at bounding box center [328, 42] width 43 height 10
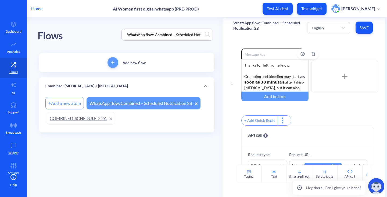
click at [263, 83] on div "Thanks for letting me know. Cramping and bleeding may start 𝗮𝘀 𝘀𝗼𝗼𝗻 𝗮𝘀 𝟯𝟬 𝗺𝗶𝗻𝘂𝘁…" at bounding box center [275, 75] width 67 height 32
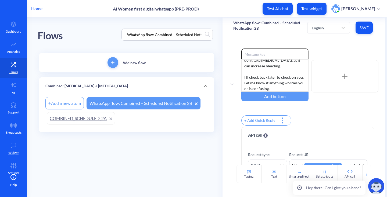
click at [341, 113] on div "Enable reactions Thanks for letting me know. Cramping and bleeding can start as…" at bounding box center [310, 87] width 137 height 78
click at [374, 29] on div "English Save" at bounding box center [340, 27] width 67 height 15
click at [369, 26] on span "Save" at bounding box center [364, 27] width 9 height 5
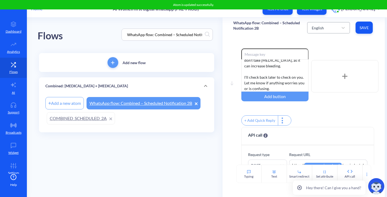
click at [323, 27] on div "English" at bounding box center [318, 28] width 12 height 6
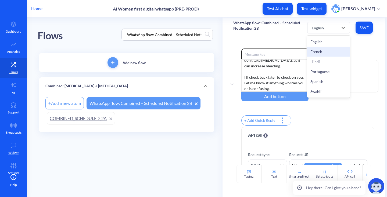
click at [320, 53] on div "French" at bounding box center [328, 52] width 43 height 10
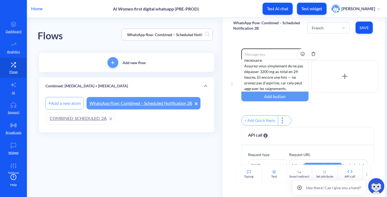
click at [273, 77] on div "Merci de m’avoir informé·e. Les crampes et les saignements peuvent commencer dè…" at bounding box center [275, 75] width 67 height 32
click at [358, 27] on button "Save" at bounding box center [364, 28] width 17 height 12
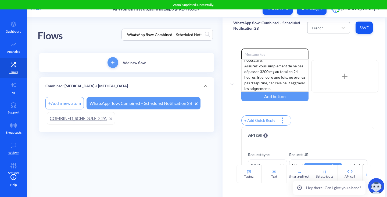
click at [317, 28] on div "French" at bounding box center [318, 28] width 12 height 6
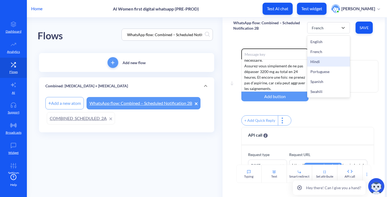
click at [317, 61] on div "Hindi" at bounding box center [328, 61] width 43 height 10
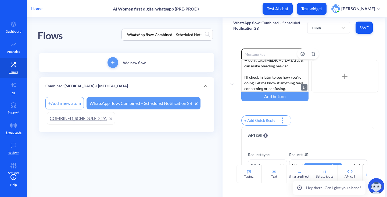
click at [281, 78] on div "Thanks for letting me know. Cramping and bleeding may start 𝗮𝘀 𝘀𝗼𝗼𝗻 𝗮𝘀 𝟯𝟬 𝗺𝗶𝗻𝘂𝘁…" at bounding box center [275, 75] width 67 height 32
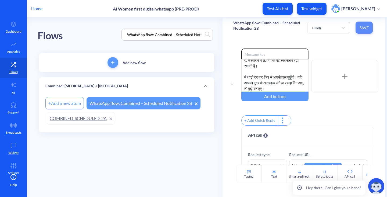
click at [364, 32] on button "Save" at bounding box center [364, 28] width 17 height 12
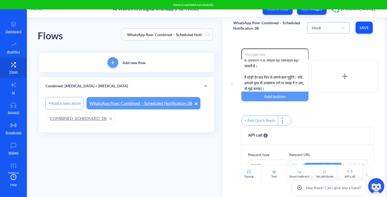
click at [318, 29] on div "Hindi" at bounding box center [316, 28] width 9 height 6
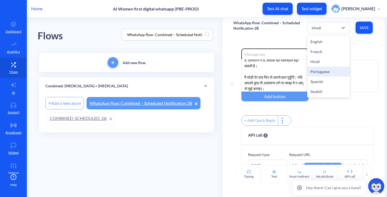
click at [322, 70] on div "Portuguese" at bounding box center [328, 71] width 43 height 10
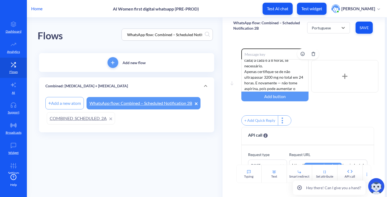
click at [279, 77] on div "Obrigado por me avisar. As cólicas e o sangramento podem começar em apenas 30 m…" at bounding box center [275, 75] width 67 height 32
click at [359, 31] on button "Save" at bounding box center [364, 28] width 17 height 12
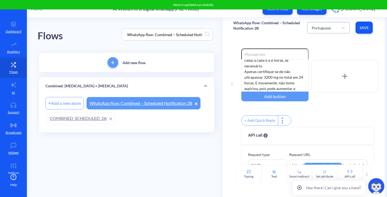
click at [327, 26] on div "Portuguese" at bounding box center [321, 28] width 19 height 6
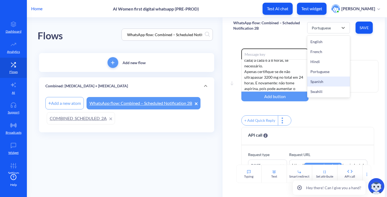
click at [326, 80] on div "Spanish" at bounding box center [328, 81] width 43 height 10
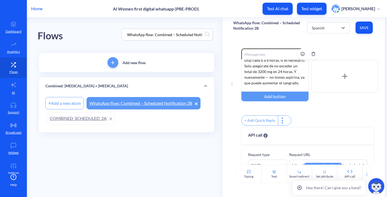
click at [261, 74] on div "Gracias por avisarme. Los calambres y el sangrado pueden comenzar tan pronto co…" at bounding box center [275, 75] width 67 height 32
click at [362, 30] on span "Save" at bounding box center [364, 27] width 9 height 5
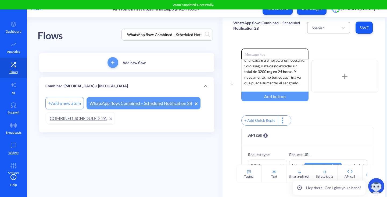
drag, startPoint x: 335, startPoint y: 25, endPoint x: 335, endPoint y: 30, distance: 4.3
click at [335, 26] on div "Spanish" at bounding box center [323, 28] width 29 height 10
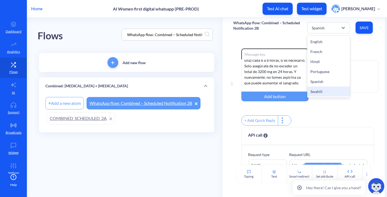
click at [325, 89] on div "Swahili" at bounding box center [328, 91] width 43 height 10
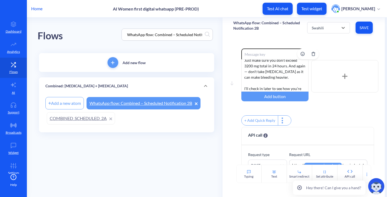
click at [286, 77] on div "Thanks for letting me know. Cramping and bleeding may start 𝗮𝘀 𝘀𝗼𝗼𝗻 𝗮𝘀 𝟯𝟬 𝗺𝗶𝗻𝘂𝘁…" at bounding box center [275, 75] width 67 height 32
click at [282, 43] on div "Move down Enable reactions Asante kwa kuniarifu! Maumivu ya tumbo na kutokwa na…" at bounding box center [304, 101] width 163 height 127
click at [361, 29] on span "Save" at bounding box center [364, 27] width 9 height 5
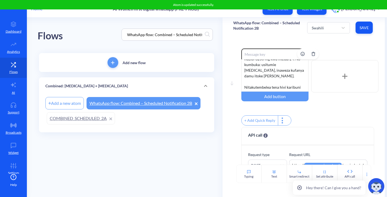
scroll to position [101, 0]
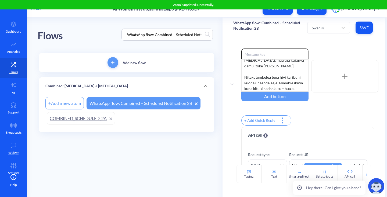
click at [307, 33] on div "Swahili Save" at bounding box center [340, 27] width 67 height 15
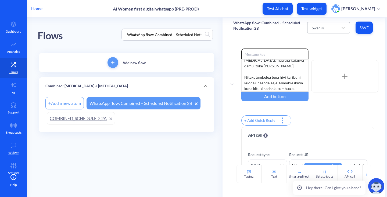
click at [311, 30] on div "Swahili" at bounding box center [323, 28] width 29 height 10
click at [317, 81] on div "Spanish" at bounding box center [328, 81] width 43 height 10
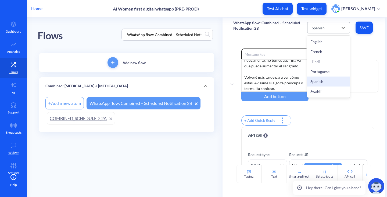
click at [322, 31] on div "Spanish" at bounding box center [323, 28] width 29 height 10
click at [321, 69] on div "Portuguese" at bounding box center [328, 71] width 43 height 10
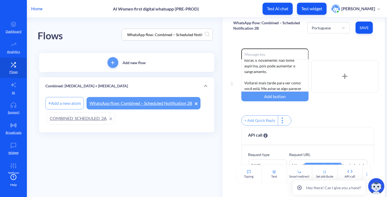
click at [319, 34] on div "Portuguese Save" at bounding box center [340, 27] width 67 height 15
click at [316, 31] on div "Portuguese" at bounding box center [323, 28] width 29 height 10
click at [316, 62] on div "Hindi" at bounding box center [328, 61] width 43 height 10
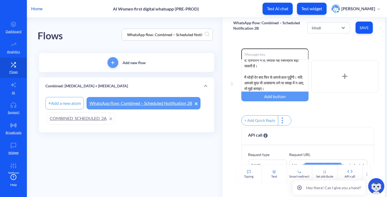
scroll to position [78, 0]
click at [171, 36] on input "WhatsApp flow: Combined – Scheduled Notification 2B" at bounding box center [165, 34] width 80 height 6
paste input "COMBINED_REASSURING_2"
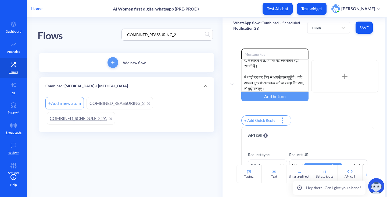
click at [118, 100] on link "COMBINED_REASSURING_2" at bounding box center [120, 103] width 66 height 12
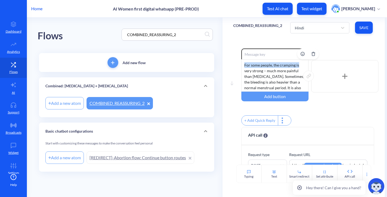
drag, startPoint x: 244, startPoint y: 65, endPoint x: 299, endPoint y: 61, distance: 55.0
click at [299, 61] on div "⁠For some people, the cramping is very strong – much more painful than menstrua…" at bounding box center [275, 75] width 67 height 32
drag, startPoint x: 185, startPoint y: 33, endPoint x: 50, endPoint y: 29, distance: 135.1
click at [50, 29] on div "Flows COMBINED_REASSURING_2" at bounding box center [127, 34] width 178 height 34
paste input "⁠For some people, the cramping is"
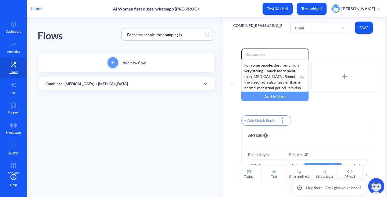
type input "⁠For some people, the cramping is"
click at [89, 88] on div "Combined: [MEDICAL_DATA] + [MEDICAL_DATA]" at bounding box center [126, 83] width 175 height 13
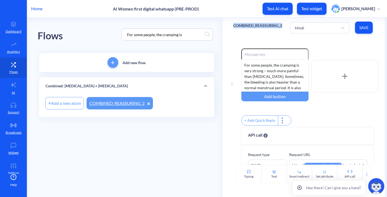
drag, startPoint x: 232, startPoint y: 25, endPoint x: 282, endPoint y: 26, distance: 50.3
click at [282, 26] on div "COMBINED_REASSURING_2 Hindi Save" at bounding box center [304, 27] width 163 height 20
copy p "COMBINED_REASSURING_2"
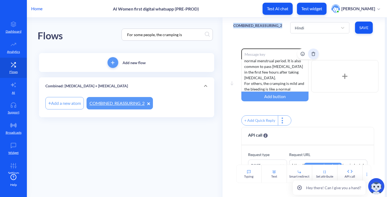
click at [311, 54] on button "Delete" at bounding box center [313, 53] width 11 height 11
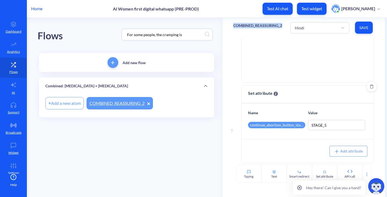
scroll to position [115, 0]
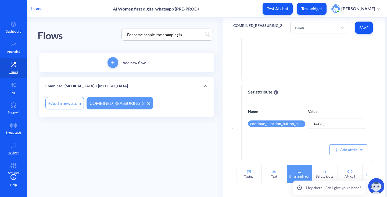
click at [303, 171] on div "Smart redirect" at bounding box center [299, 173] width 25 height 18
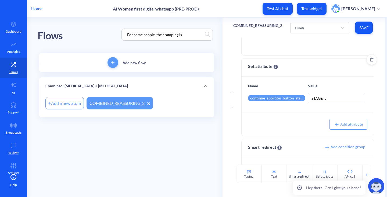
scroll to position [168, 0]
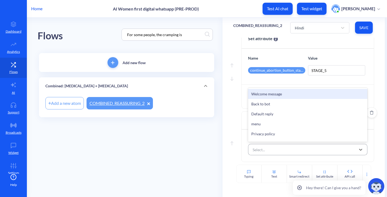
click at [267, 146] on div "Select..." at bounding box center [303, 149] width 106 height 10
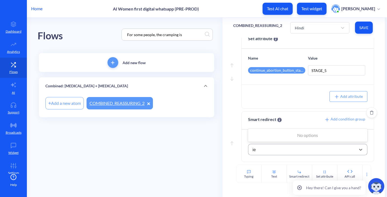
type input "і"
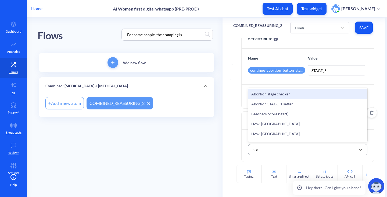
type input "star"
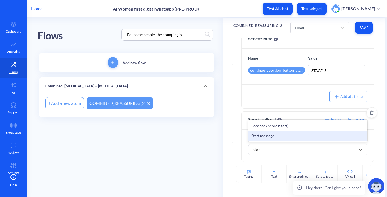
drag, startPoint x: 275, startPoint y: 135, endPoint x: 167, endPoint y: 163, distance: 111.2
click at [274, 135] on div "Start message" at bounding box center [308, 135] width 120 height 10
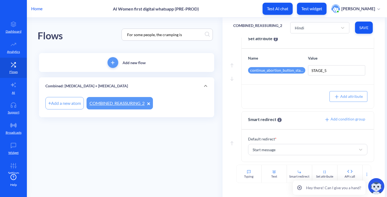
click at [107, 159] on main "Flows ⁠For some people, the cramping is Add new flow Combined: Mifepristone + M…" at bounding box center [207, 106] width 360 height 179
click at [358, 31] on button "Save" at bounding box center [364, 28] width 18 height 12
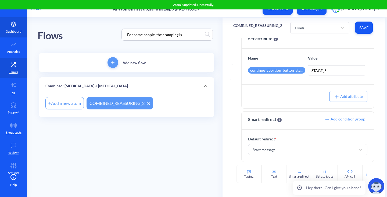
drag, startPoint x: 187, startPoint y: 33, endPoint x: 22, endPoint y: 25, distance: 165.3
click at [22, 25] on div "Home AI Women first digital whatsapp (PRE-PROD) Test AI chat Test widget Olga P…" at bounding box center [193, 98] width 387 height 197
paste input "COMBINED_SCHEDULED_3A"
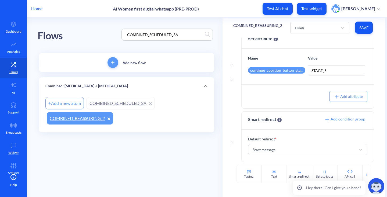
type input "COMBINED_SCHEDULED_3A"
click at [116, 98] on link "COMBINED_SCHEDULED_3A" at bounding box center [121, 103] width 68 height 12
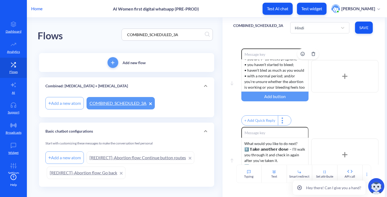
scroll to position [73, 0]
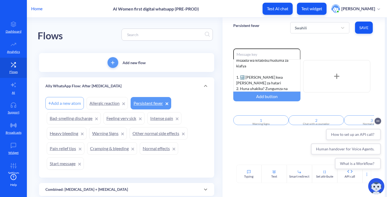
click at [144, 35] on input at bounding box center [165, 34] width 80 height 6
